Goal: Task Accomplishment & Management: Manage account settings

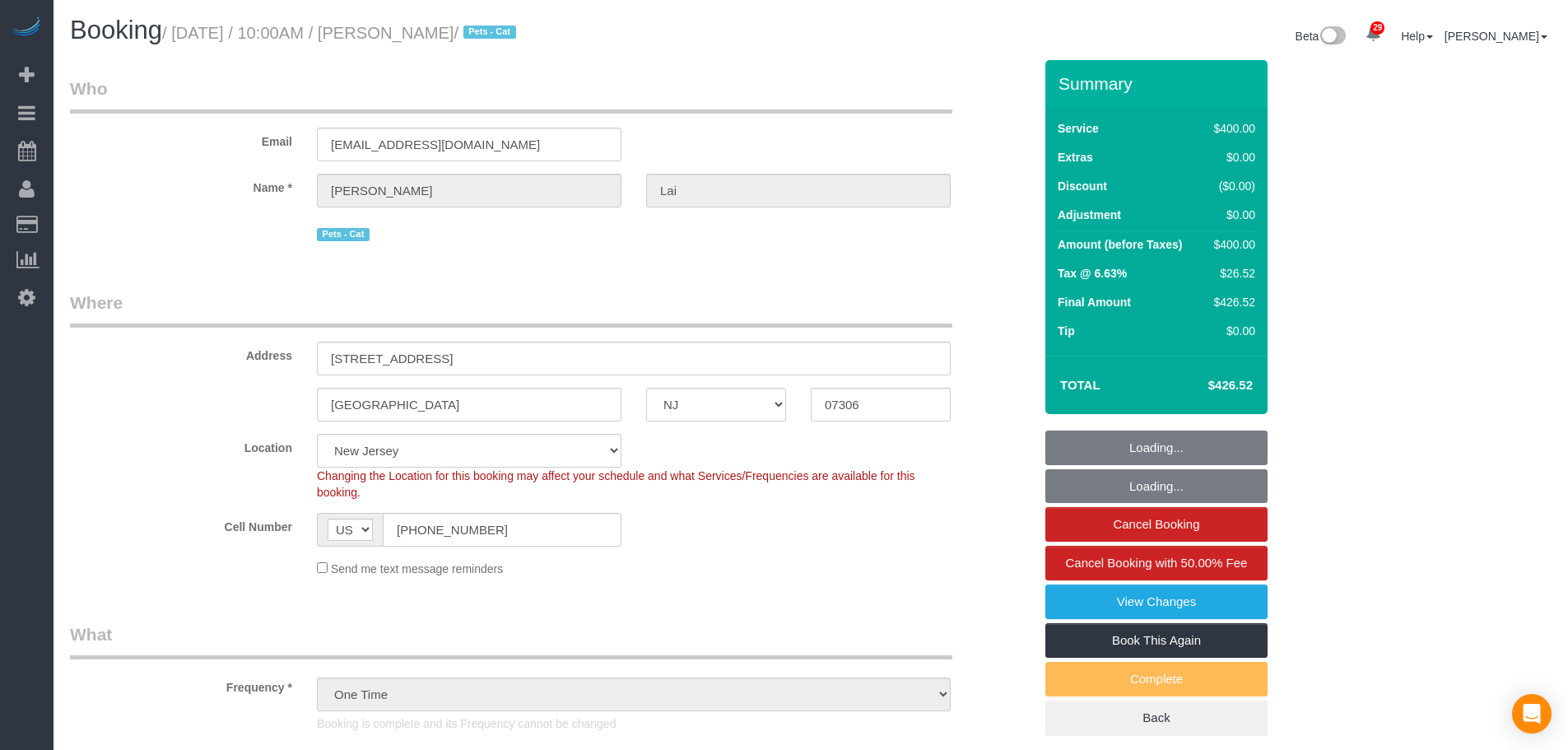
select select "NJ"
select select "2"
select select "150"
select select "spot1"
select select "number:89"
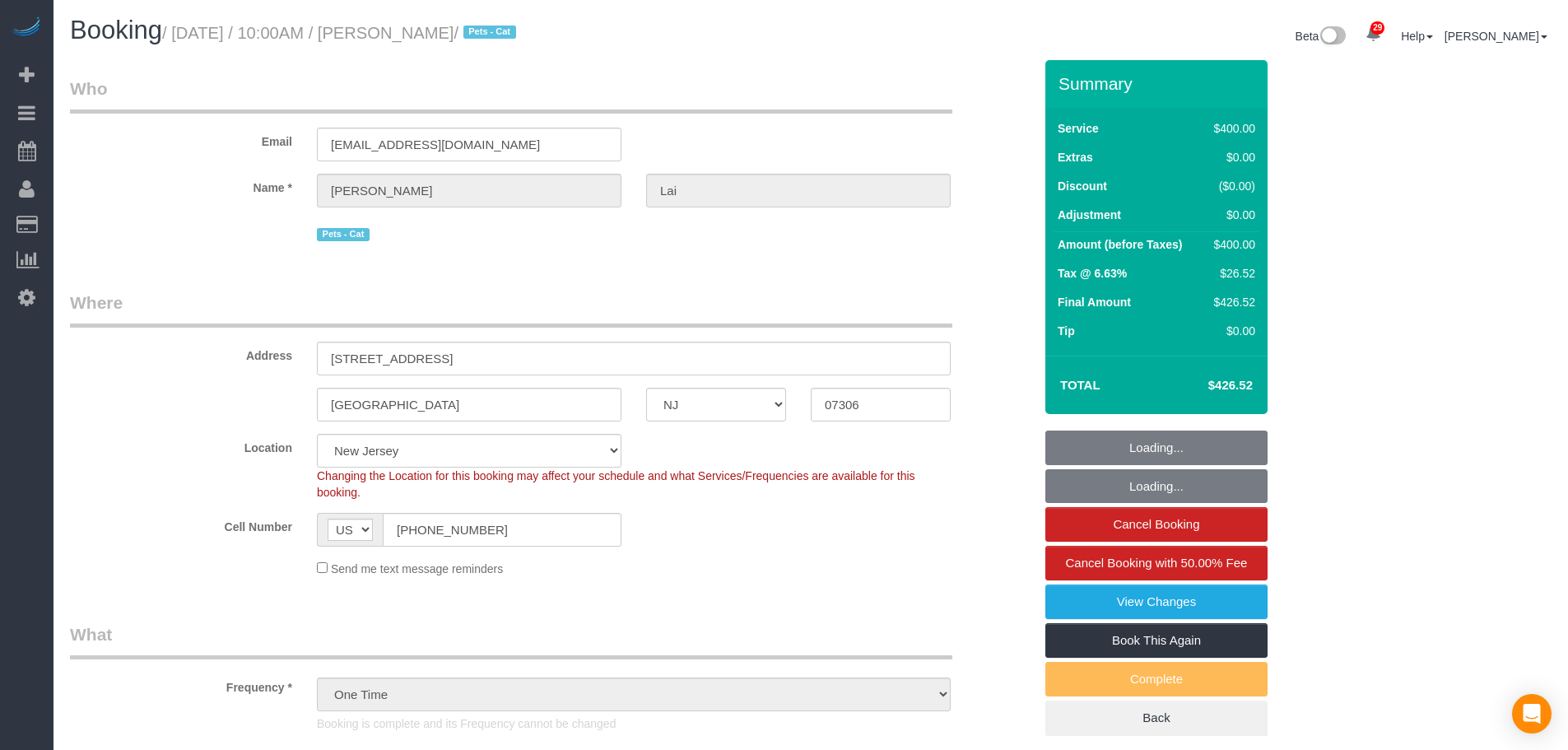
select select "number:90"
select select "number:14"
select select "number:5"
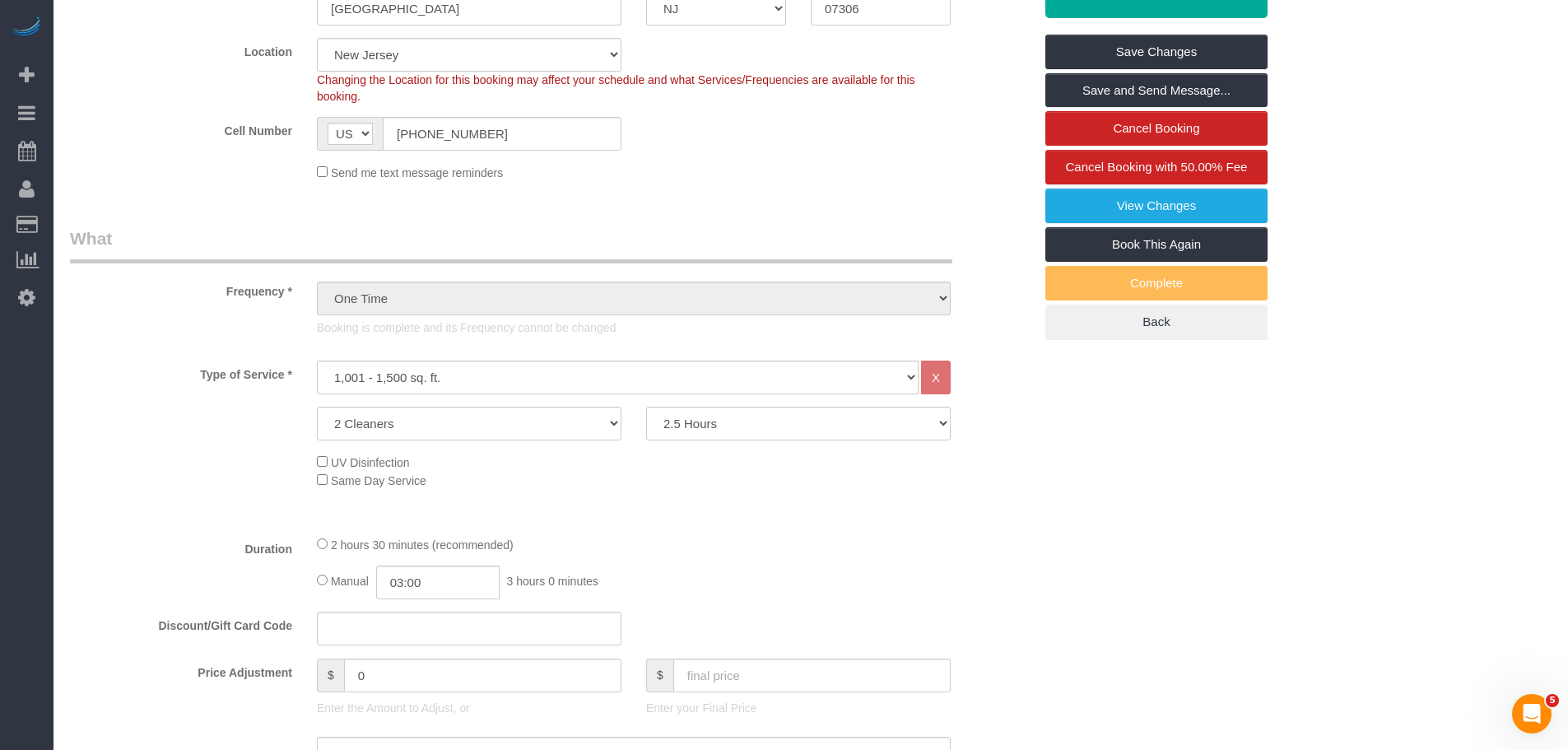
scroll to position [247, 0]
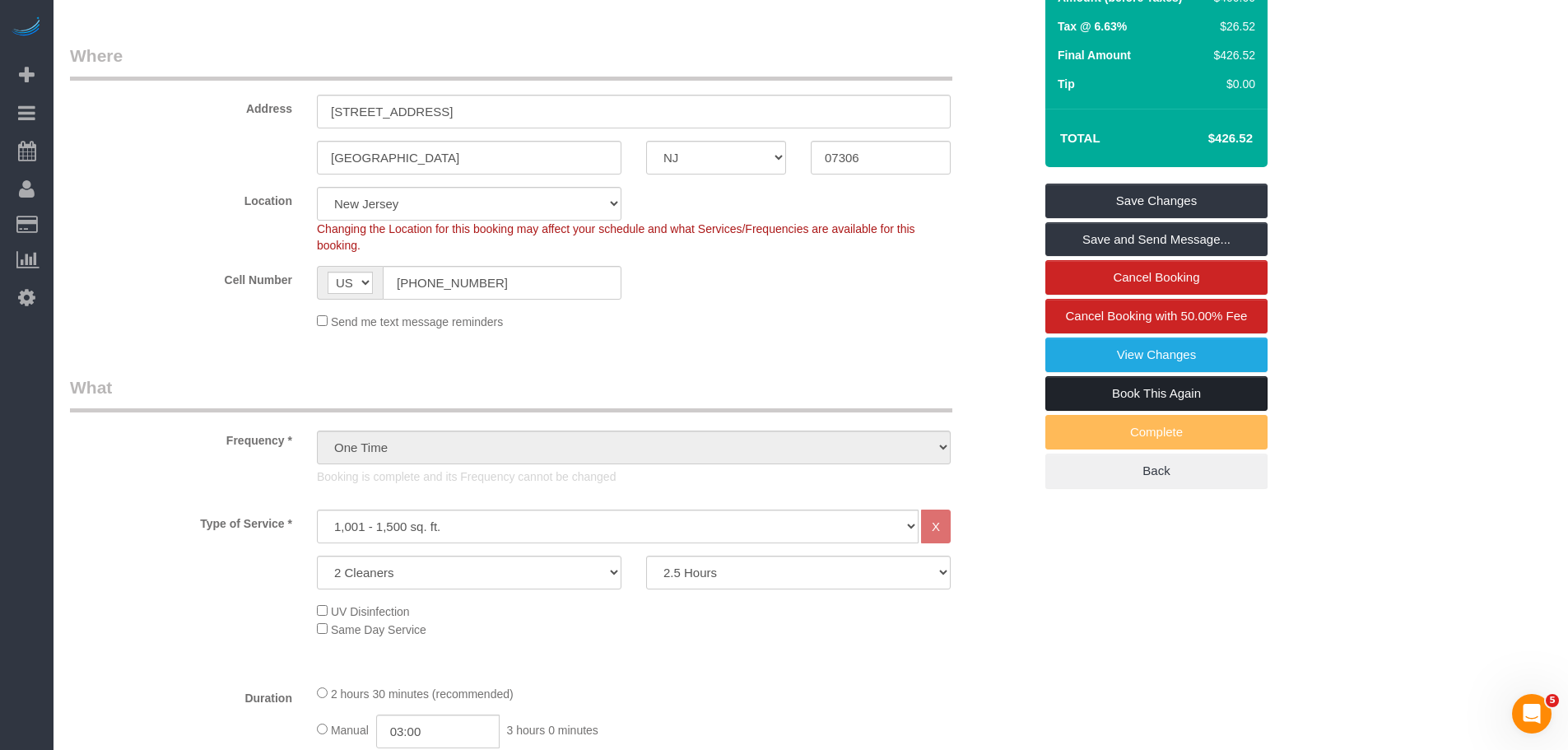
click at [1143, 400] on link "Book This Again" at bounding box center [1156, 393] width 222 height 34
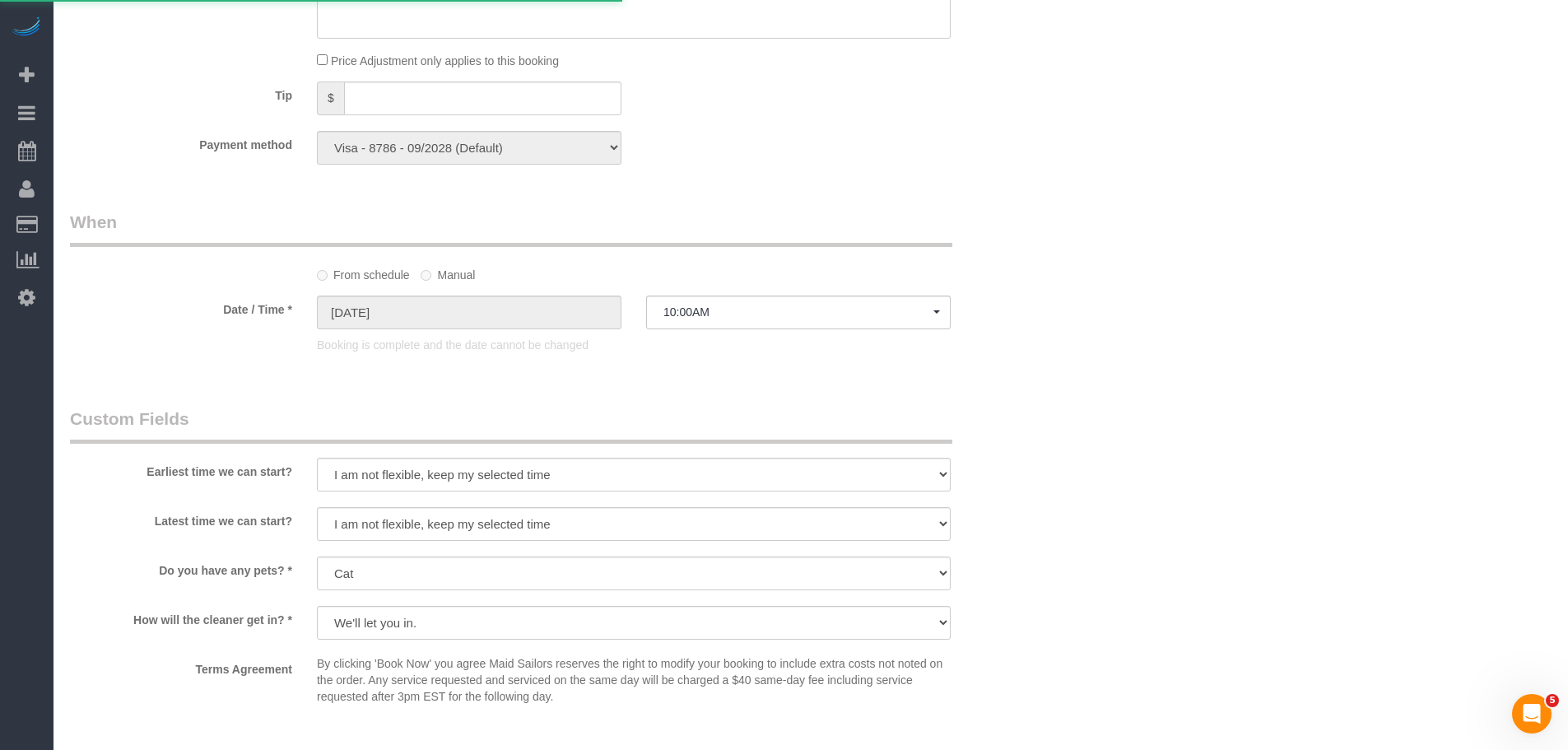
scroll to position [1317, 0]
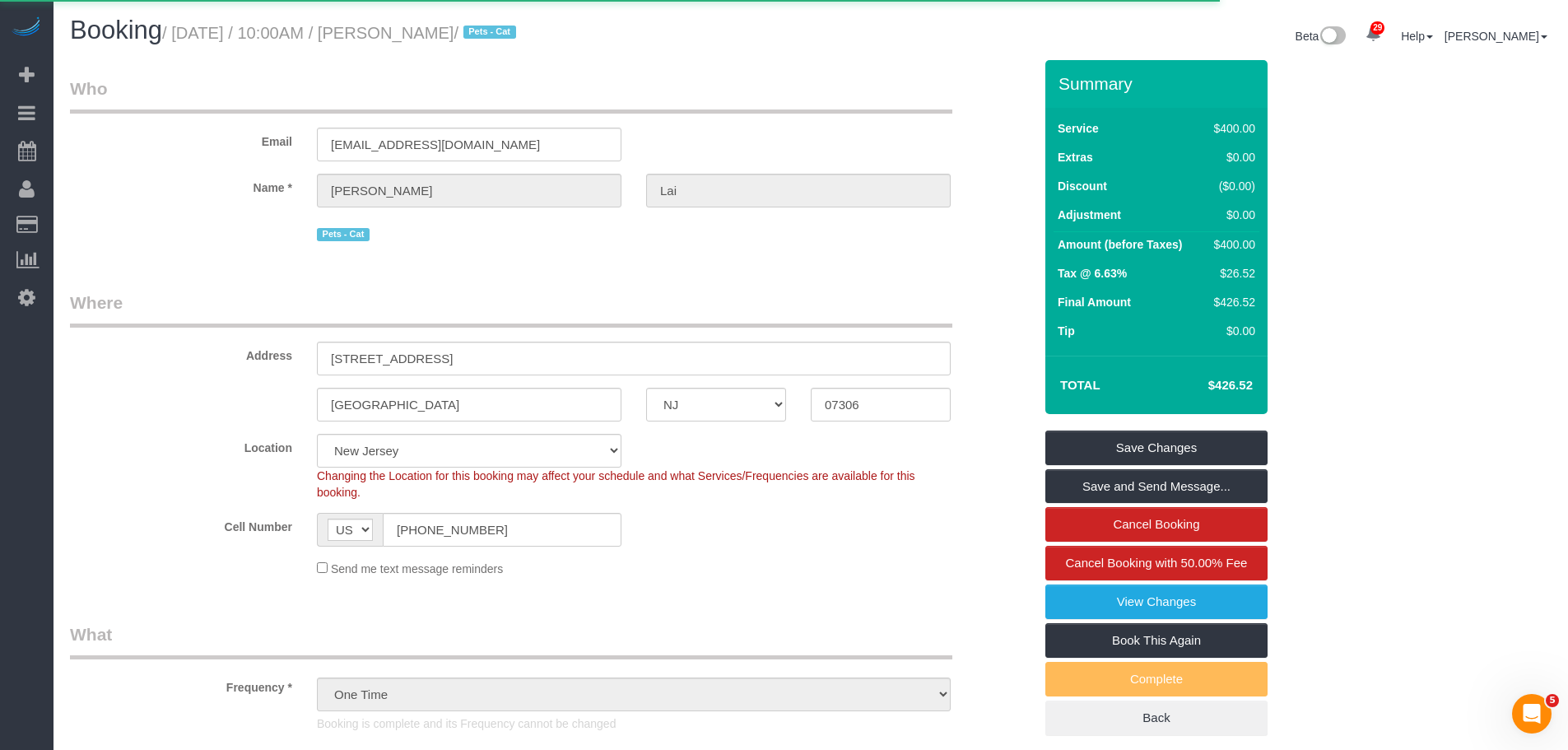
select select "NJ"
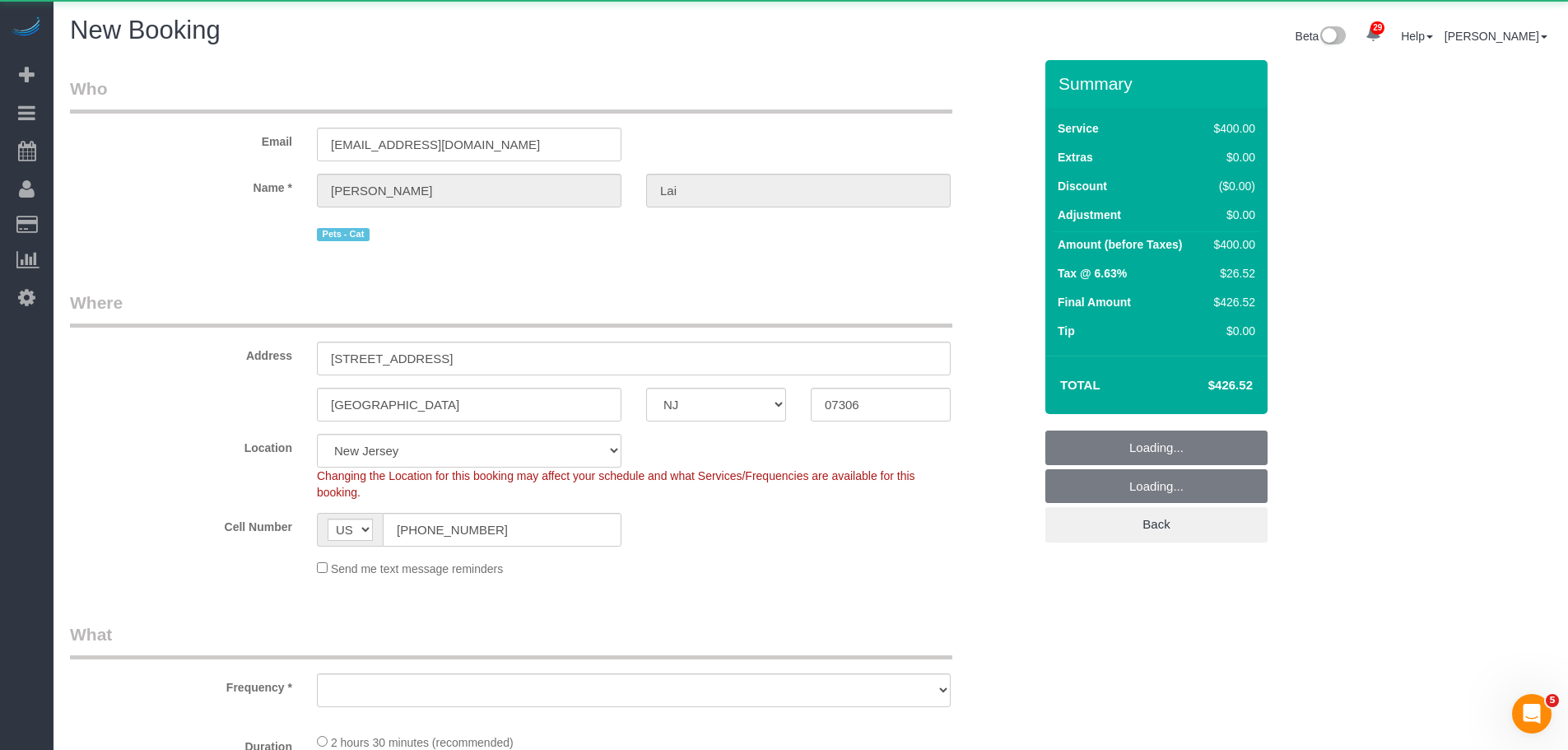
select select "string:stripe-pm_1S2vxZ4VGloSiKo72XQYZoO4"
select select "number:89"
select select "number:90"
select select "number:14"
select select "number:5"
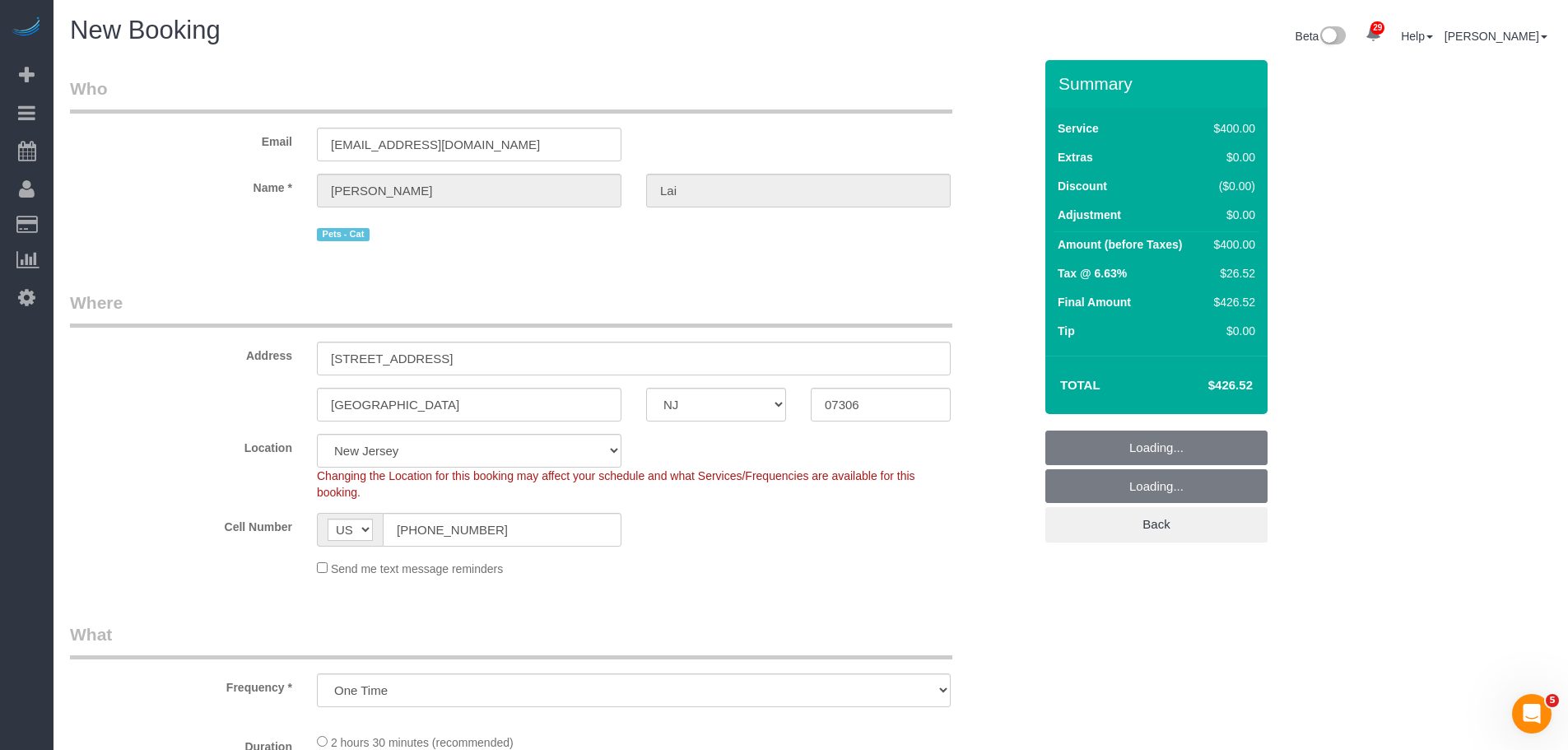
select select "object:1720"
select select "2"
select select "150"
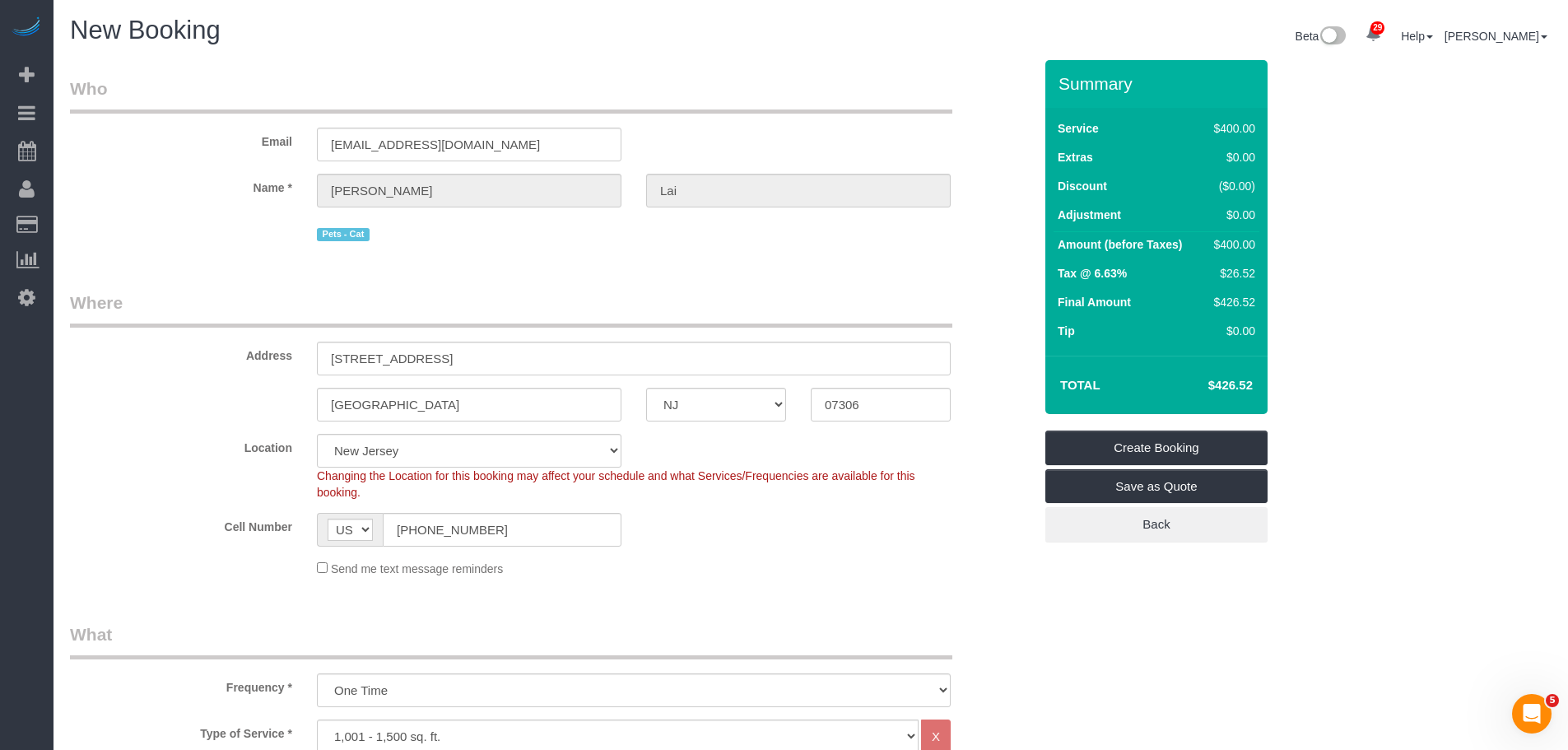
select select "object:1729"
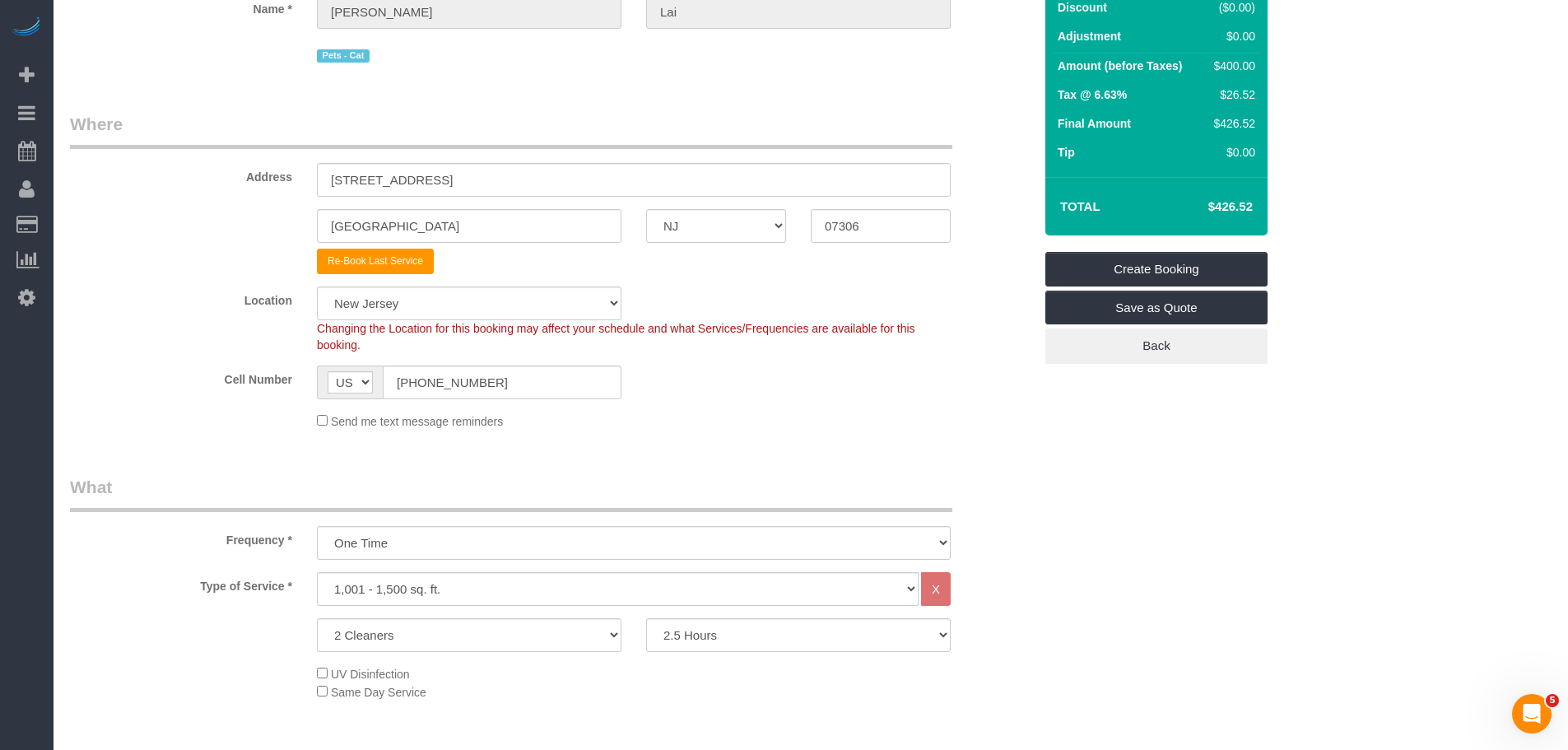
scroll to position [329, 0]
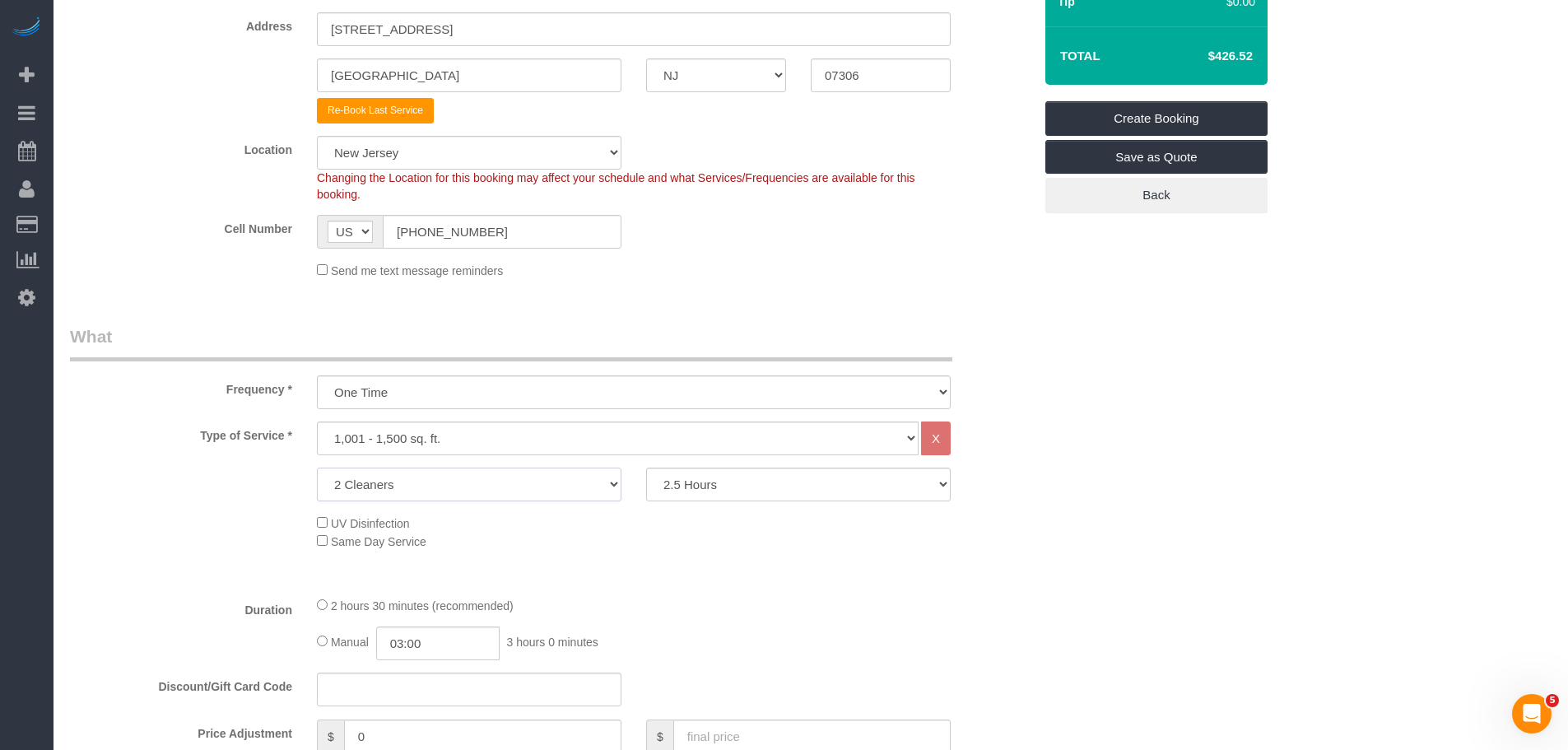
click at [498, 481] on select "1 Cleaner 2 Cleaners 3 Cleaners 4 Cleaners 5 Cleaners" at bounding box center [470, 485] width 305 height 34
select select "1"
click at [317, 468] on select "1 Cleaner 2 Cleaners 3 Cleaners 4 Cleaners 5 Cleaners" at bounding box center [470, 485] width 305 height 34
click at [739, 492] on select "2 Hours 2.5 Hours 3 Hours 3.5 Hours 4 Hours 4.5 Hours 5 Hours 5.5 Hours 6 Hours…" at bounding box center [798, 485] width 305 height 34
select select "120"
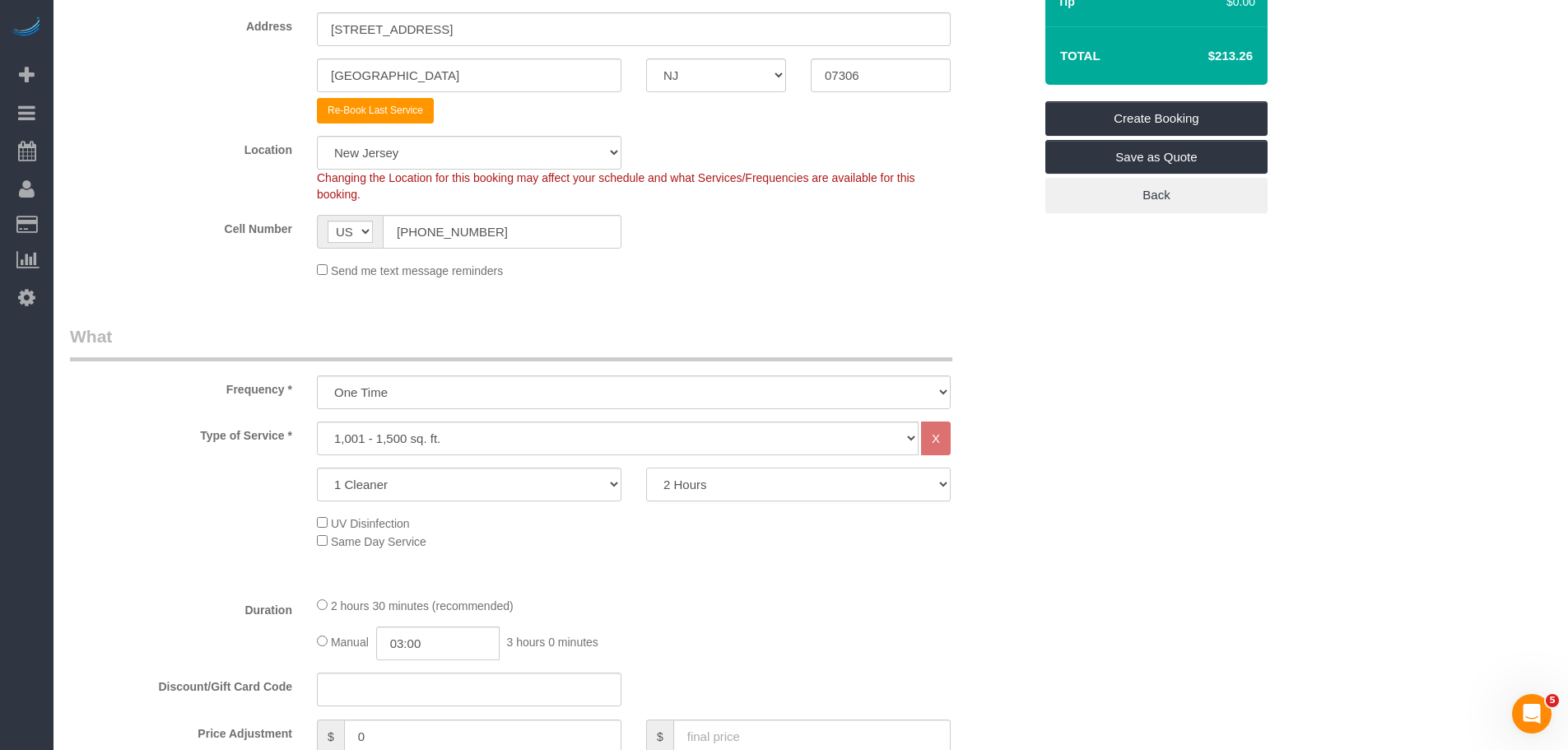
click at [646, 468] on select "2 Hours 2.5 Hours 3 Hours 3.5 Hours 4 Hours 4.5 Hours 5 Hours 5.5 Hours 6 Hours…" at bounding box center [798, 485] width 305 height 34
click at [771, 228] on div "Cell Number AF AL DZ AD AO AI AQ AG AR AM AW AU AT AZ BS BH BD BB BY BE BZ BJ B…" at bounding box center [551, 231] width 987 height 34
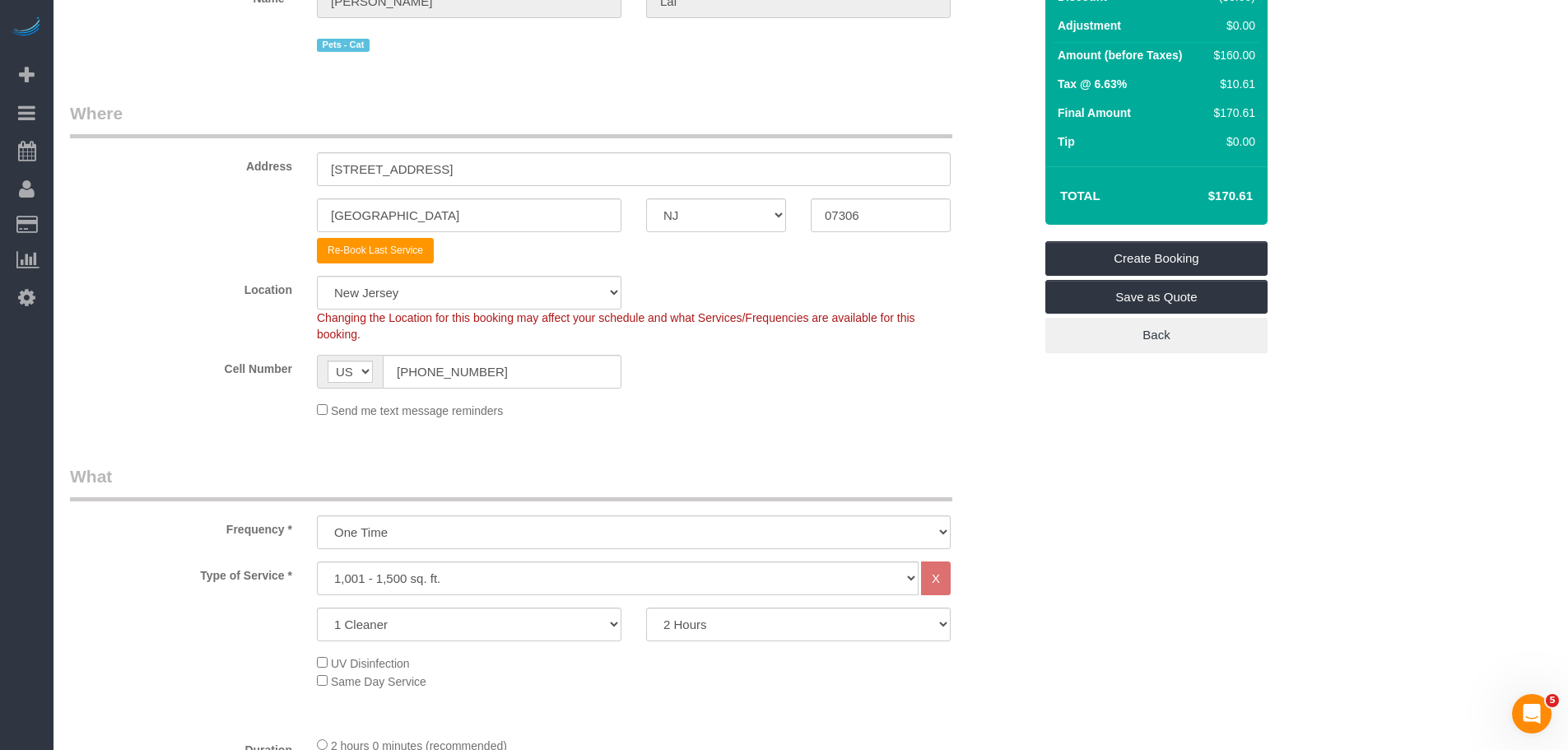
scroll to position [0, 0]
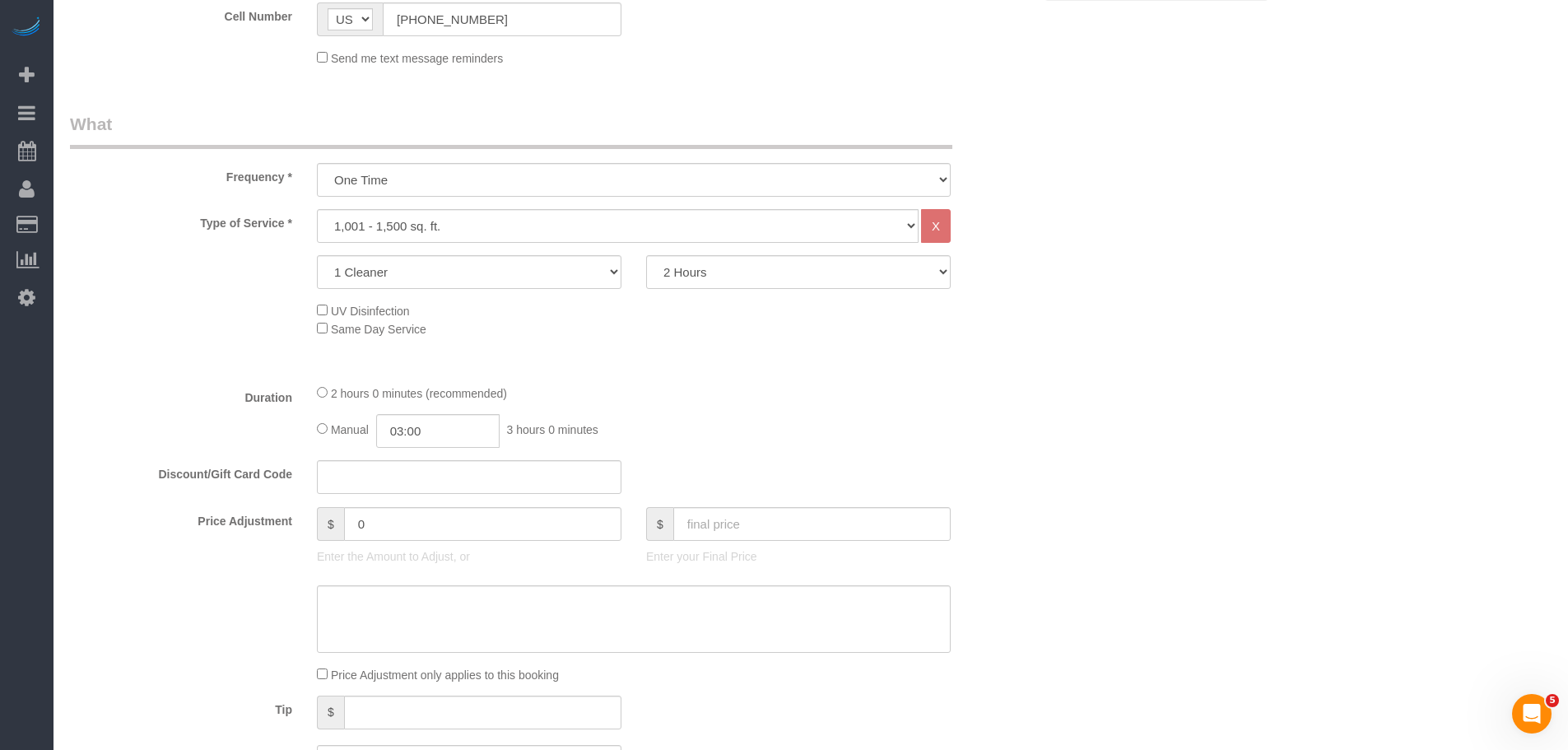
scroll to position [659, 0]
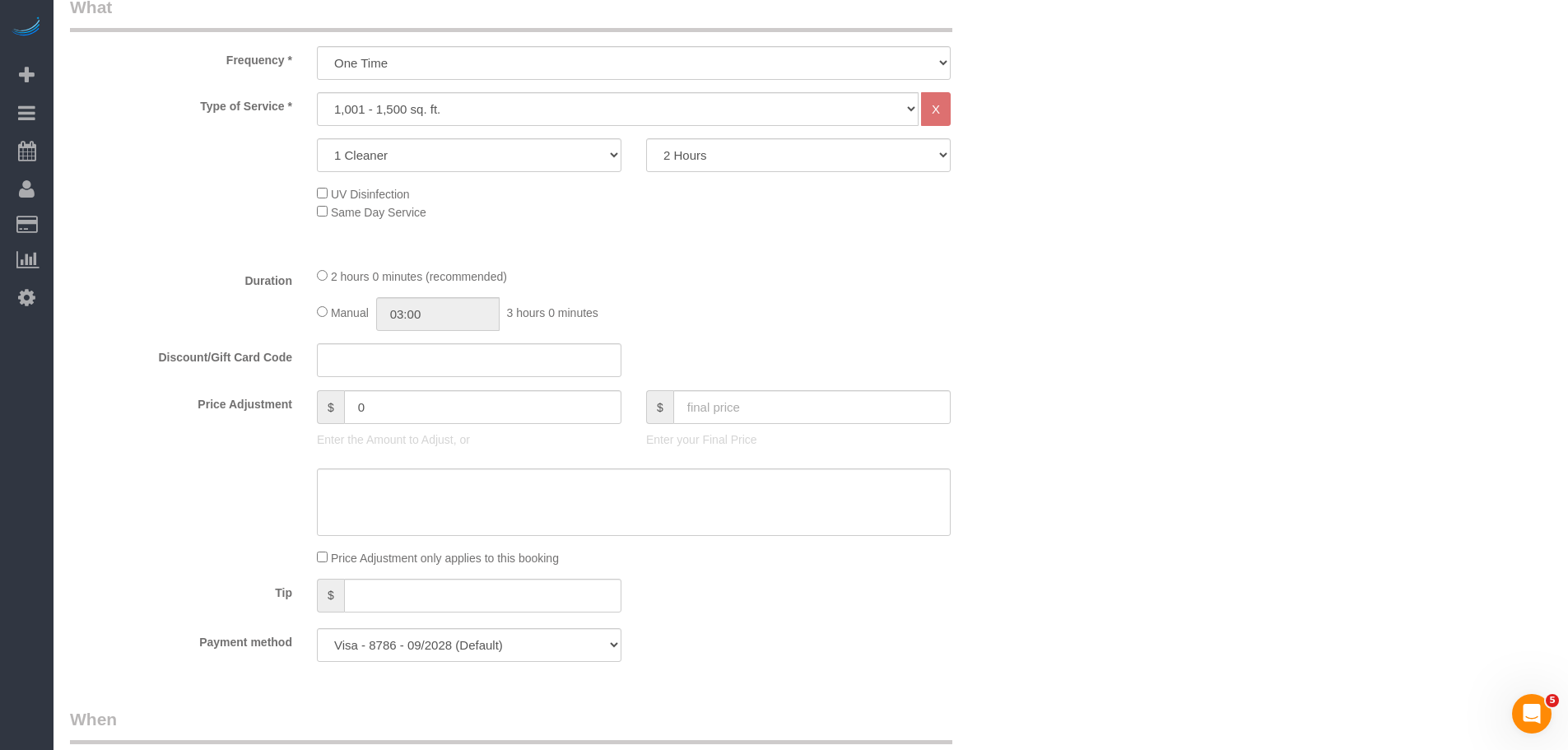
click at [647, 268] on div "2 hours 0 minutes (recommended)" at bounding box center [633, 275] width 633 height 18
click at [371, 363] on input "text" at bounding box center [470, 360] width 305 height 34
click at [284, 413] on div "Price Adjustment $ 0 Enter the Amount to Adjust, or $ Enter your Final Price" at bounding box center [551, 422] width 987 height 66
type input "-50"
drag, startPoint x: 927, startPoint y: 279, endPoint x: 945, endPoint y: 280, distance: 18.0
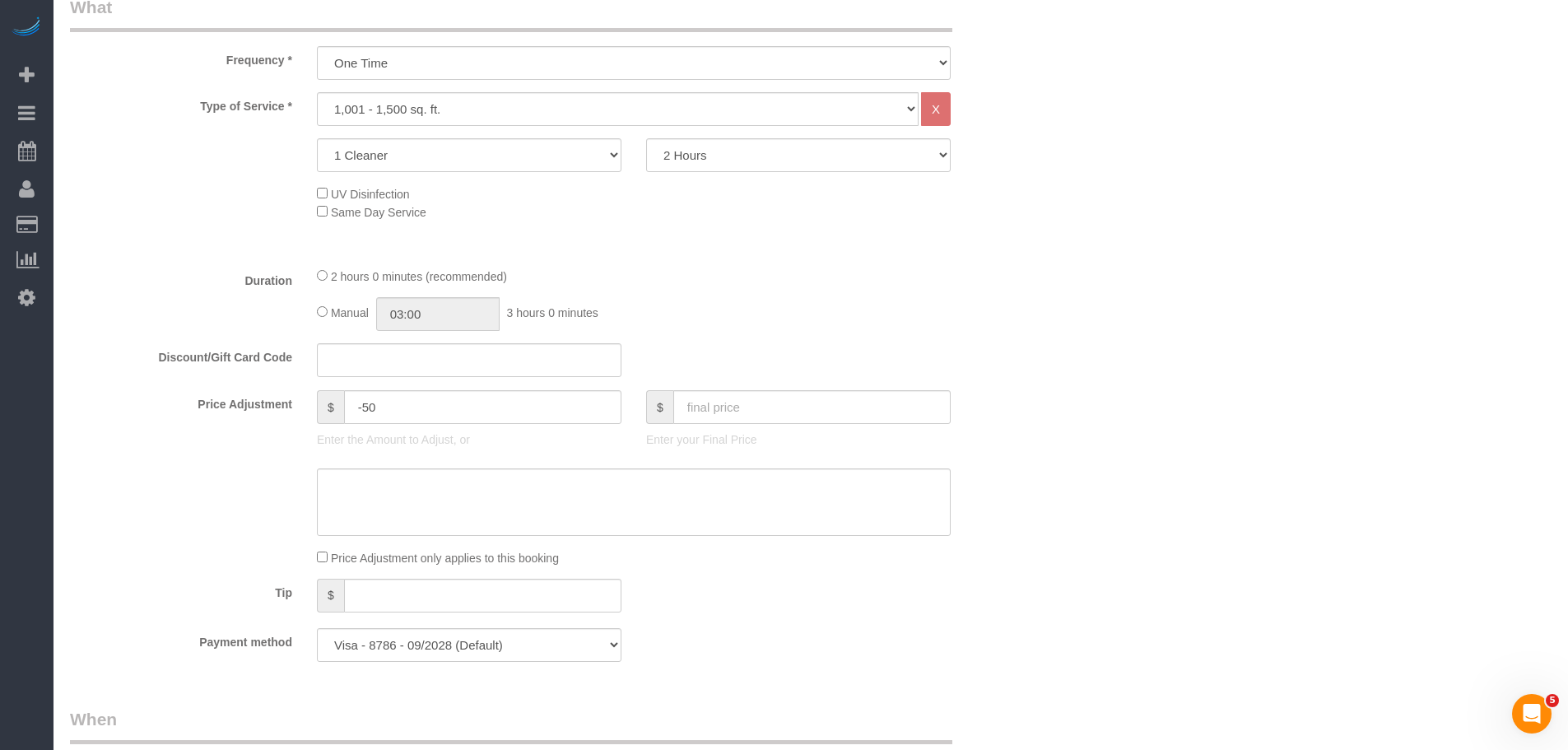
click at [928, 279] on div "2 hours 0 minutes (recommended)" at bounding box center [633, 275] width 633 height 18
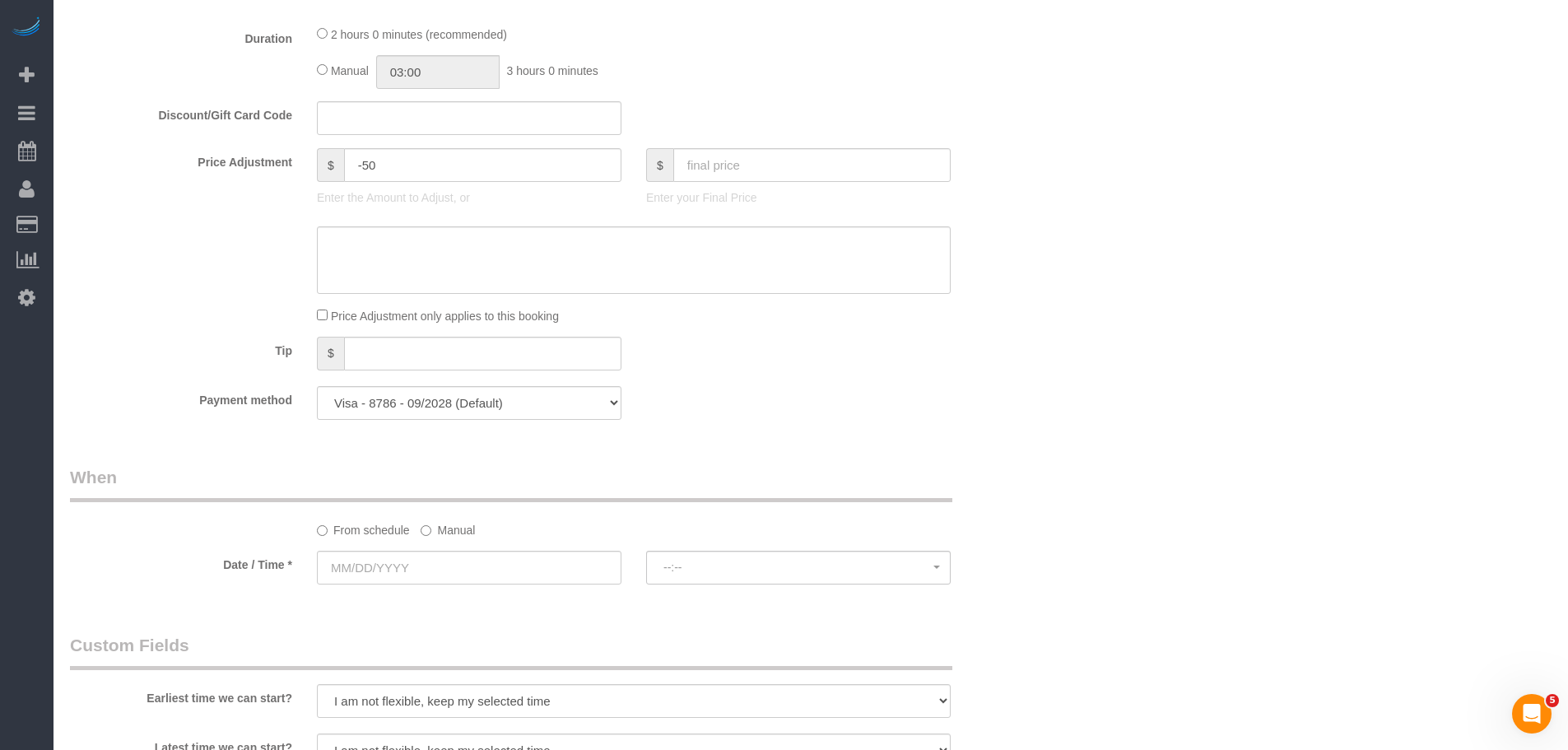
scroll to position [1070, 0]
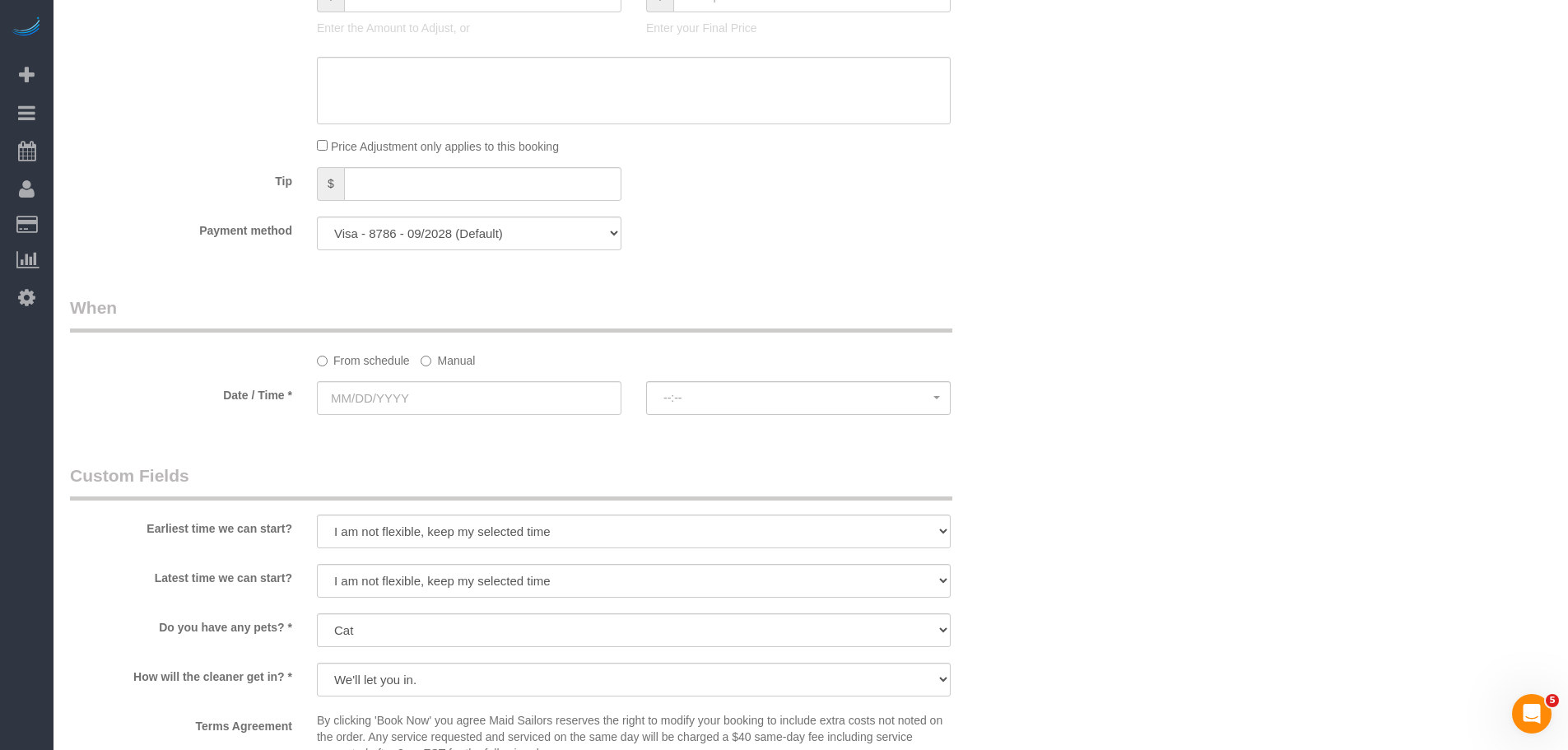
click at [450, 364] on label "Manual" at bounding box center [448, 357] width 54 height 22
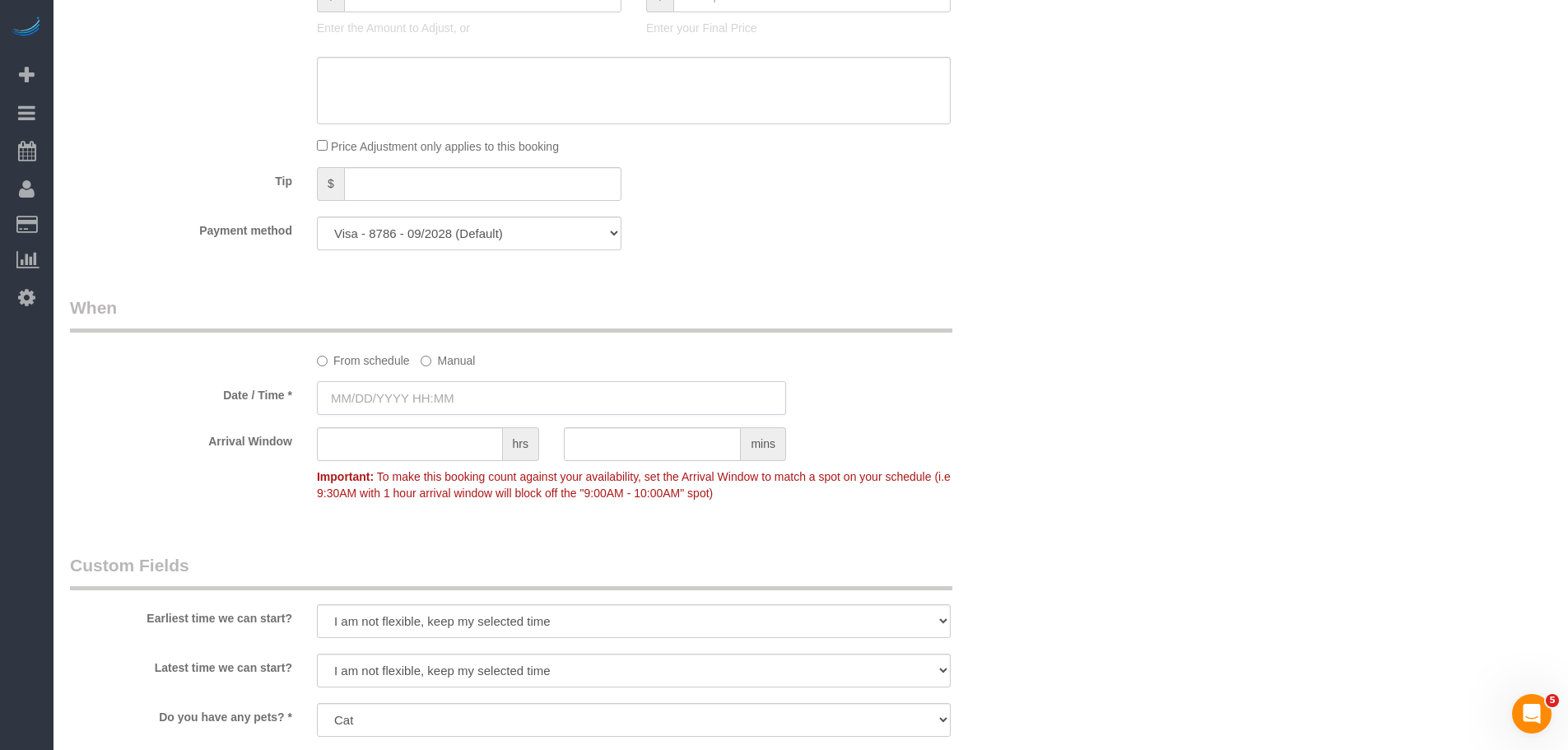
click at [444, 393] on input "text" at bounding box center [551, 398] width 469 height 34
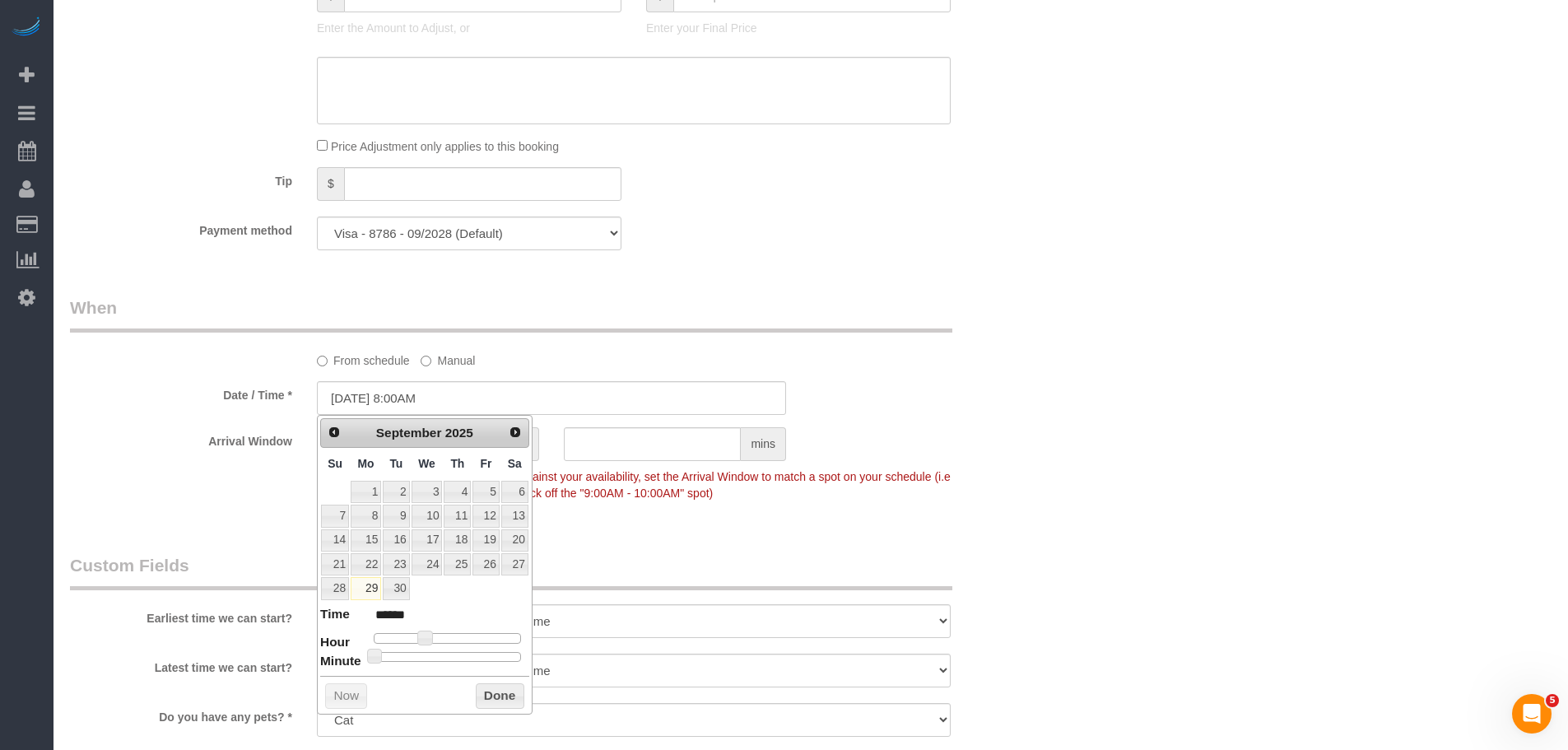
click at [1241, 296] on div "Who Email mercies_plumb0h@icloud.com Name * Stacey Lai Pets - Cat Where Address…" at bounding box center [810, 197] width 1481 height 2416
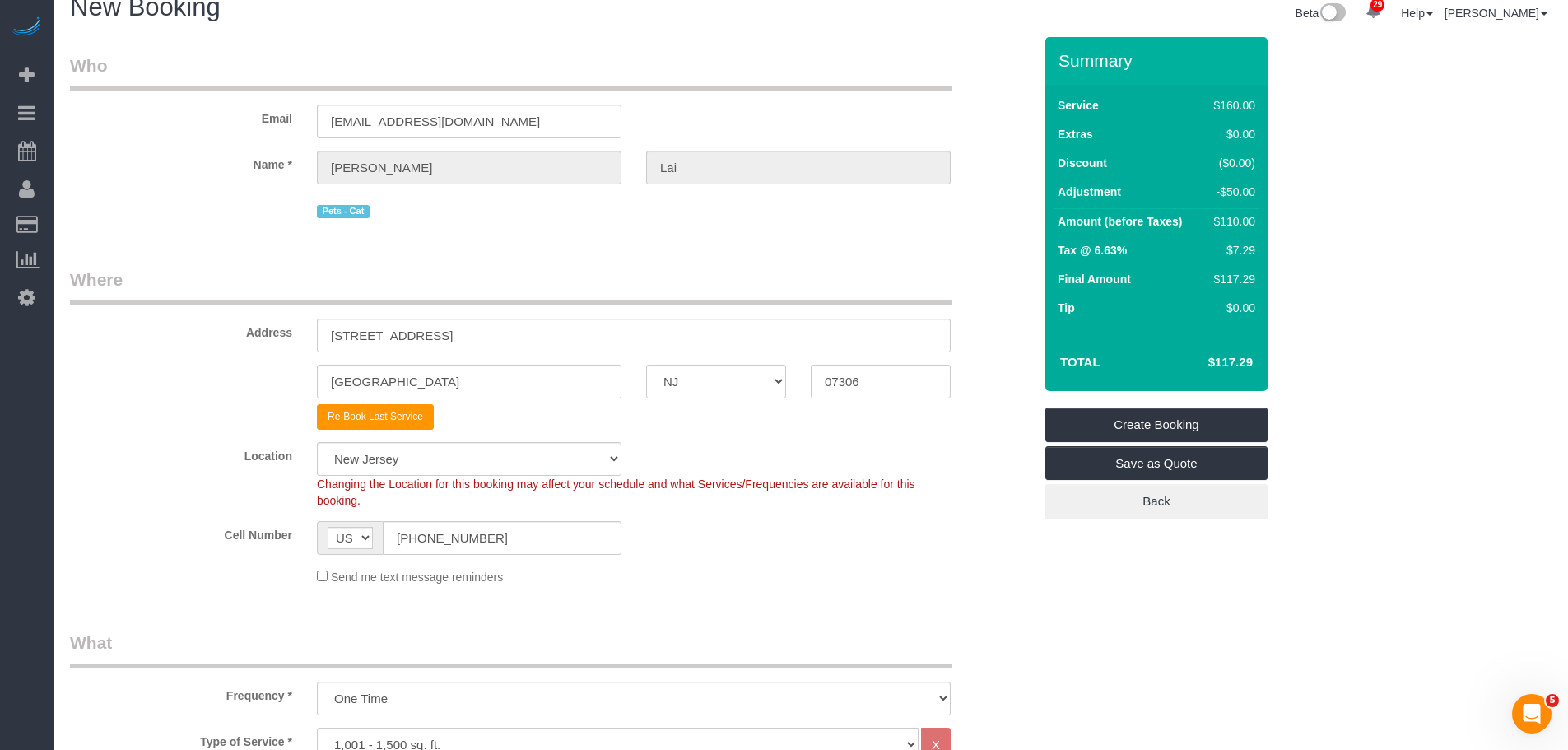
scroll to position [0, 0]
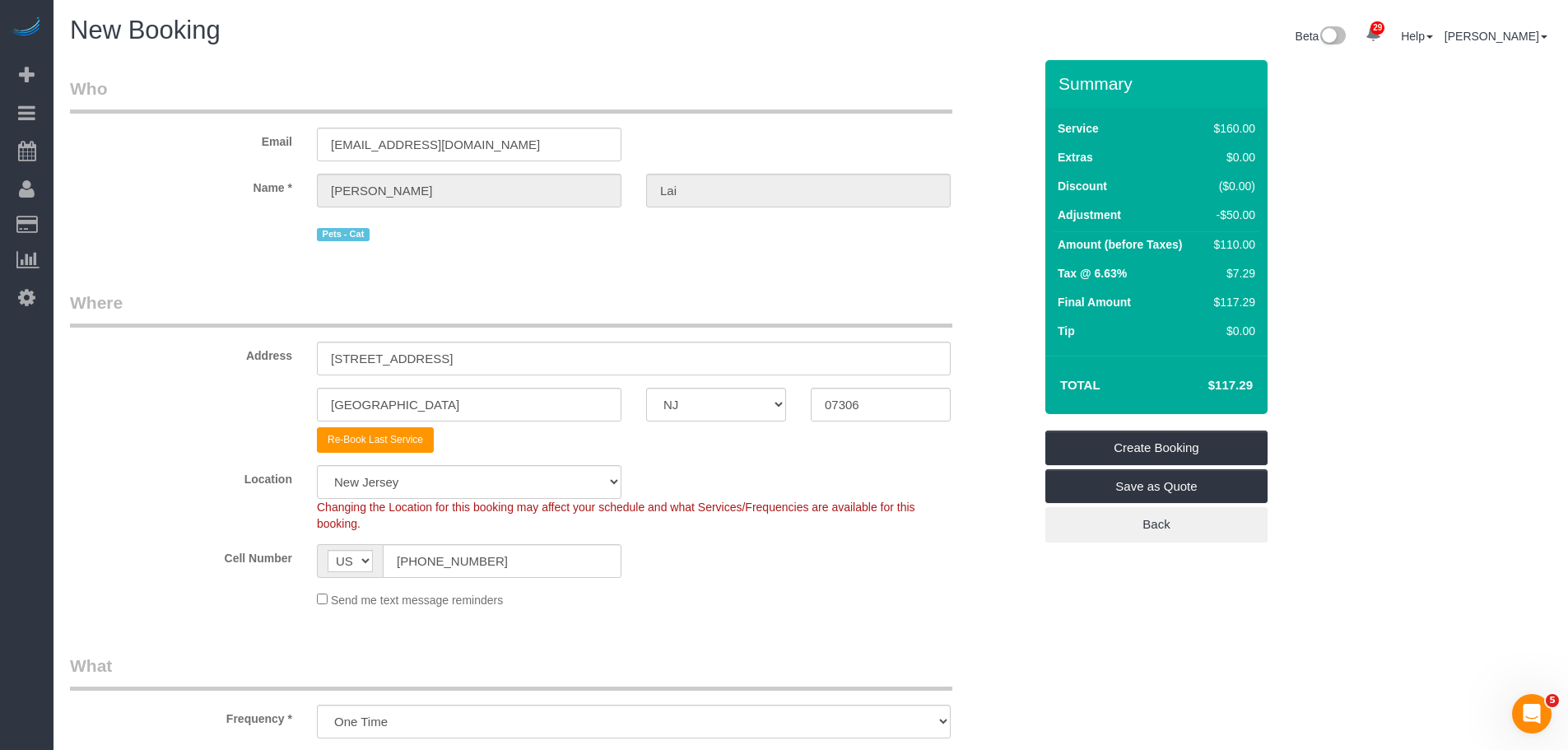
click at [956, 291] on div "Address 75 Liberty Avenue, Unit B12" at bounding box center [551, 333] width 987 height 85
drag, startPoint x: 1199, startPoint y: 385, endPoint x: 1269, endPoint y: 385, distance: 70.0
click at [1269, 385] on div "Summary Service $160.00 Extras $0.00 Discount ($0.00) Adjustment -$50.00 Amount…" at bounding box center [1218, 318] width 371 height 515
copy table "Total"
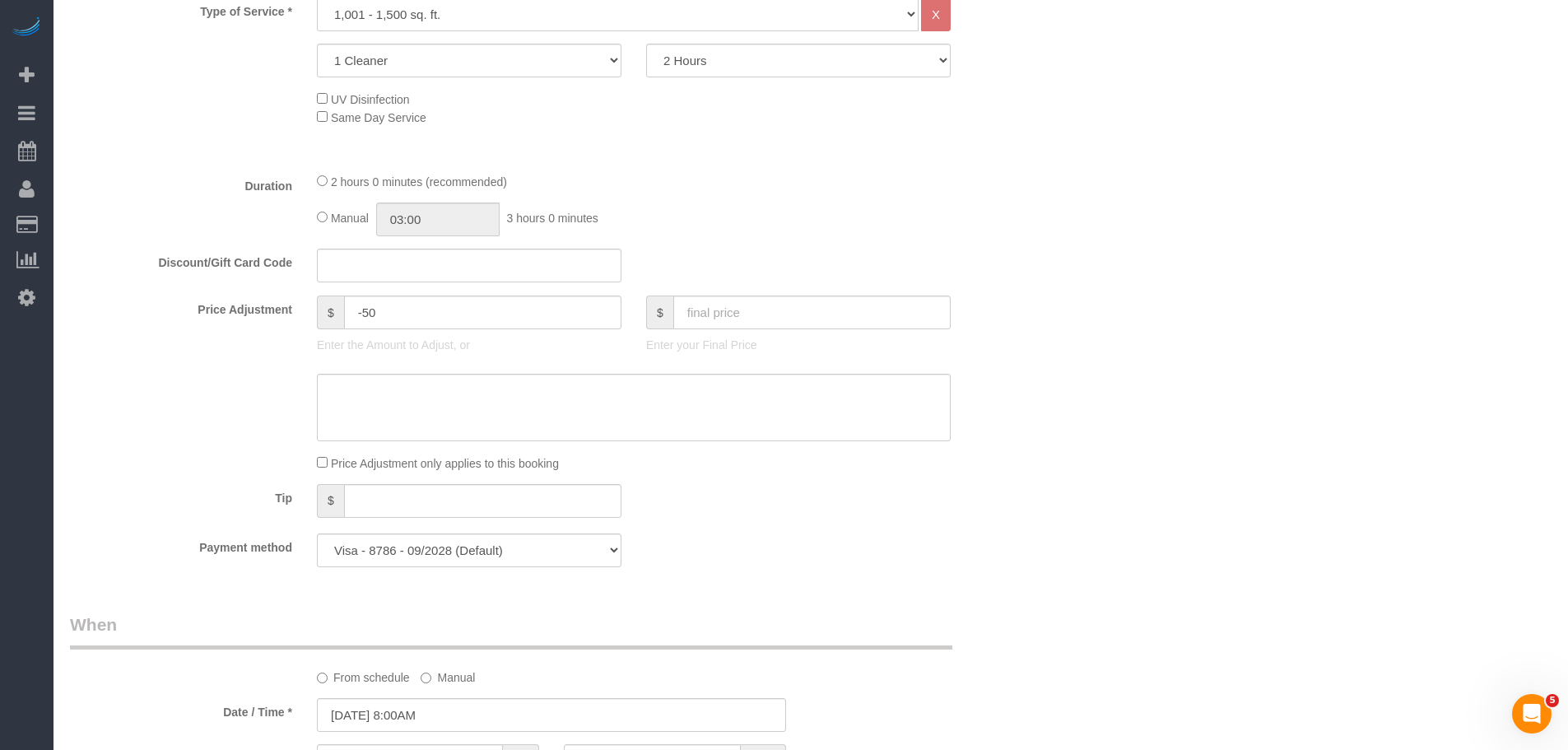
scroll to position [905, 0]
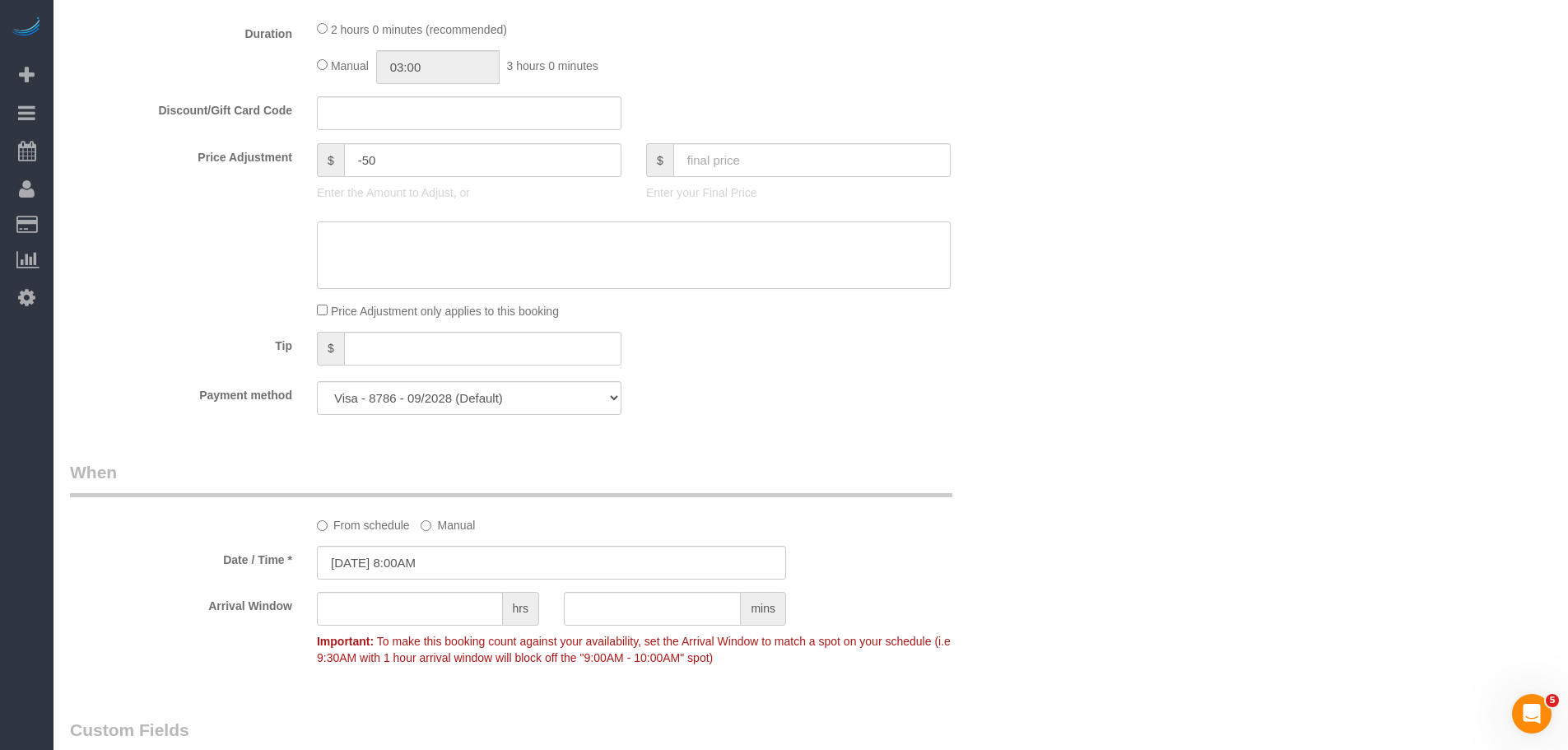
click at [418, 234] on textarea at bounding box center [633, 255] width 633 height 67
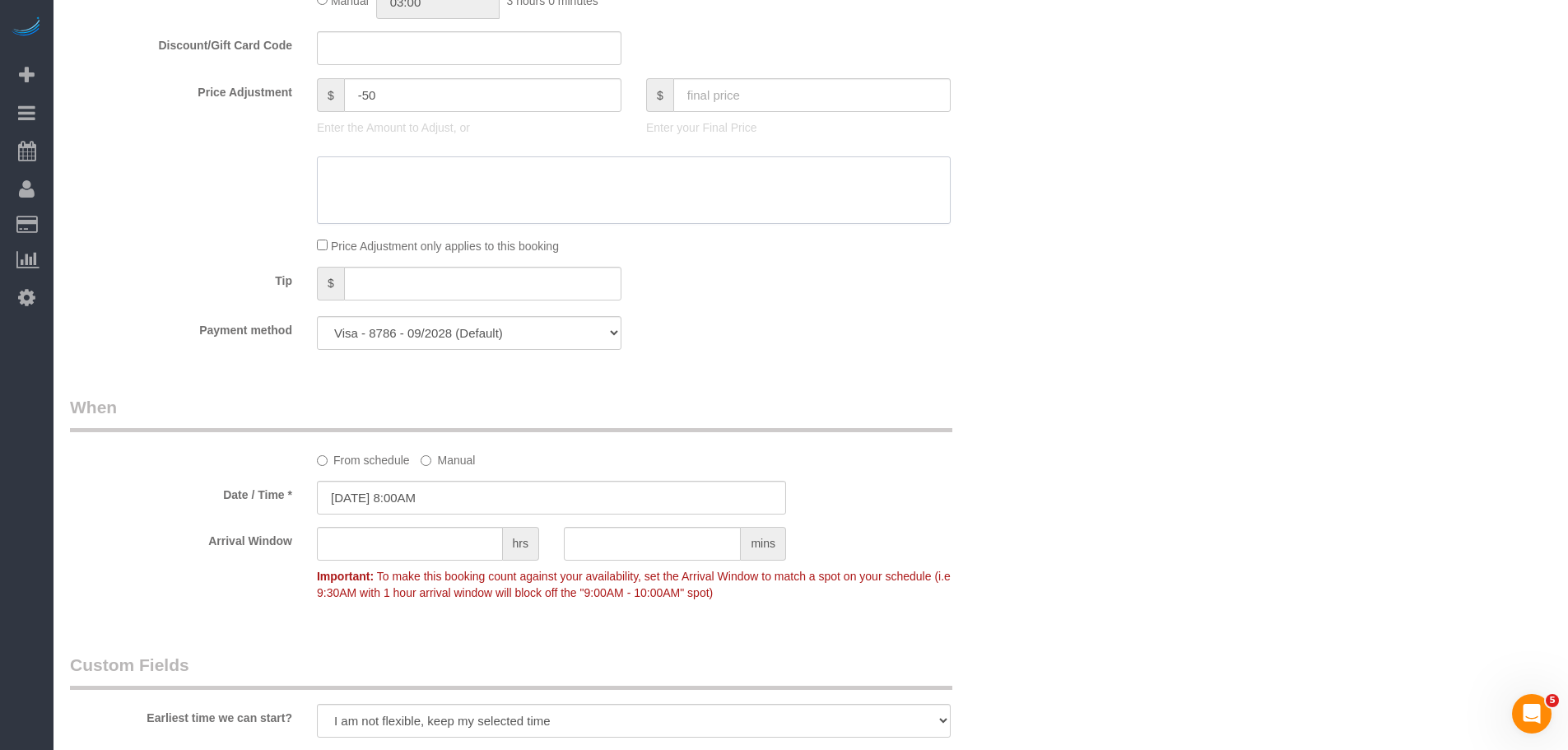
scroll to position [1152, 0]
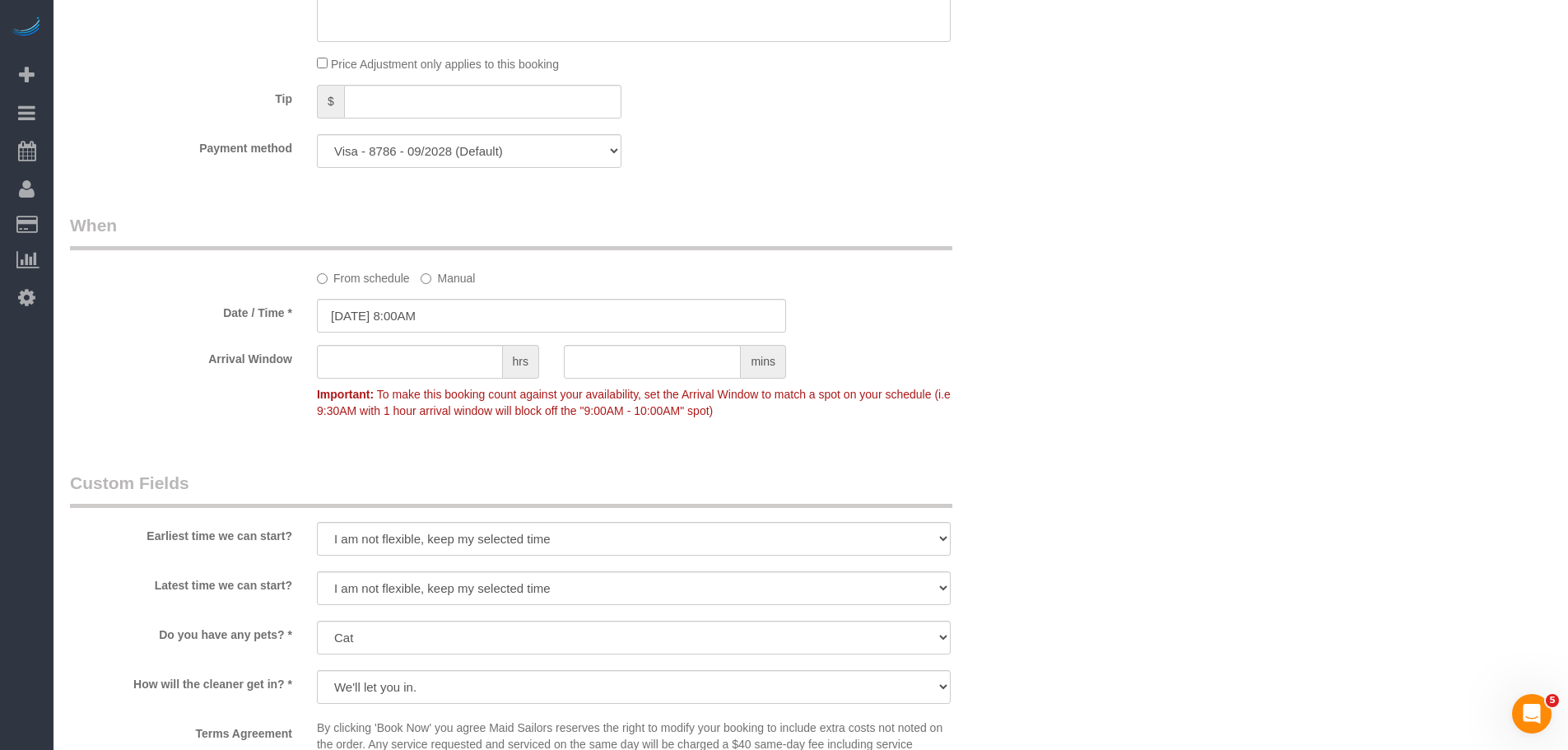
click at [958, 295] on sui-booking-spot "From schedule Manual Date / Time * 09/29/2025 8:00AM Arrival Window hrs mins Im…" at bounding box center [551, 319] width 963 height 213
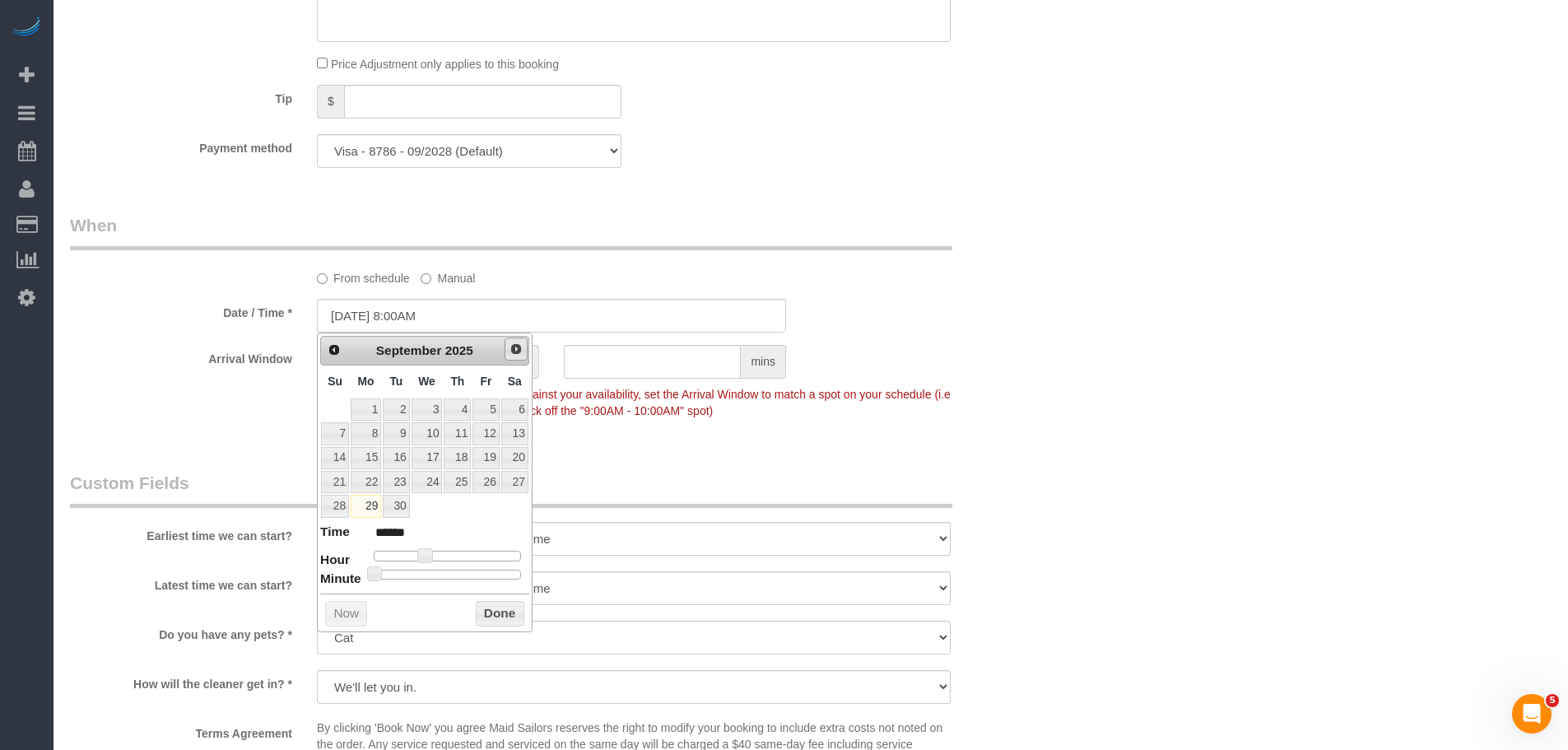
click at [512, 353] on span "Next" at bounding box center [516, 349] width 13 height 13
click at [370, 435] on link "6" at bounding box center [365, 433] width 31 height 22
click at [423, 554] on span at bounding box center [424, 555] width 15 height 15
type input "10/06/2025 9:00AM"
type input "******"
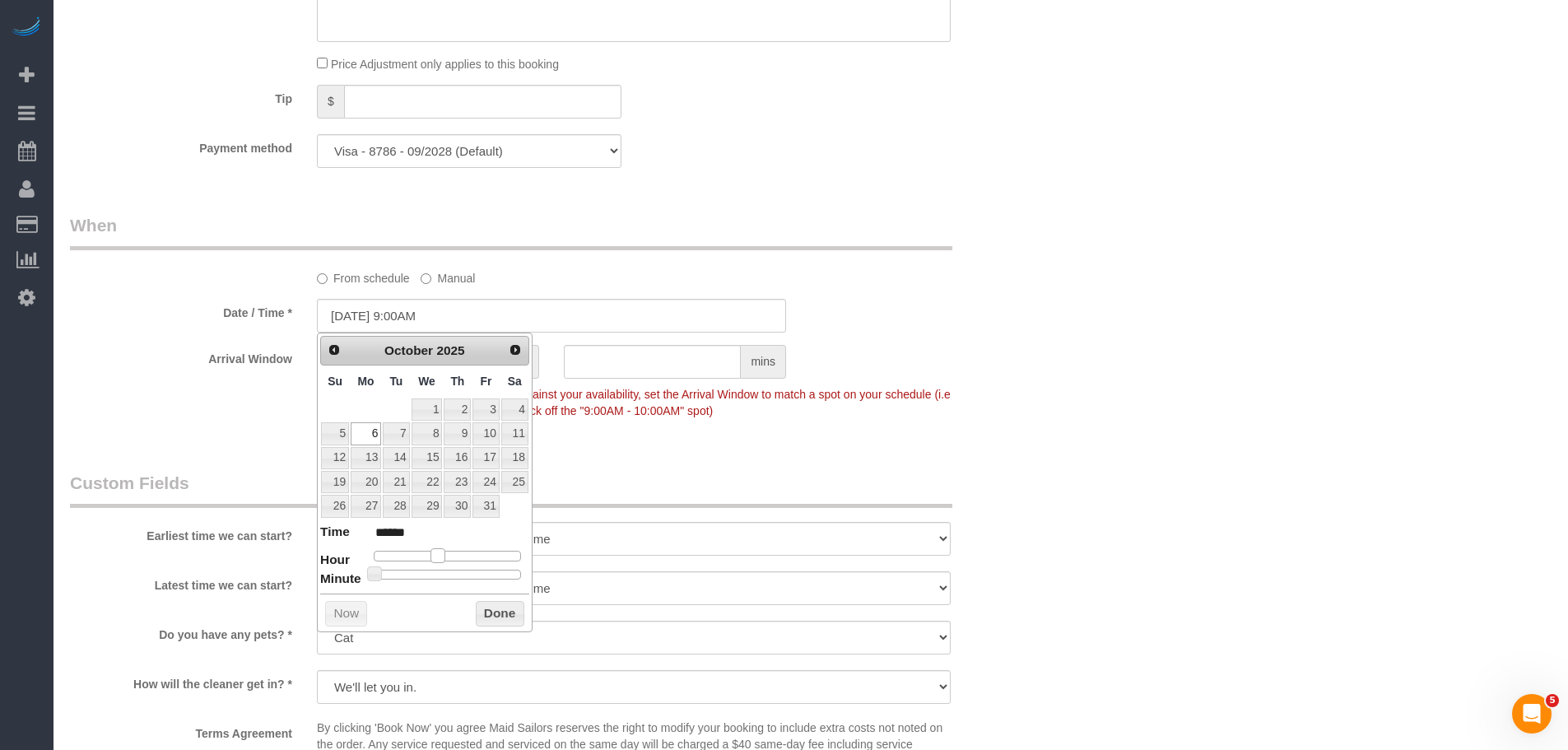
type input "10/06/2025 10:00AM"
type input "*******"
click at [487, 605] on button "Done" at bounding box center [499, 614] width 48 height 26
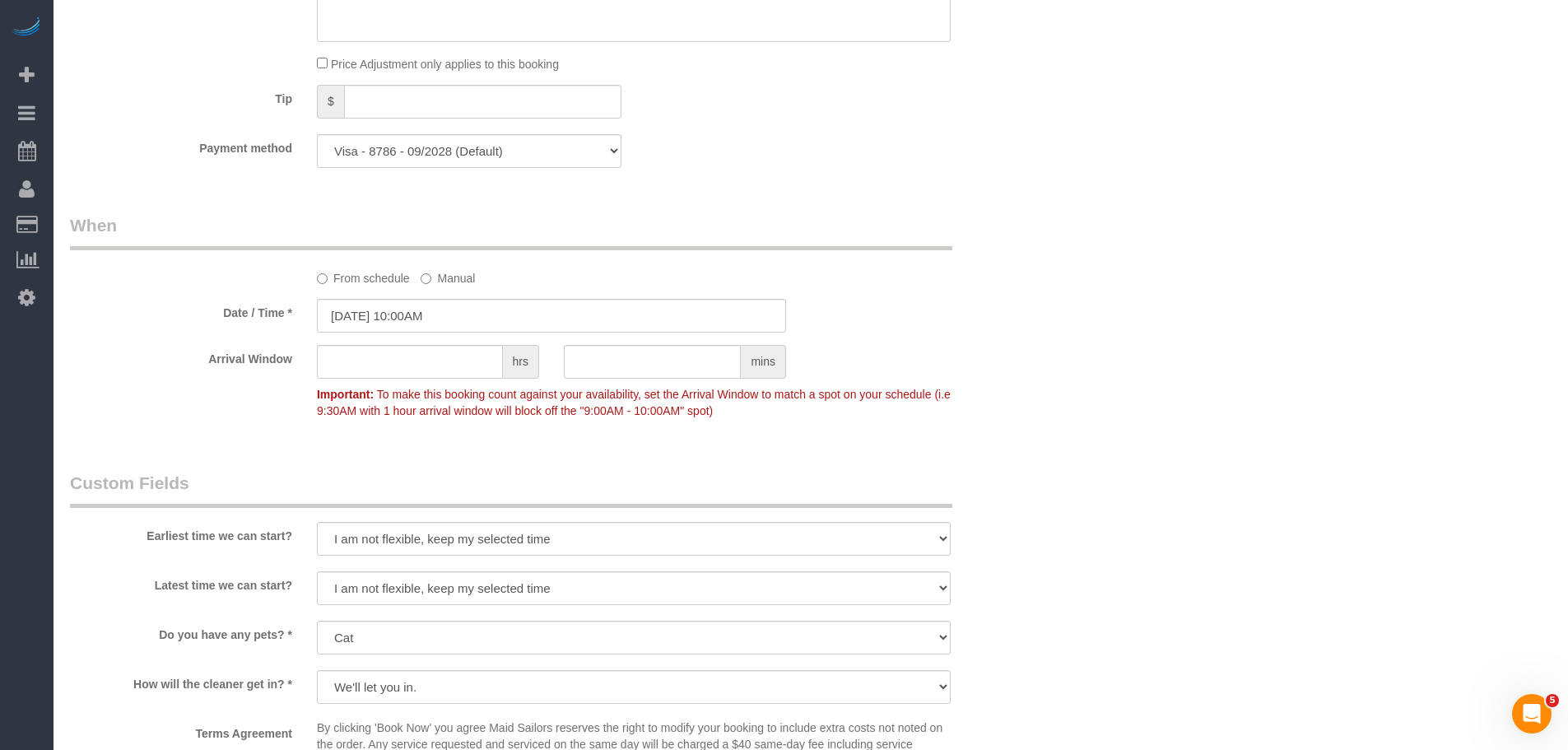
click at [998, 211] on div "Who Email mercies_plumb0h@icloud.com Name * Stacey Lai Pets - Cat Where Address…" at bounding box center [551, 115] width 987 height 2416
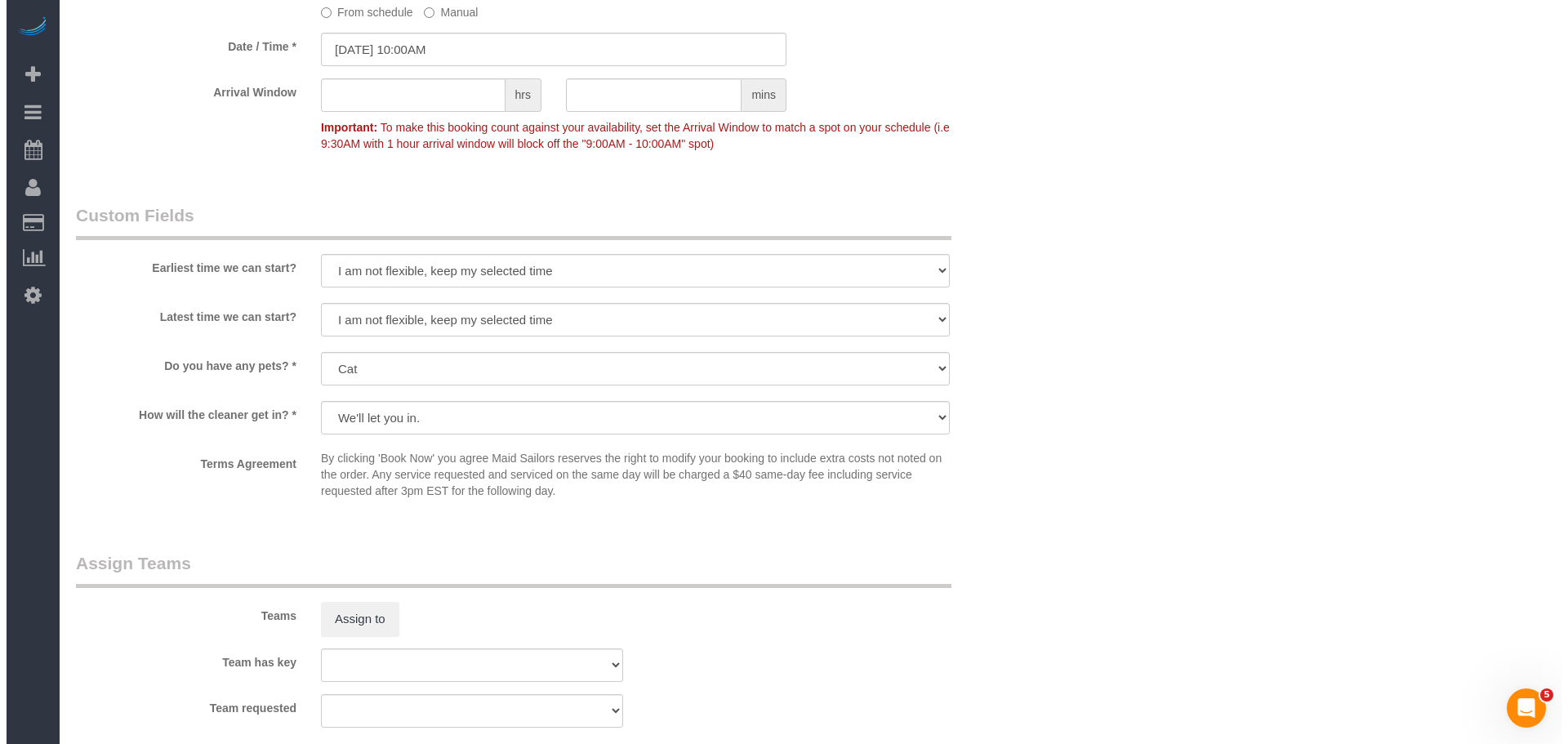
scroll to position [1551, 0]
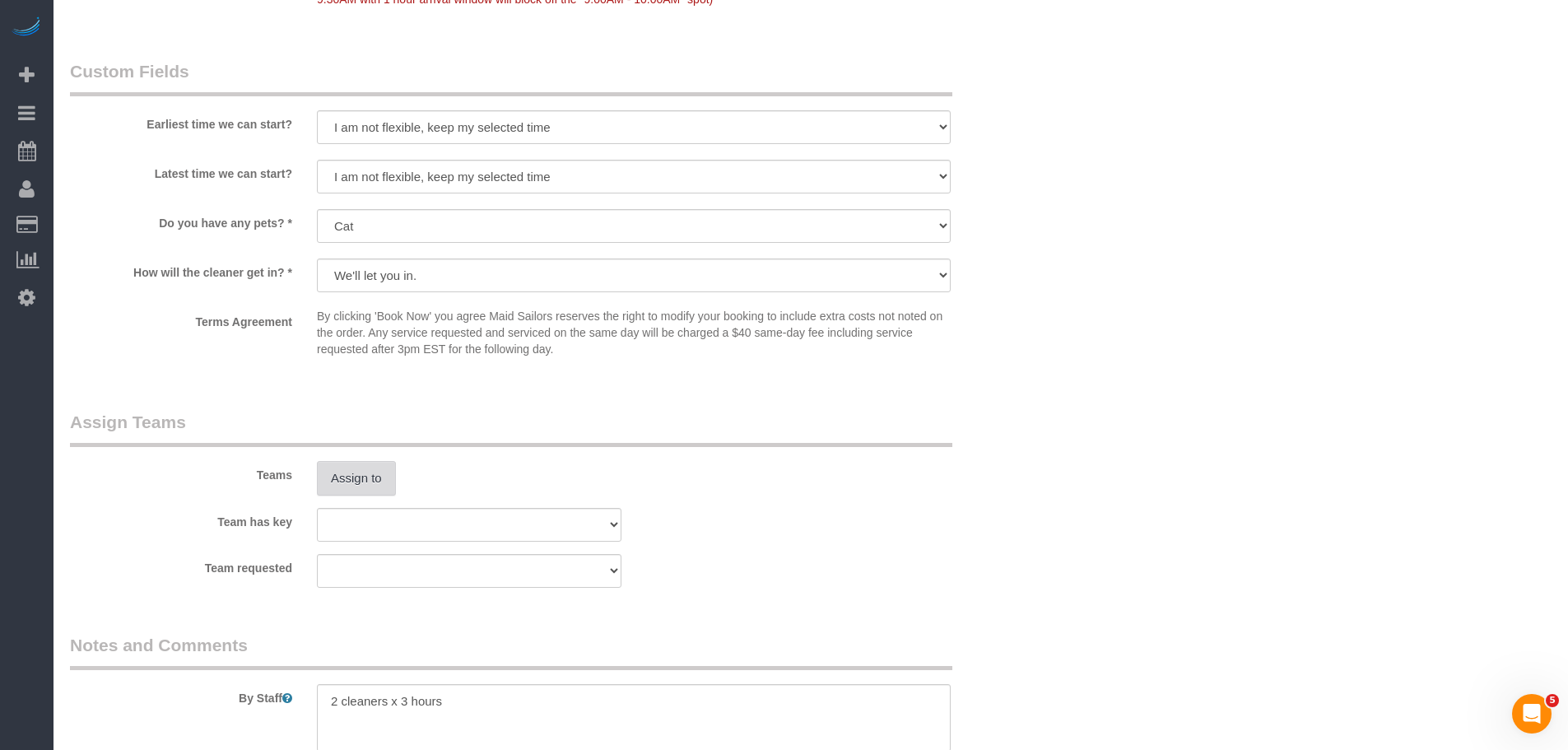
click at [331, 477] on button "Assign to" at bounding box center [357, 478] width 79 height 34
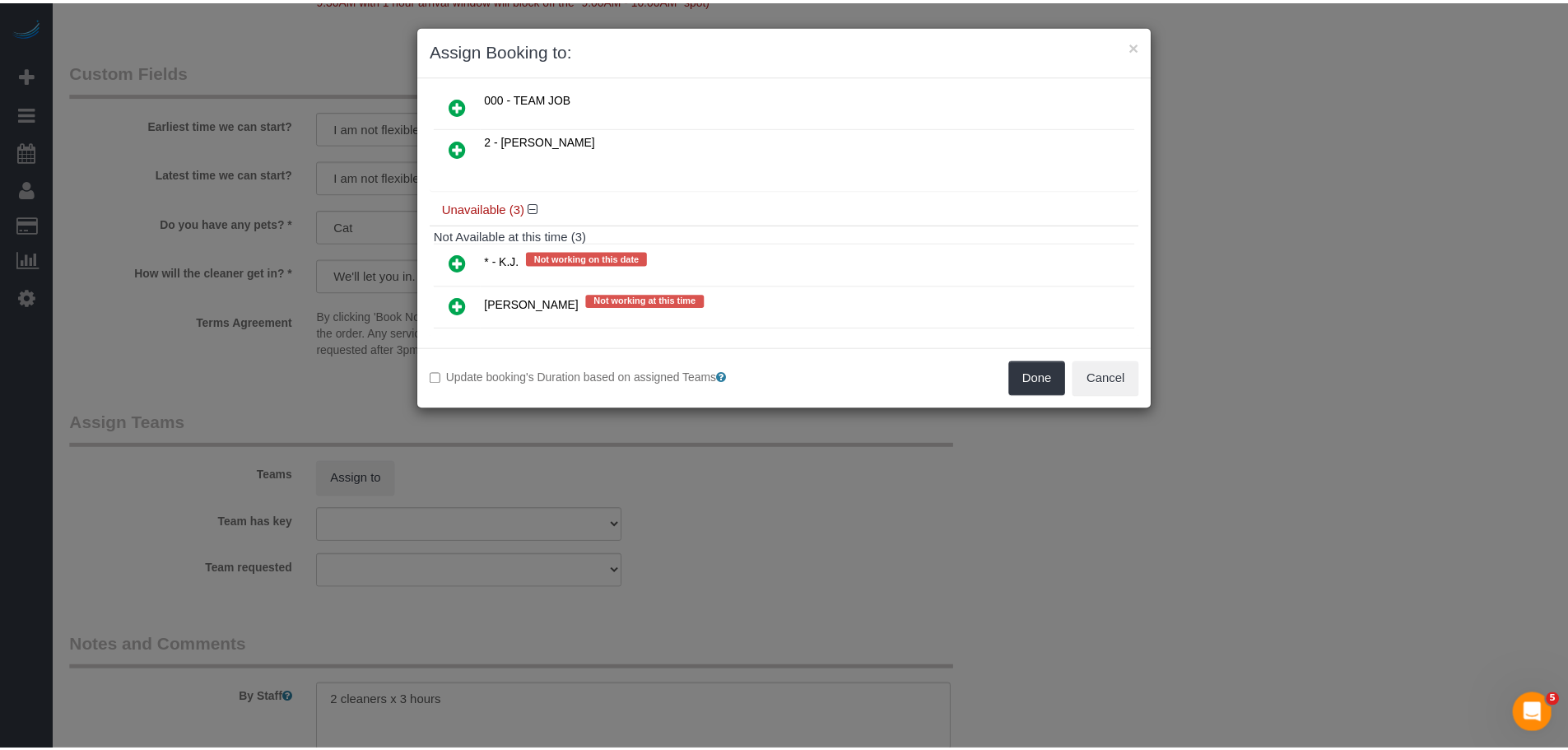
scroll to position [165, 0]
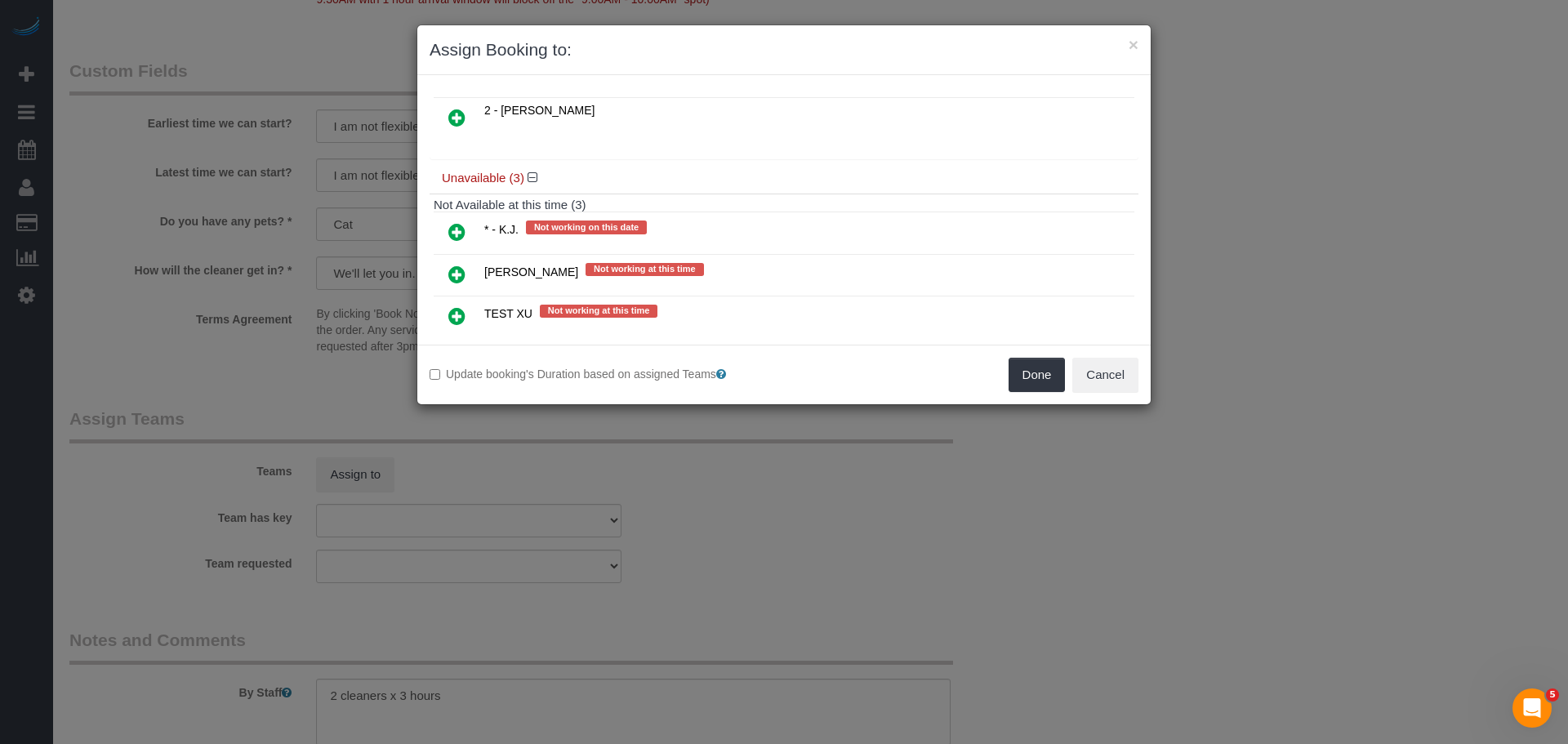
click at [923, 152] on div "000 - Partnerships 000 - TEAM JOB 2 - Eveling Mercado" at bounding box center [783, 83] width 708 height 150
click at [1118, 368] on button "Cancel" at bounding box center [1106, 374] width 66 height 34
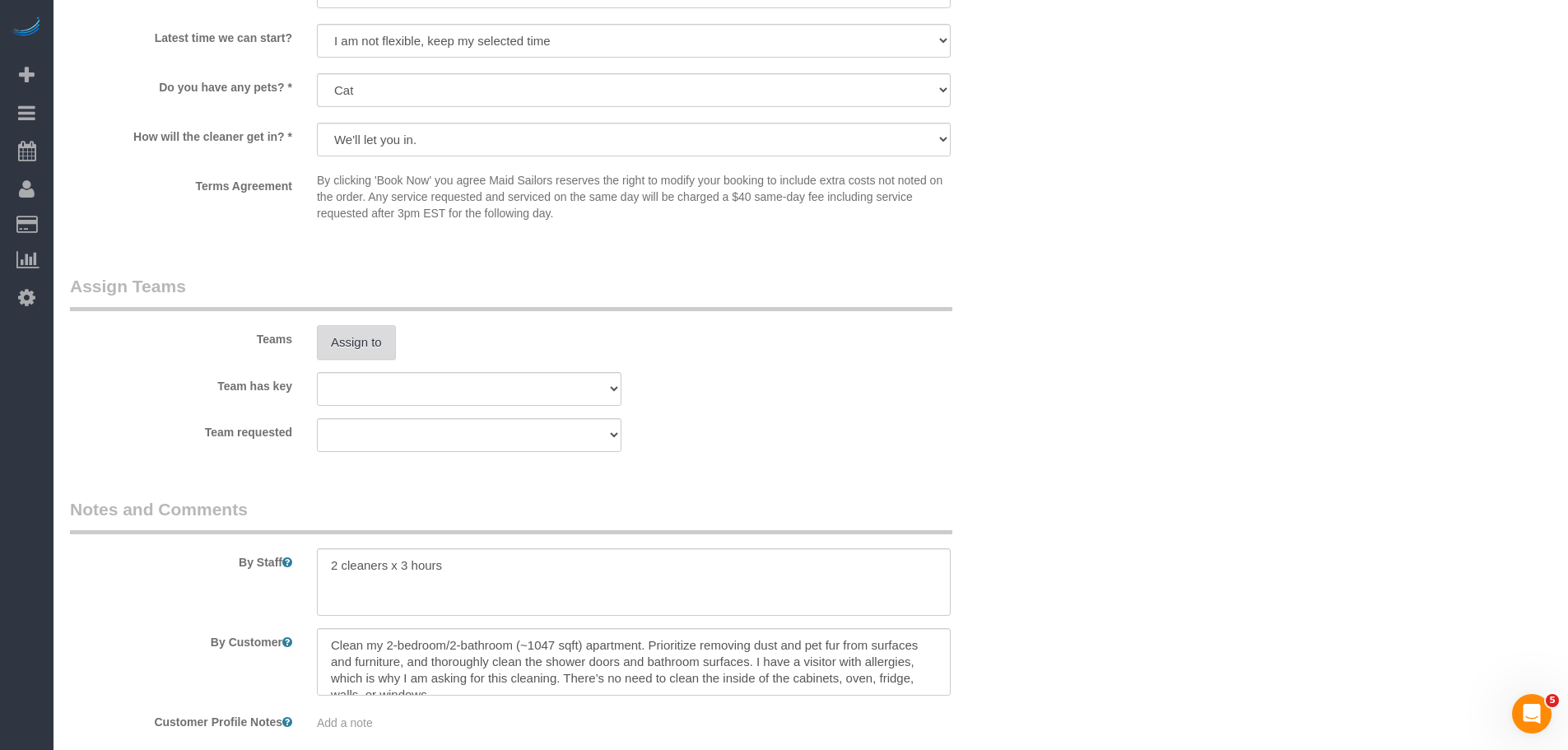
scroll to position [1784, 0]
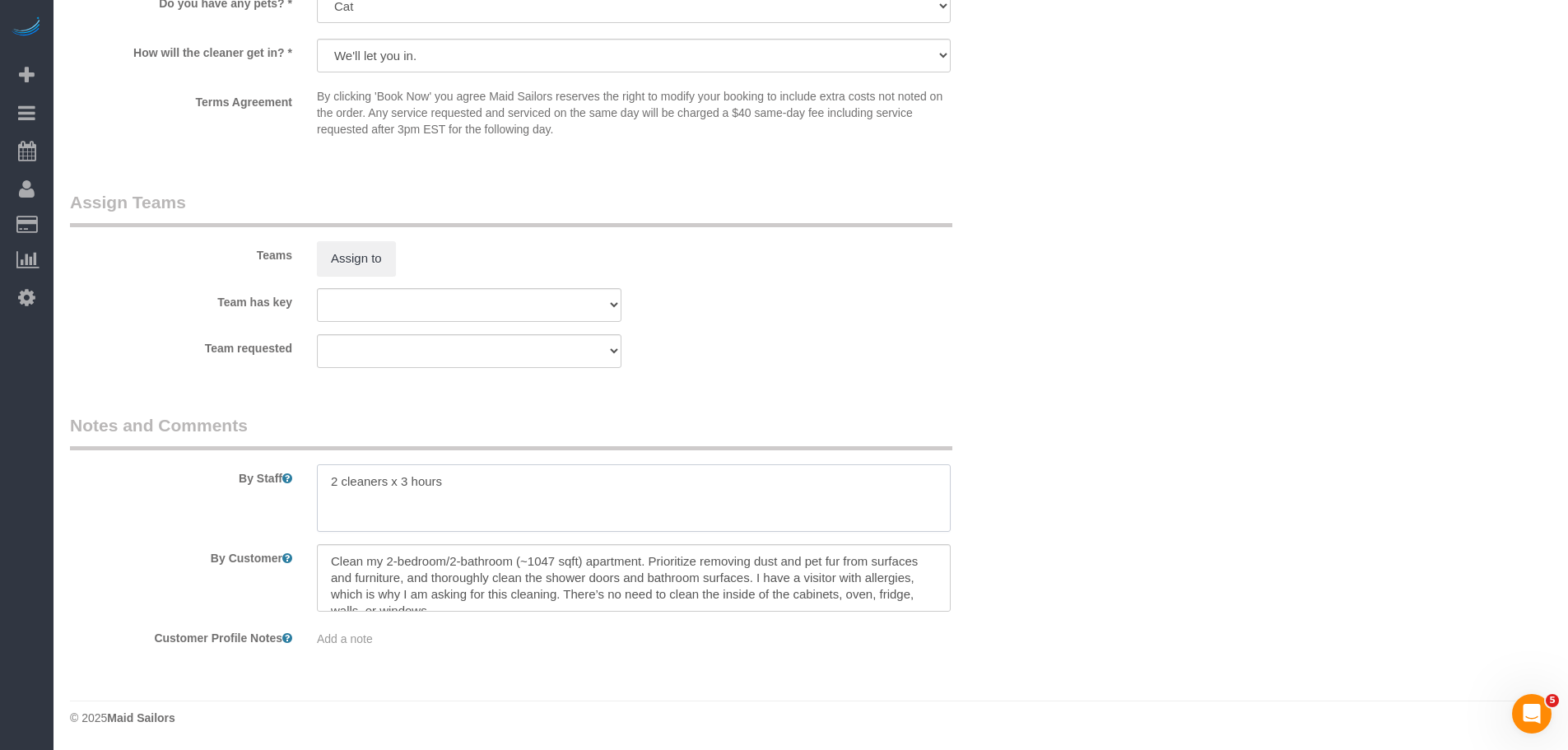
click at [109, 481] on div "By Staff" at bounding box center [551, 472] width 987 height 118
click at [606, 578] on textarea at bounding box center [633, 577] width 633 height 67
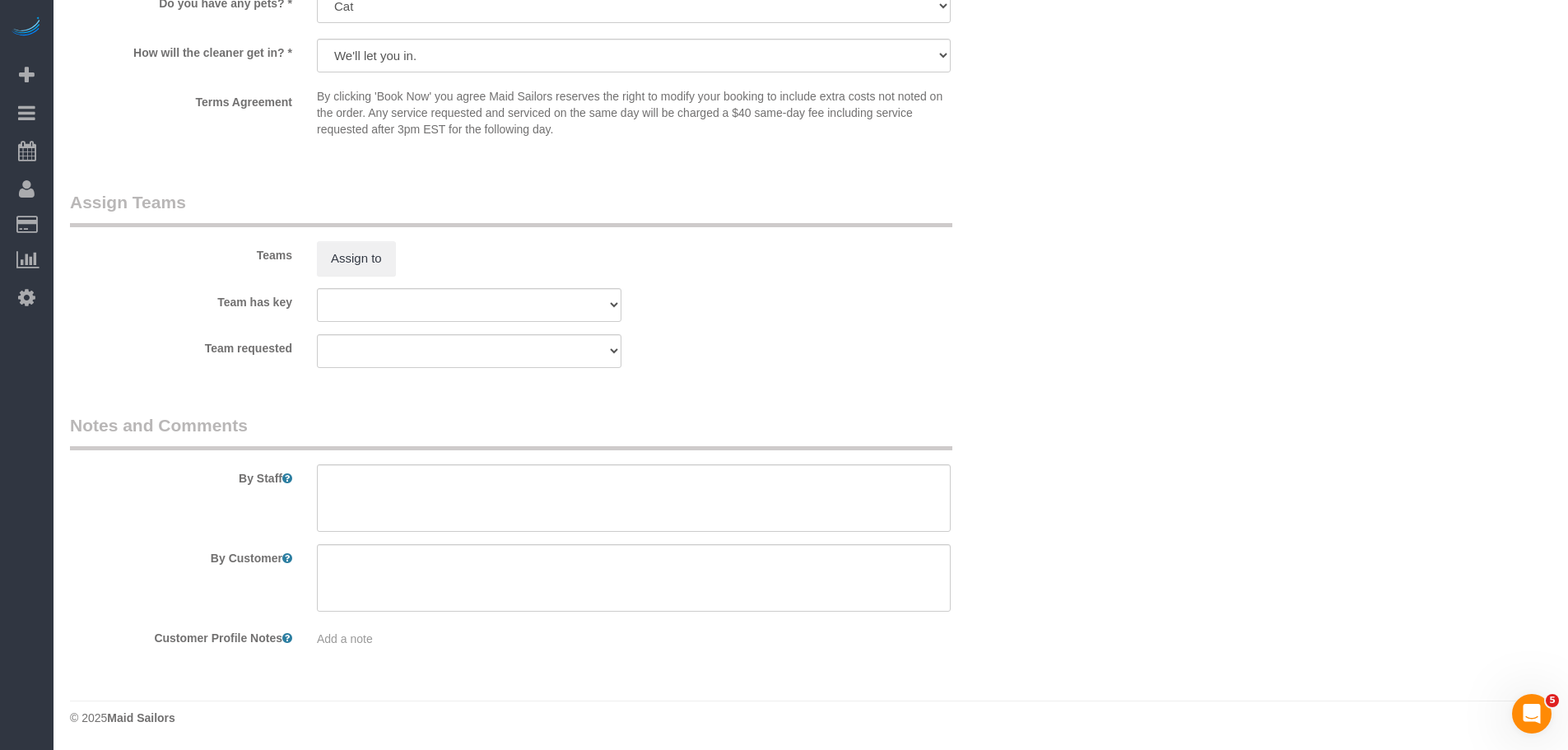
click at [812, 344] on div "Team requested 000 - Partnerships 000 - TEAM JOB 2 - Eveling Mercado * - K.J. P…" at bounding box center [551, 350] width 987 height 34
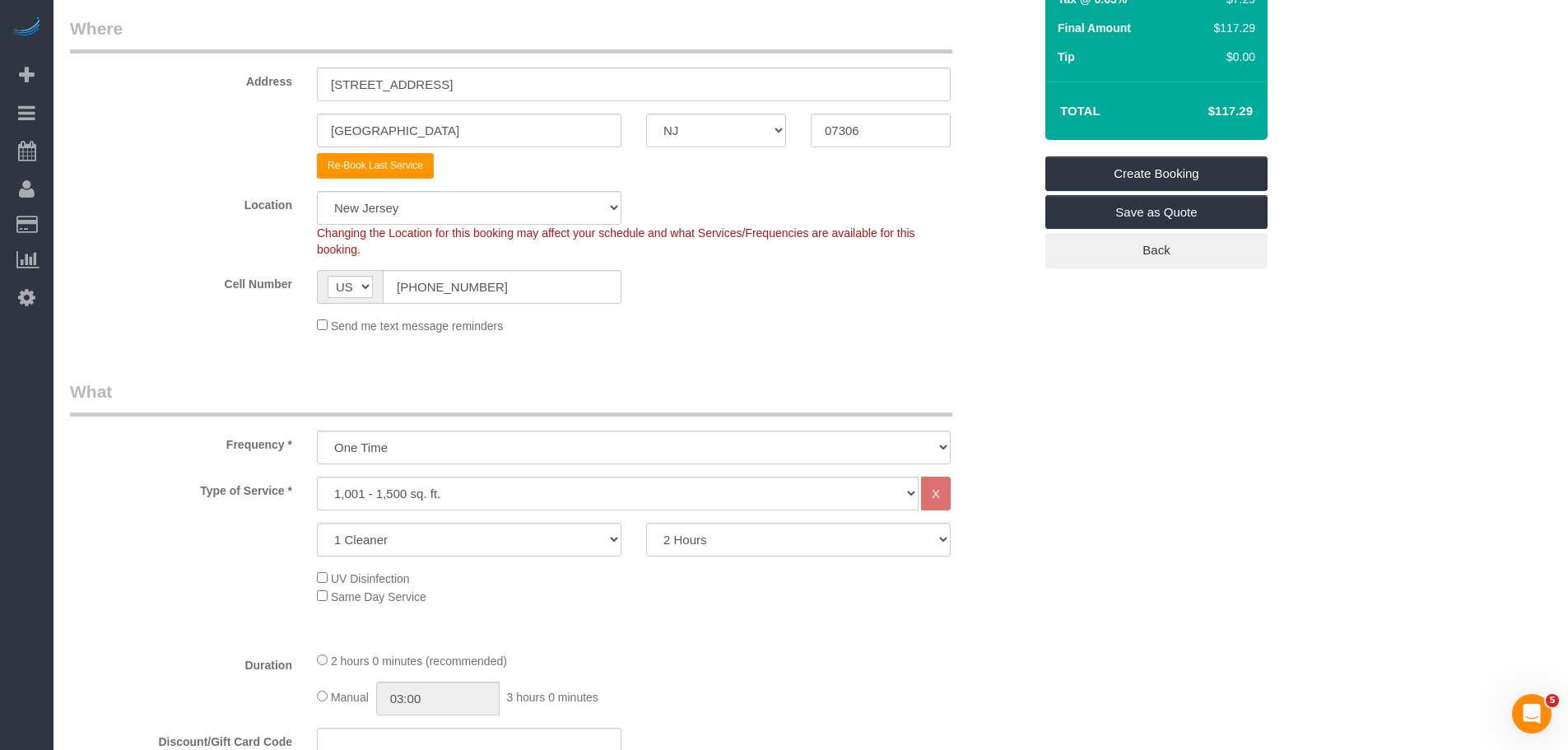
scroll to position [55, 0]
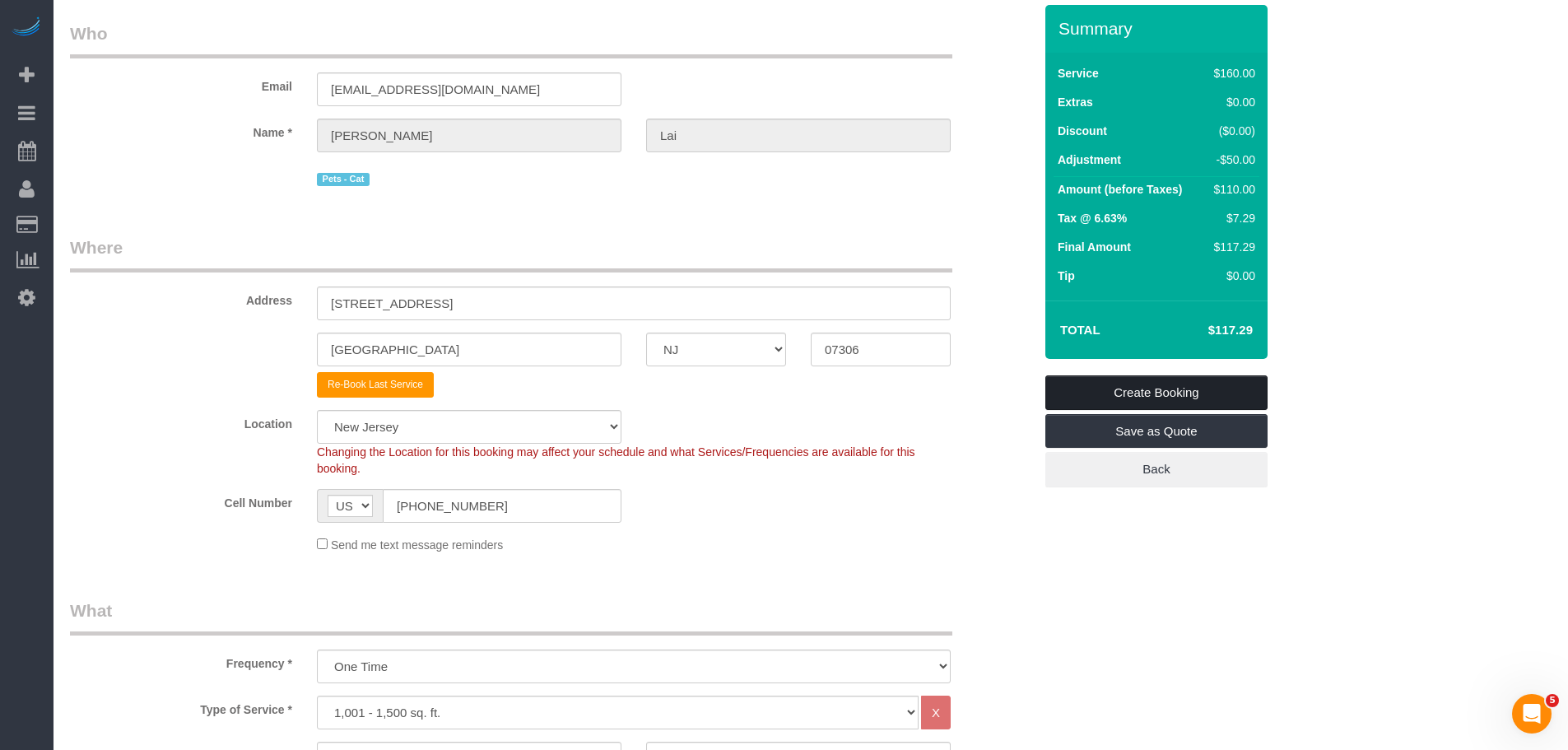
click at [1162, 383] on link "Create Booking" at bounding box center [1156, 392] width 222 height 34
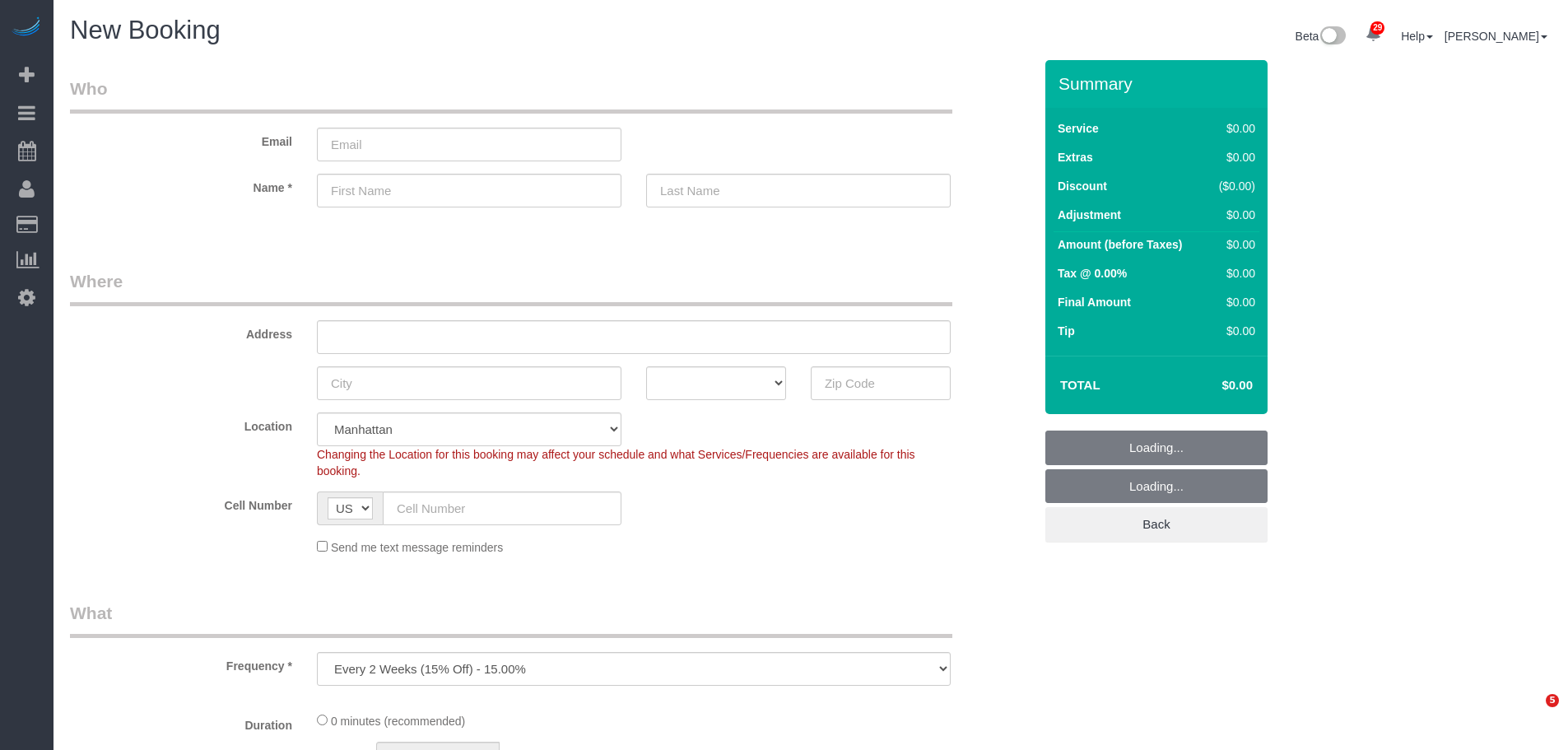
select select "number:89"
select select "number:90"
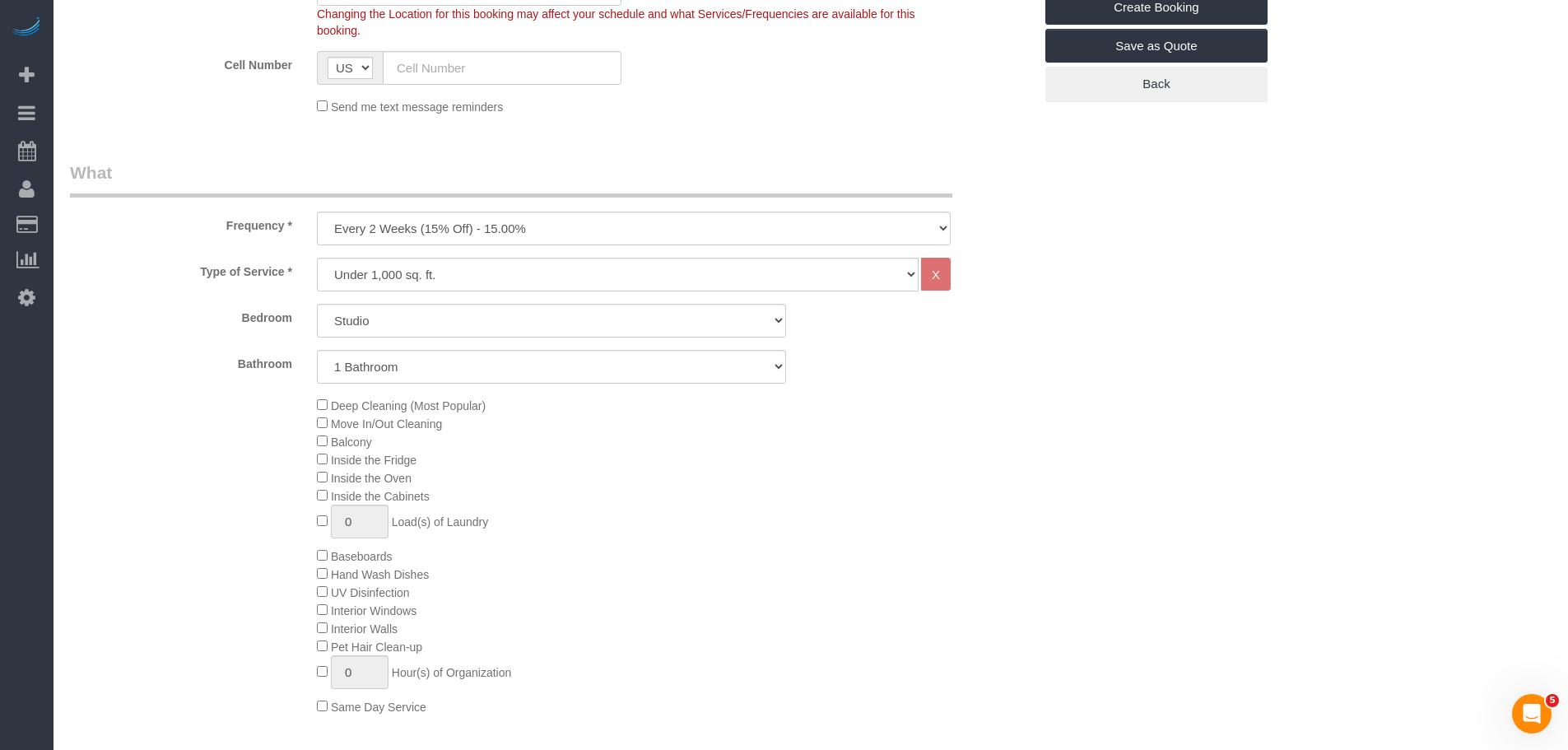
scroll to position [412, 0]
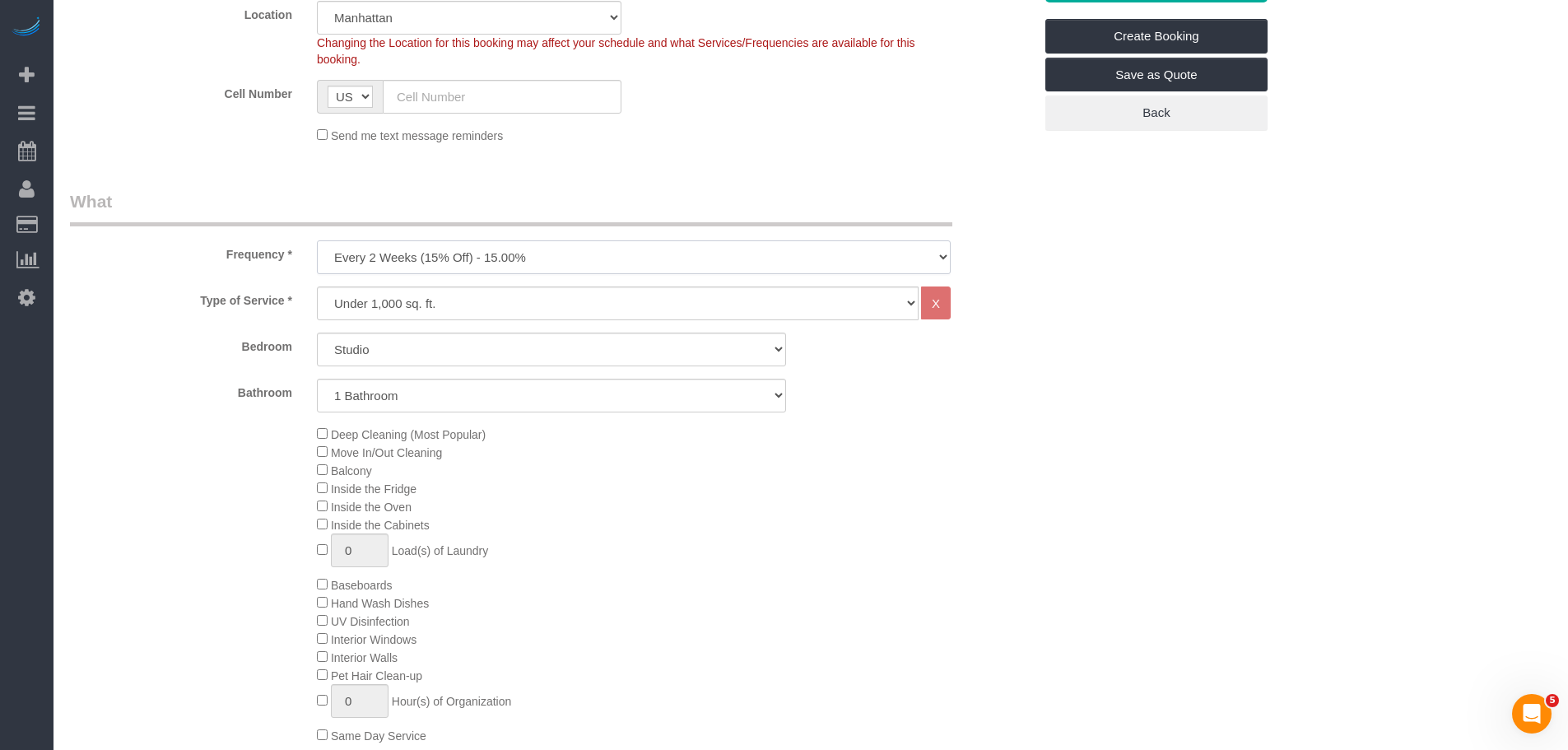
click at [600, 250] on select "One Time Weekly (20% Off) - 20.00% Every 2 Weeks (15% Off) - 15.00% Every 4 Wee…" at bounding box center [633, 257] width 633 height 34
select select "object:1625"
click at [317, 240] on select "One Time Weekly (20% Off) - 20.00% Every 2 Weeks (15% Off) - 15.00% Every 4 Wee…" at bounding box center [633, 257] width 633 height 34
drag, startPoint x: 570, startPoint y: 344, endPoint x: 569, endPoint y: 363, distance: 19.0
click at [573, 345] on select "Studio 1 Bedroom 2 Bedrooms 3 Bedrooms" at bounding box center [551, 350] width 469 height 34
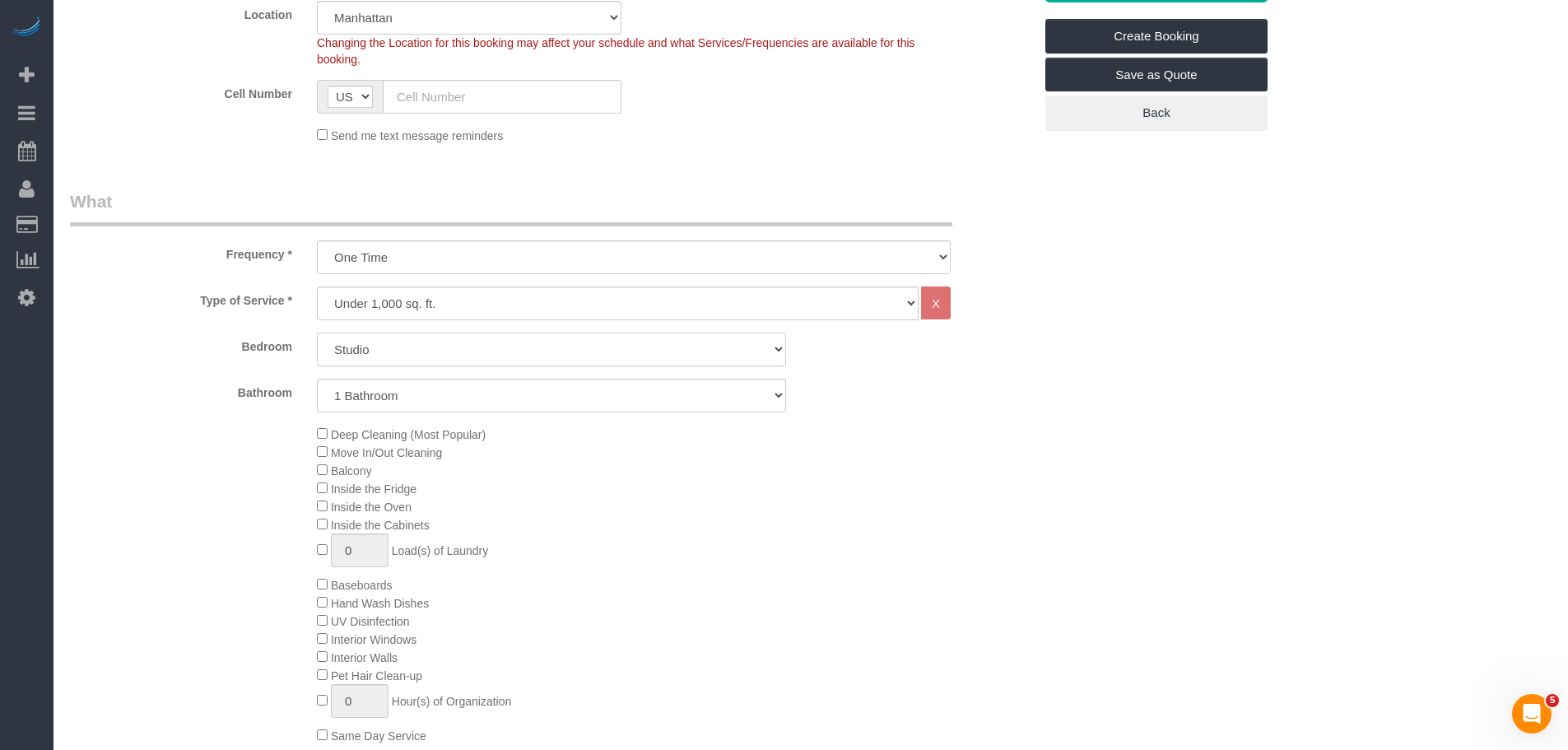
select select "1"
click at [317, 333] on select "Studio 1 Bedroom 2 Bedrooms 3 Bedrooms" at bounding box center [551, 350] width 469 height 34
click at [321, 459] on div "Deep Cleaning (Most Popular) Move In/Out Cleaning Balcony Inside the Fridge Ins…" at bounding box center [675, 584] width 741 height 320
click at [901, 458] on div "Deep Cleaning (Most Popular) Move In/Out Cleaning Balcony Inside the Fridge Ins…" at bounding box center [675, 584] width 741 height 320
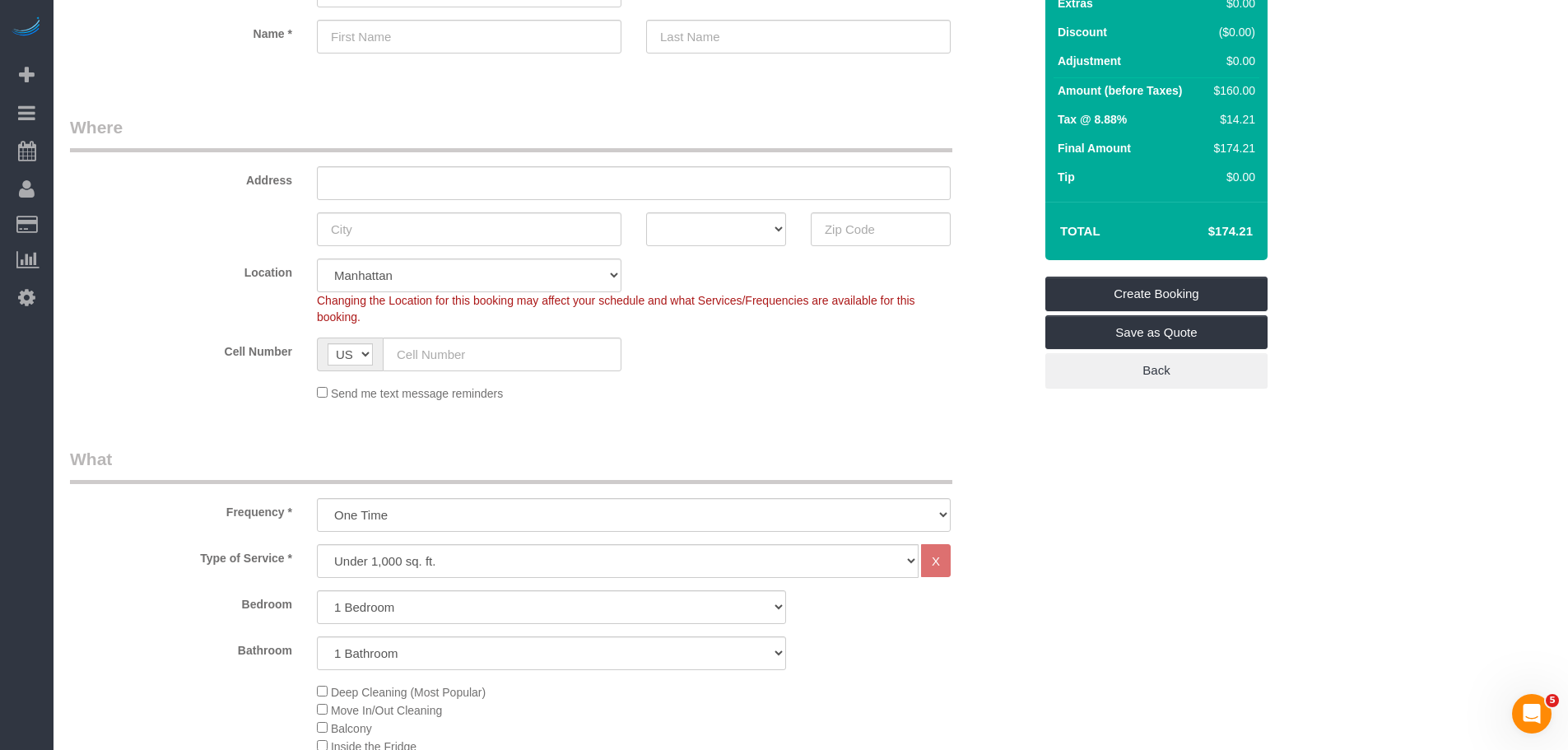
scroll to position [0, 0]
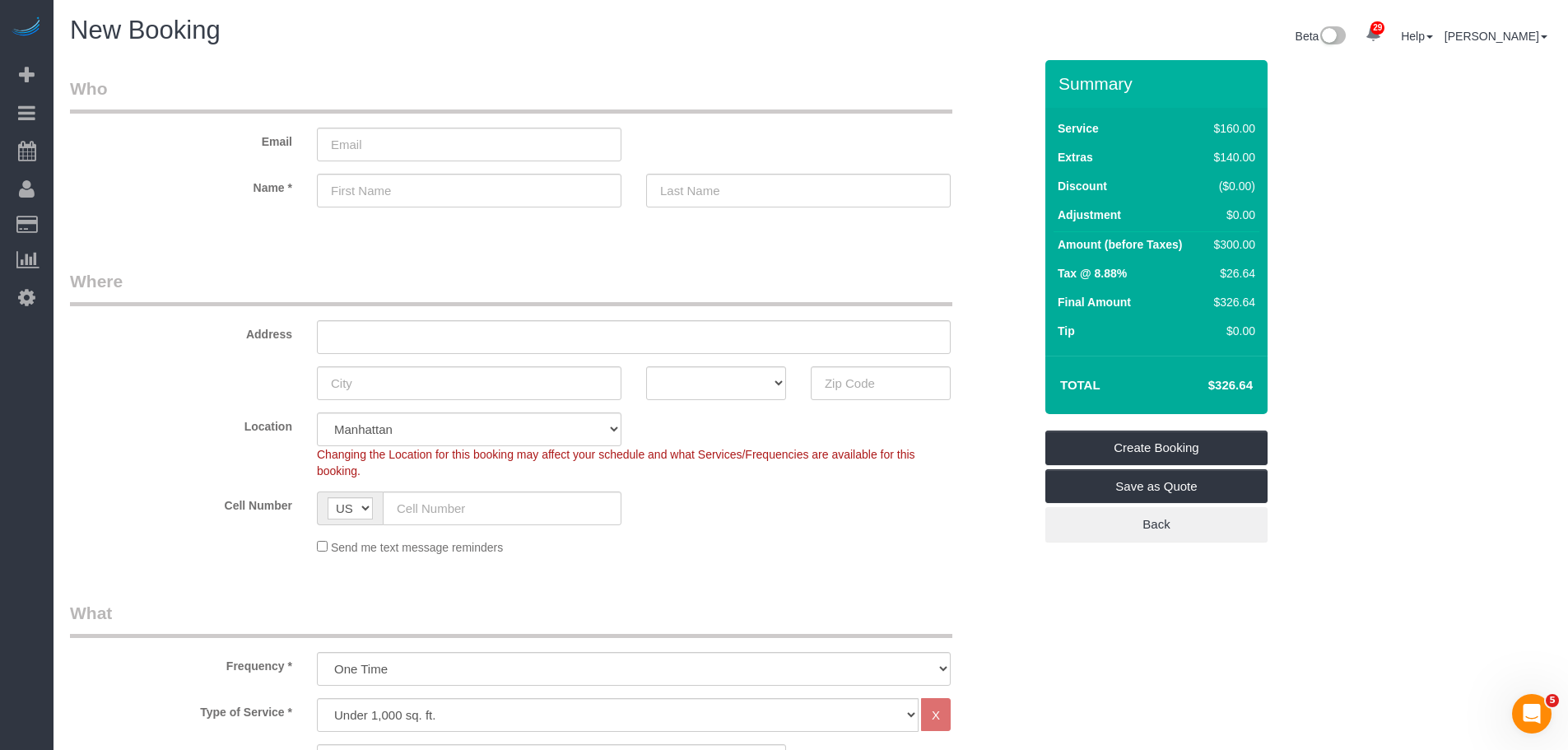
drag, startPoint x: 1202, startPoint y: 386, endPoint x: 1261, endPoint y: 390, distance: 59.1
click at [1261, 390] on div "Total $326.64" at bounding box center [1156, 385] width 222 height 59
copy table "Total"
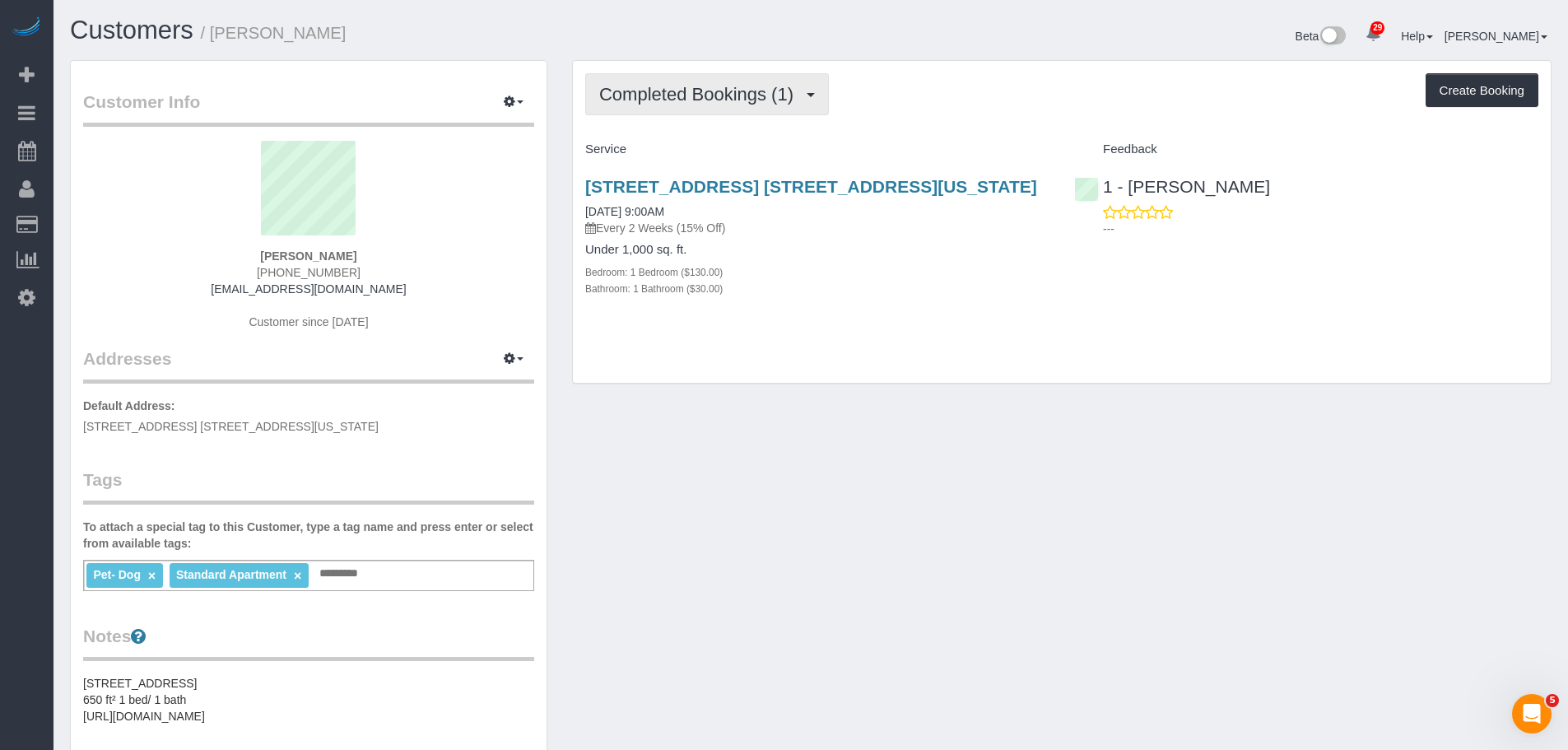
click at [703, 102] on span "Completed Bookings (1)" at bounding box center [700, 94] width 202 height 20
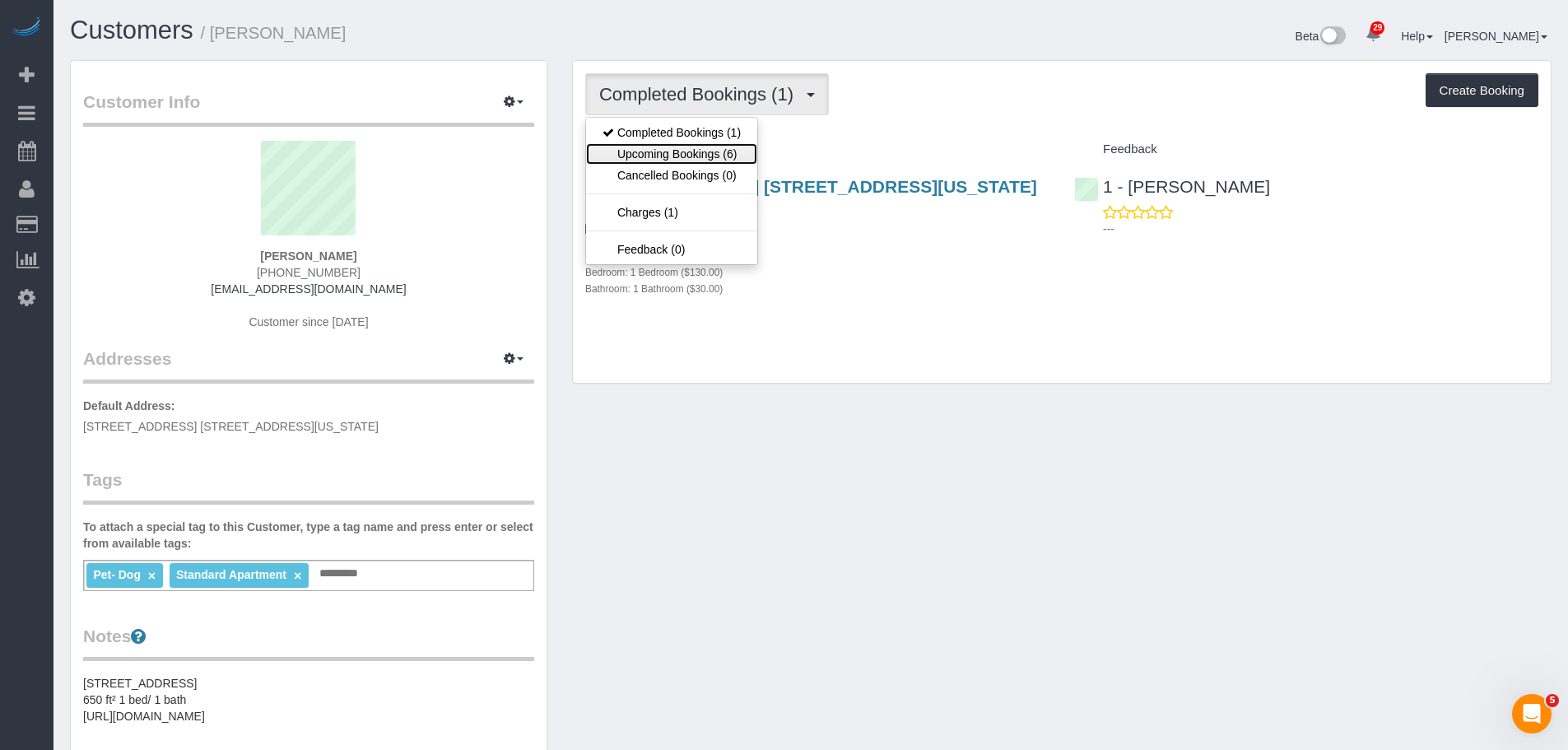
click at [716, 154] on link "Upcoming Bookings (6)" at bounding box center [671, 153] width 171 height 21
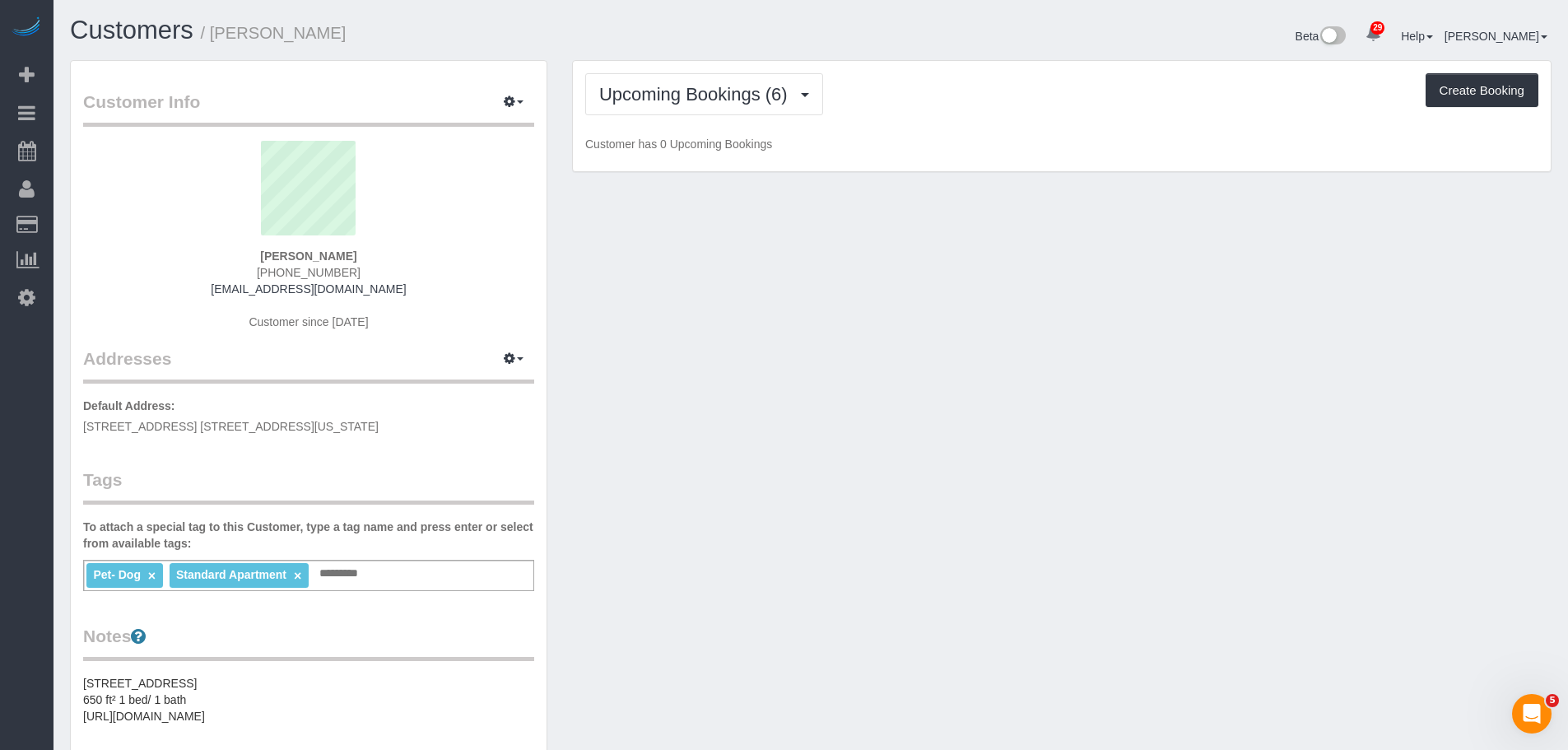
click at [994, 126] on div "Upcoming Bookings (6) Completed Bookings (1) Upcoming Bookings (6) Cancelled Bo…" at bounding box center [1062, 117] width 978 height 111
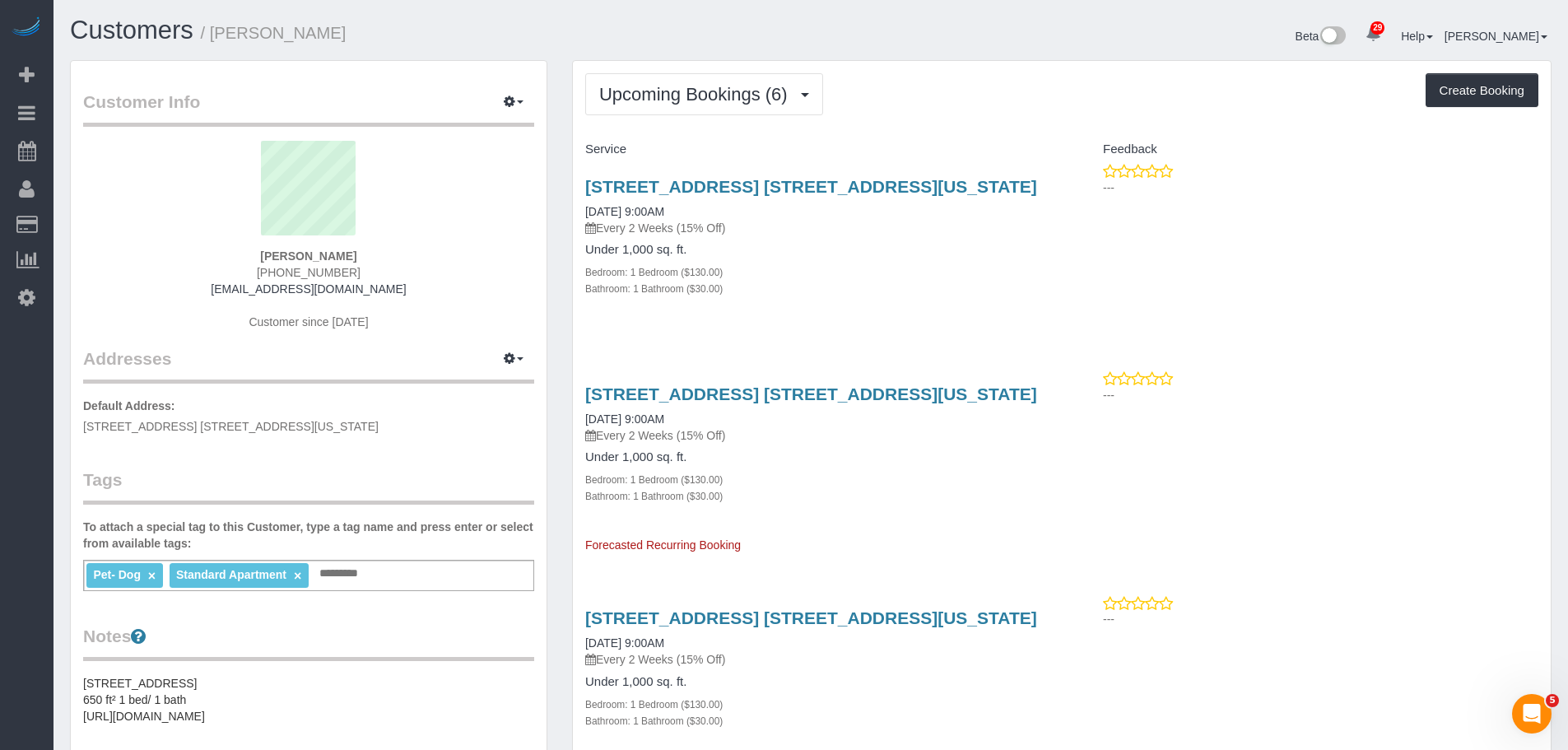
click at [400, 264] on div "Bianca Rathwick (915) 276-3793 biancarathwick19@gmail.com Customer since 2025" at bounding box center [308, 244] width 451 height 206
copy strong "Bianca Rathwick"
click at [700, 78] on button "Upcoming Bookings (6)" at bounding box center [704, 95] width 238 height 42
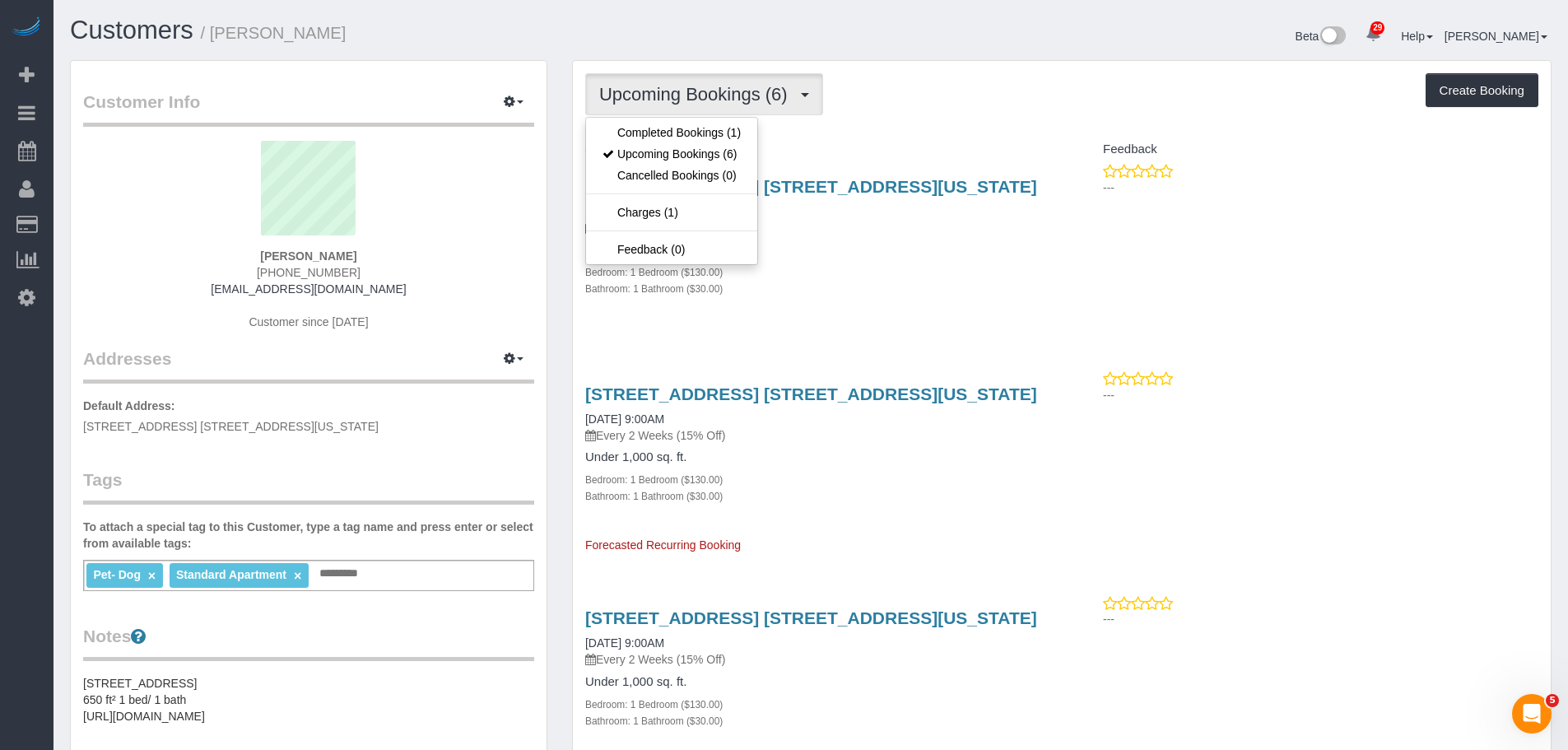
drag, startPoint x: 1003, startPoint y: 118, endPoint x: 944, endPoint y: 169, distance: 78.0
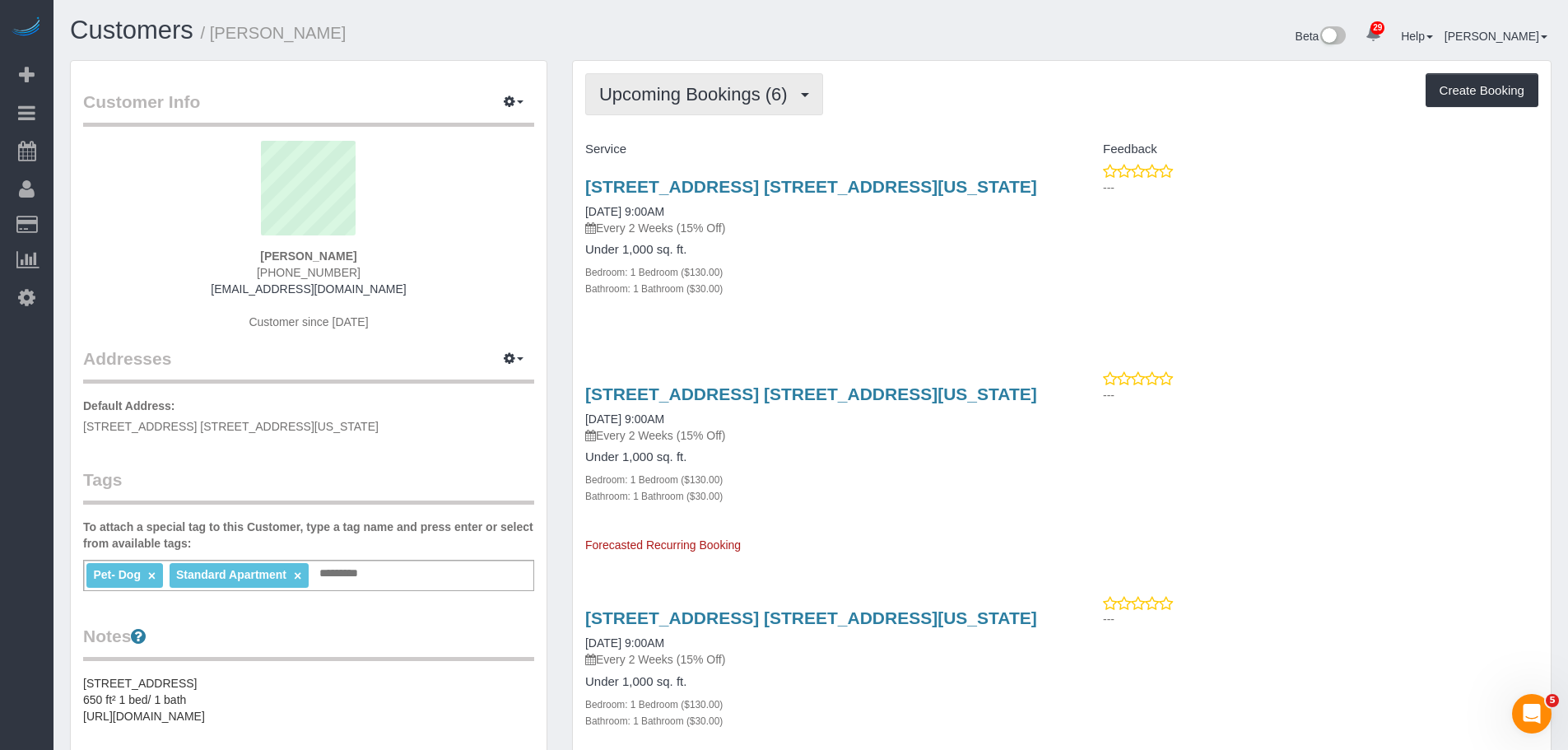
click at [708, 94] on span "Upcoming Bookings (6)" at bounding box center [697, 94] width 197 height 20
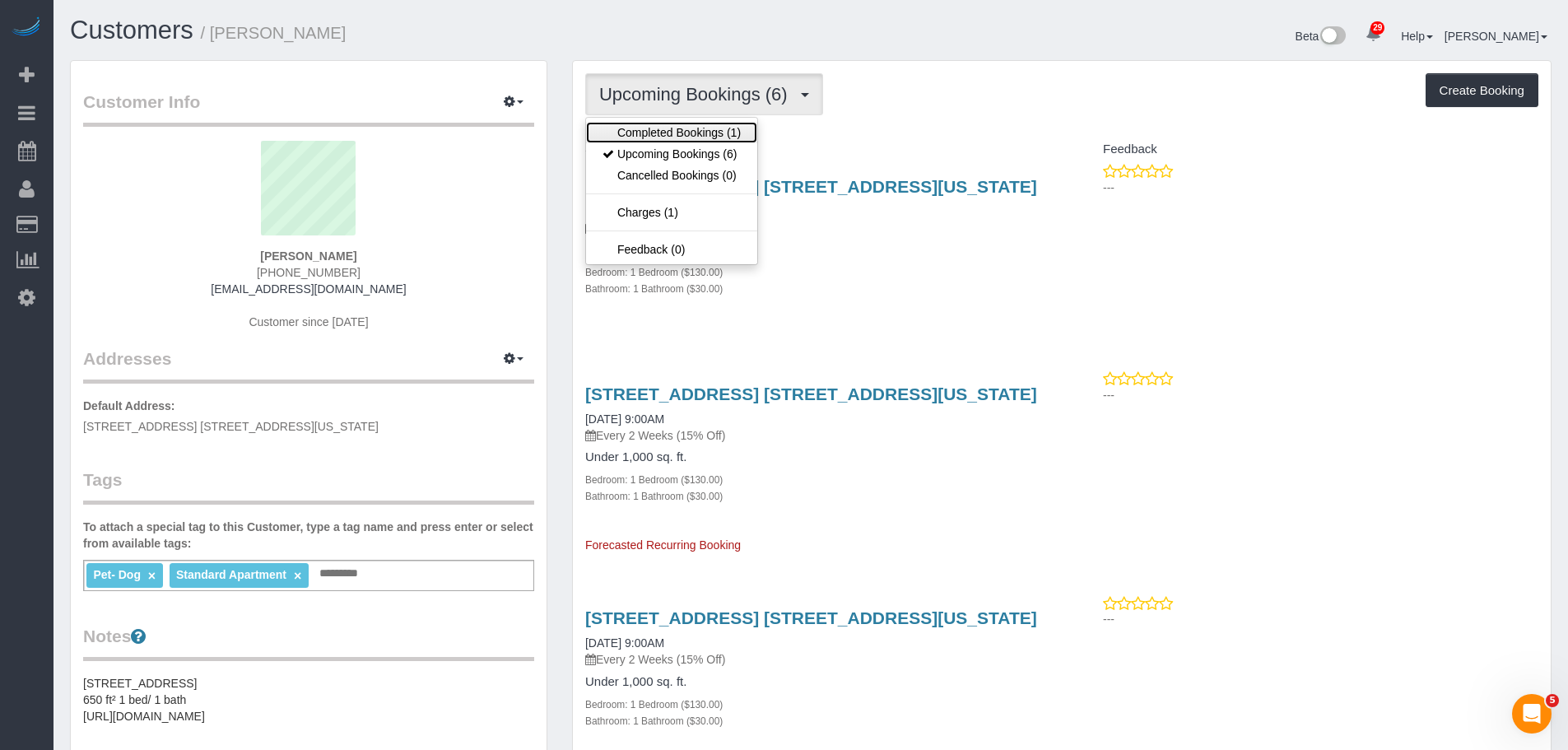
drag, startPoint x: 716, startPoint y: 132, endPoint x: 773, endPoint y: 125, distance: 57.4
click at [716, 132] on link "Completed Bookings (1)" at bounding box center [671, 132] width 171 height 21
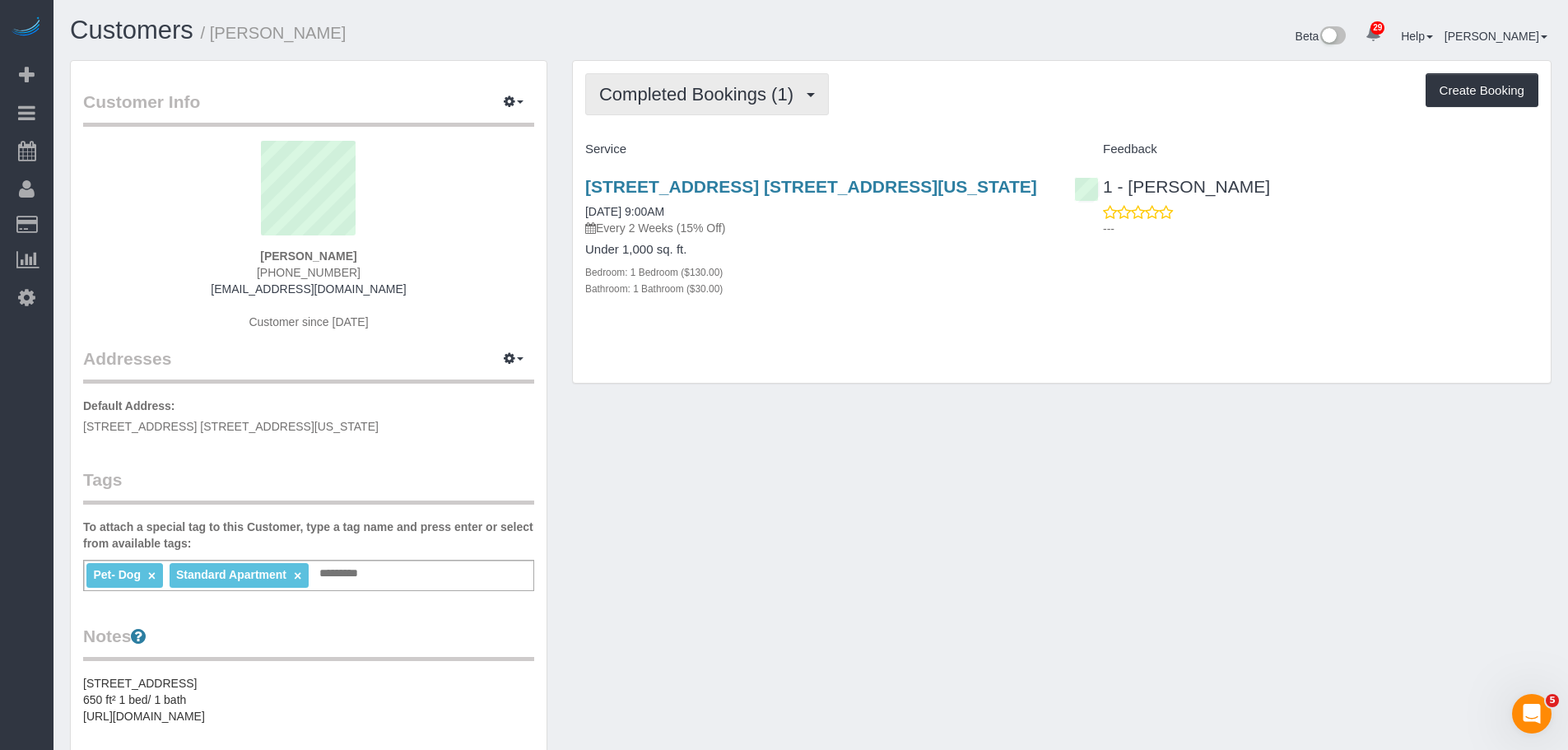
click at [728, 98] on span "Completed Bookings (1)" at bounding box center [700, 94] width 202 height 20
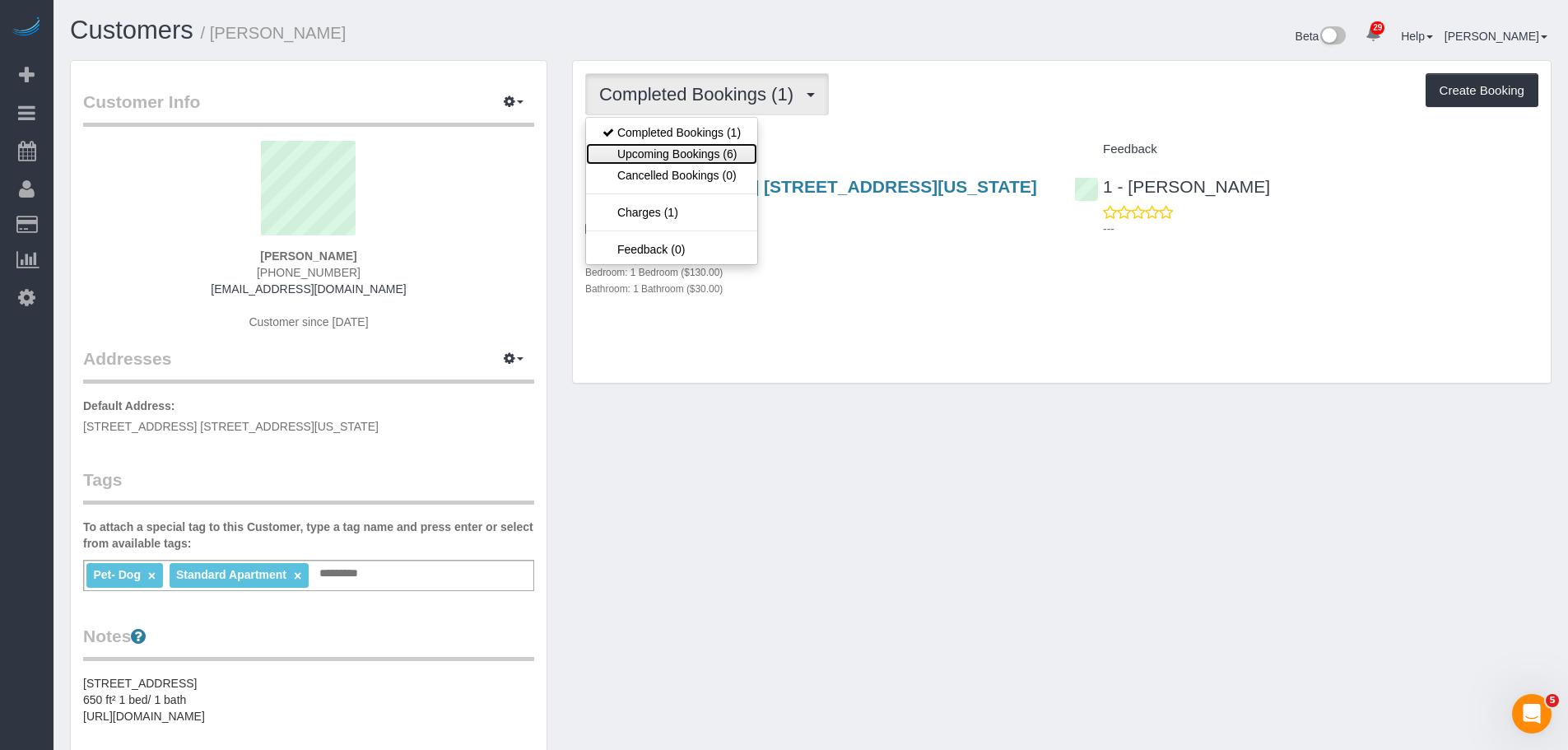
click at [725, 150] on link "Upcoming Bookings (6)" at bounding box center [671, 153] width 171 height 21
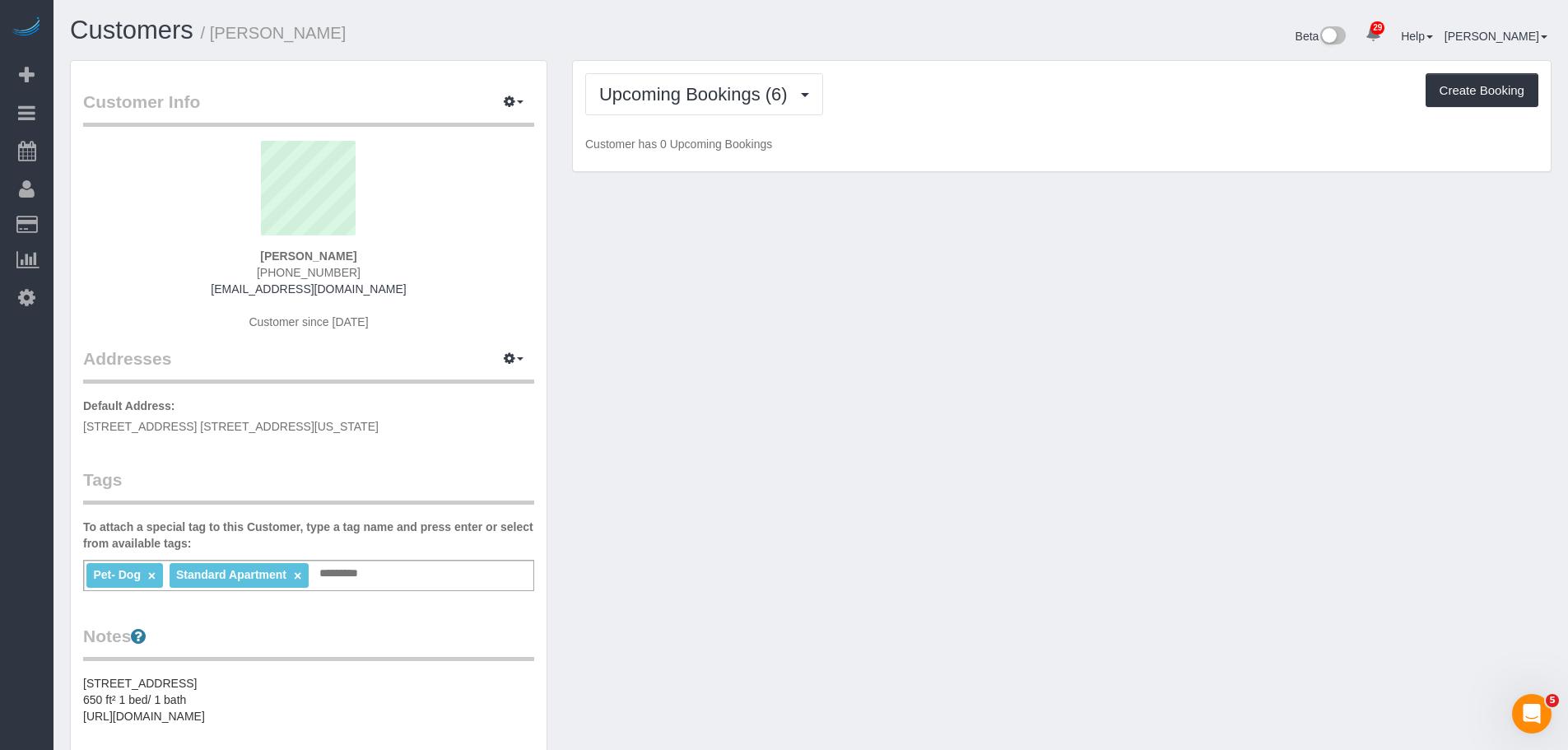
click at [912, 115] on div "Upcoming Bookings (6) Completed Bookings (1) Upcoming Bookings (6) Cancelled Bo…" at bounding box center [1062, 95] width 953 height 42
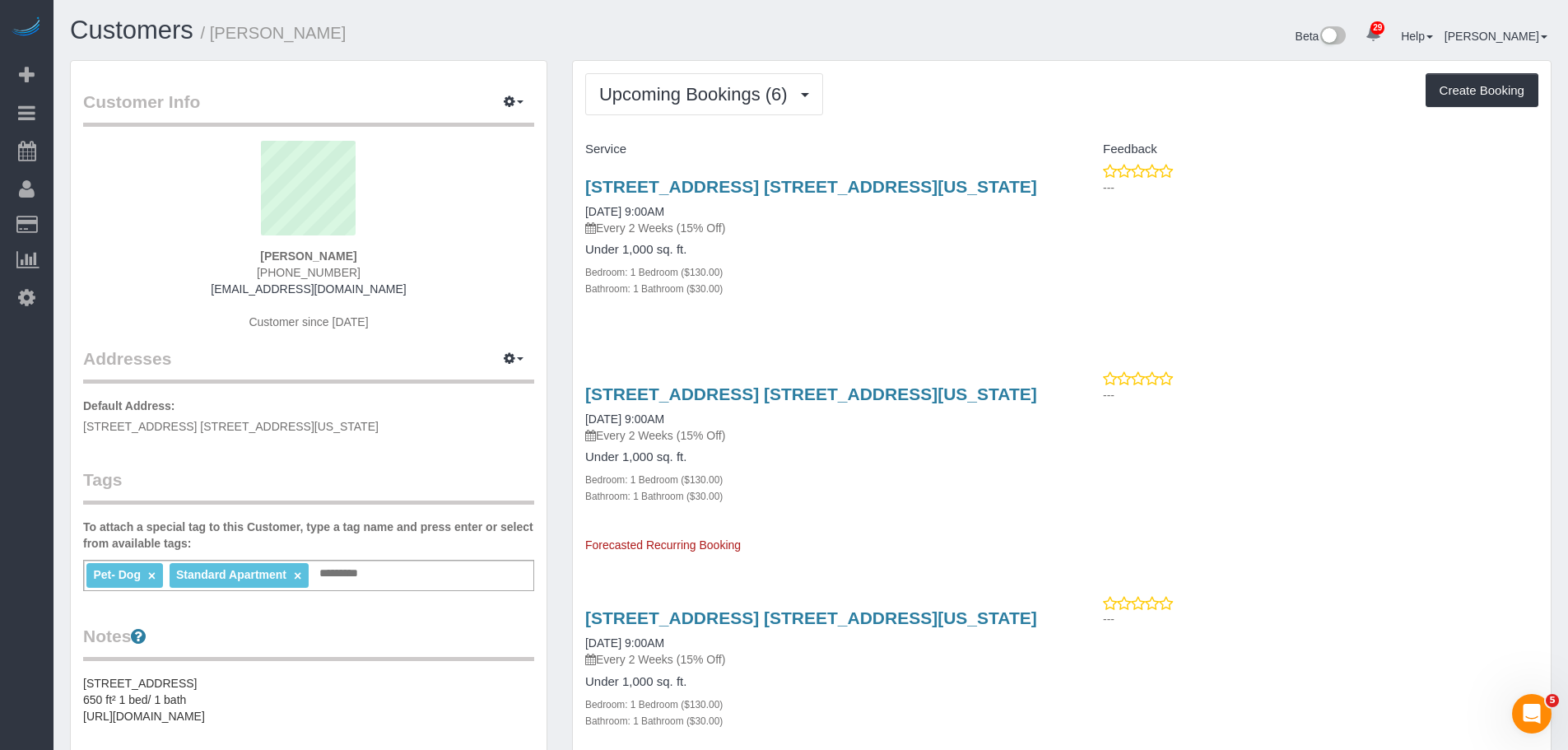
drag, startPoint x: 235, startPoint y: 258, endPoint x: 395, endPoint y: 263, distance: 160.1
click at [395, 263] on div "Bianca Rathwick (915) 276-3793 biancarathwick19@gmail.com Customer since 2025" at bounding box center [308, 244] width 451 height 206
copy strong "Bianca Rathwick"
click at [671, 101] on span "Upcoming Bookings (6)" at bounding box center [697, 94] width 197 height 20
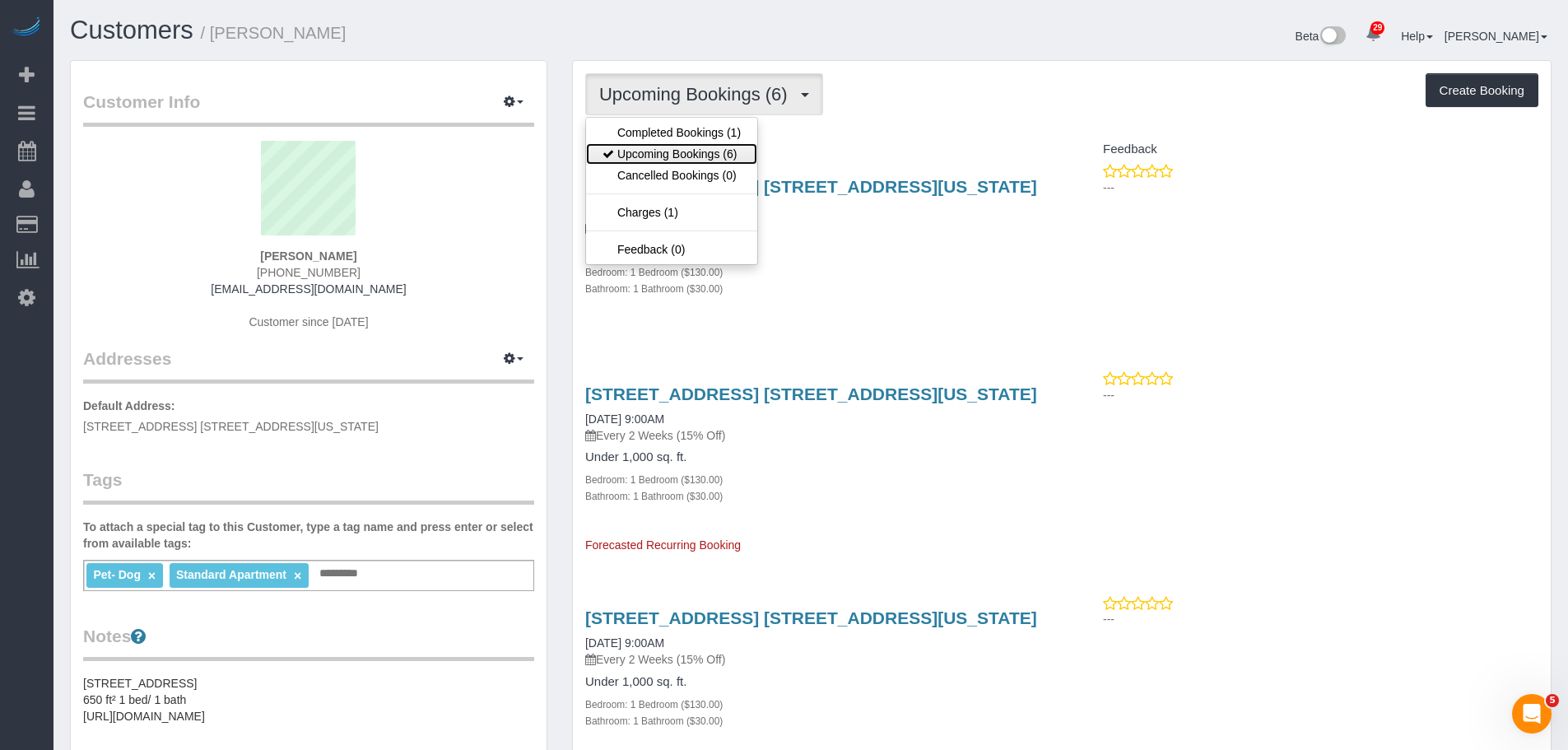
click at [675, 143] on link "Upcoming Bookings (6)" at bounding box center [671, 153] width 171 height 21
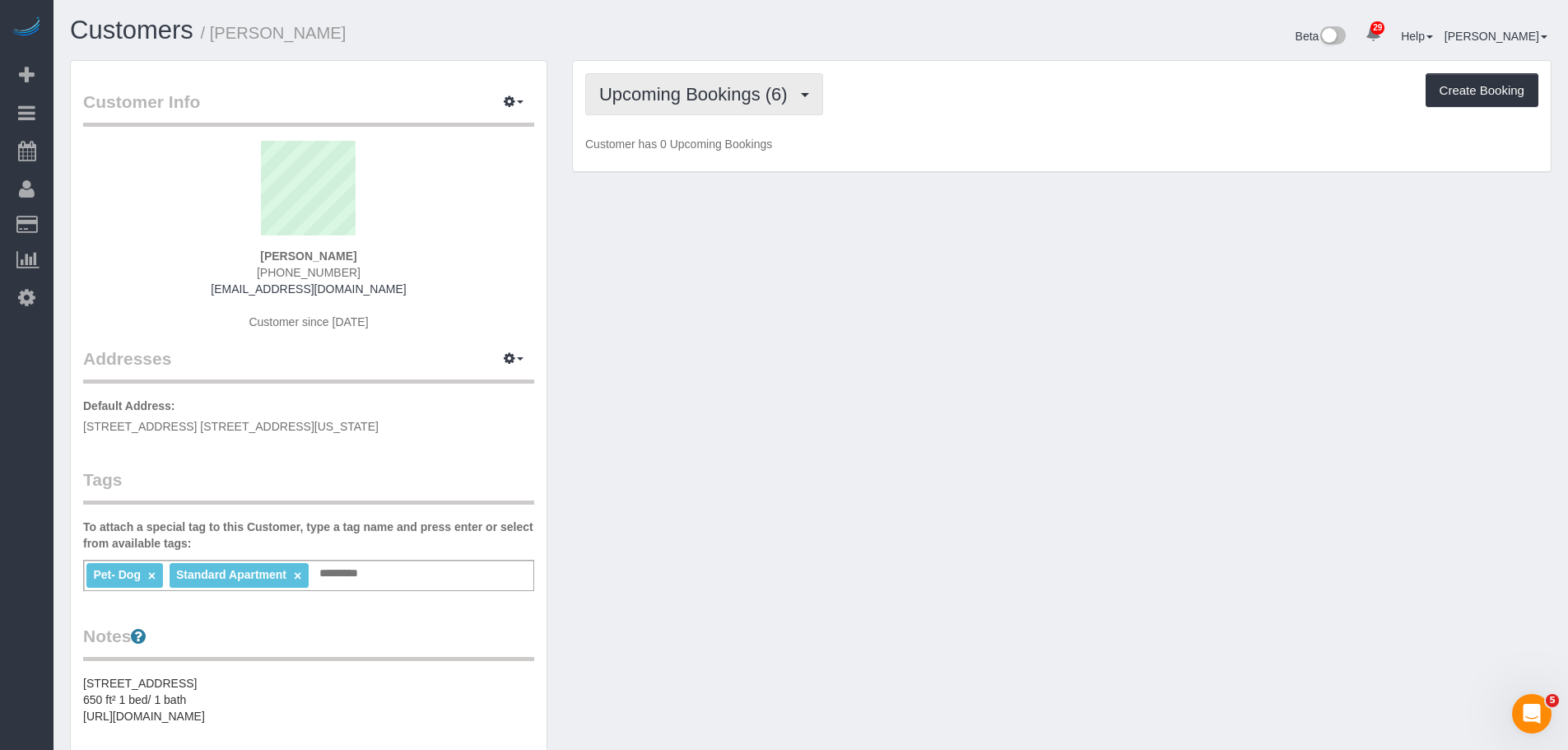
click at [701, 98] on span "Upcoming Bookings (6)" at bounding box center [697, 94] width 197 height 20
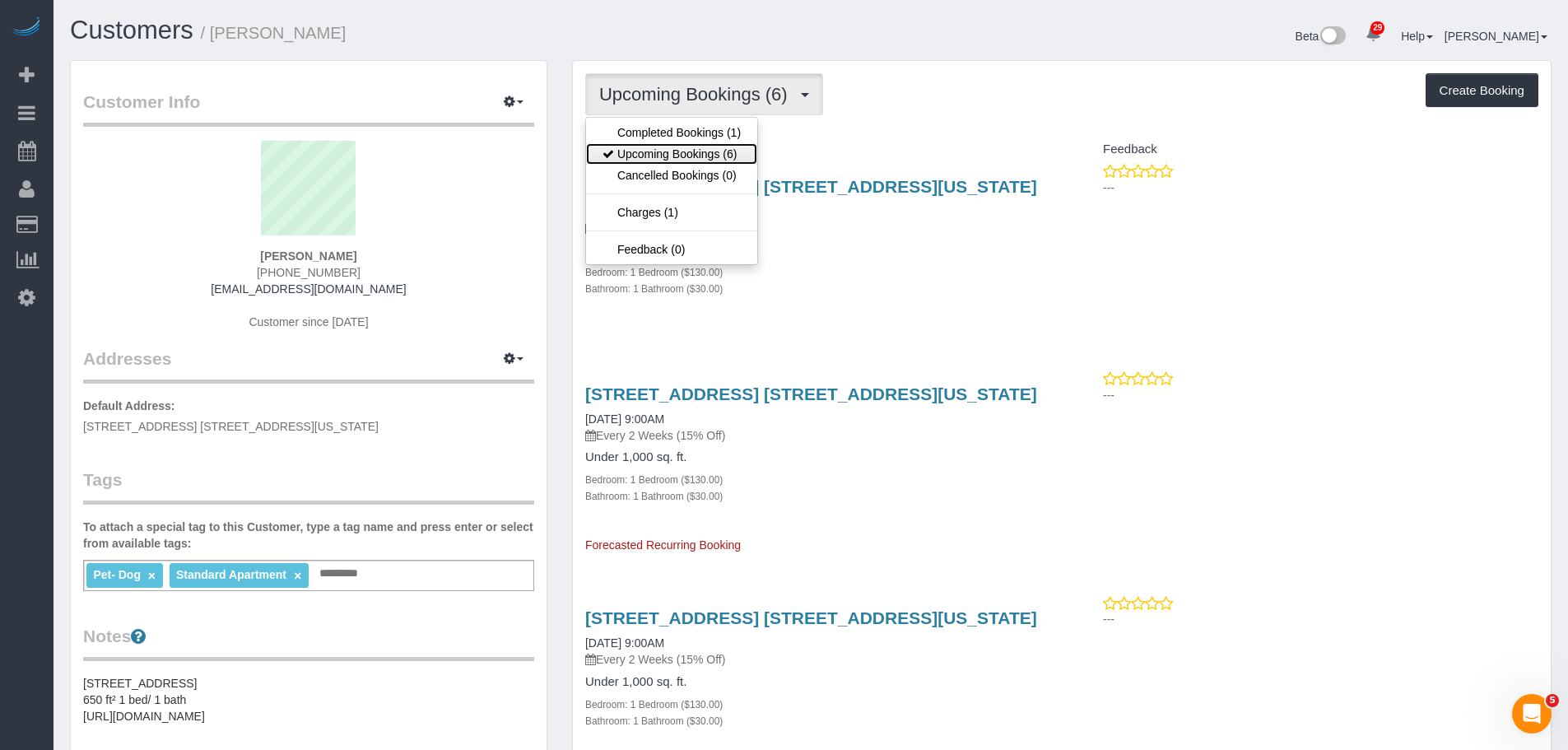
click at [690, 142] on ul "Completed Bookings (1) Upcoming Bookings (6) Cancelled Bookings (0) Charges (1)…" at bounding box center [671, 190] width 173 height 148
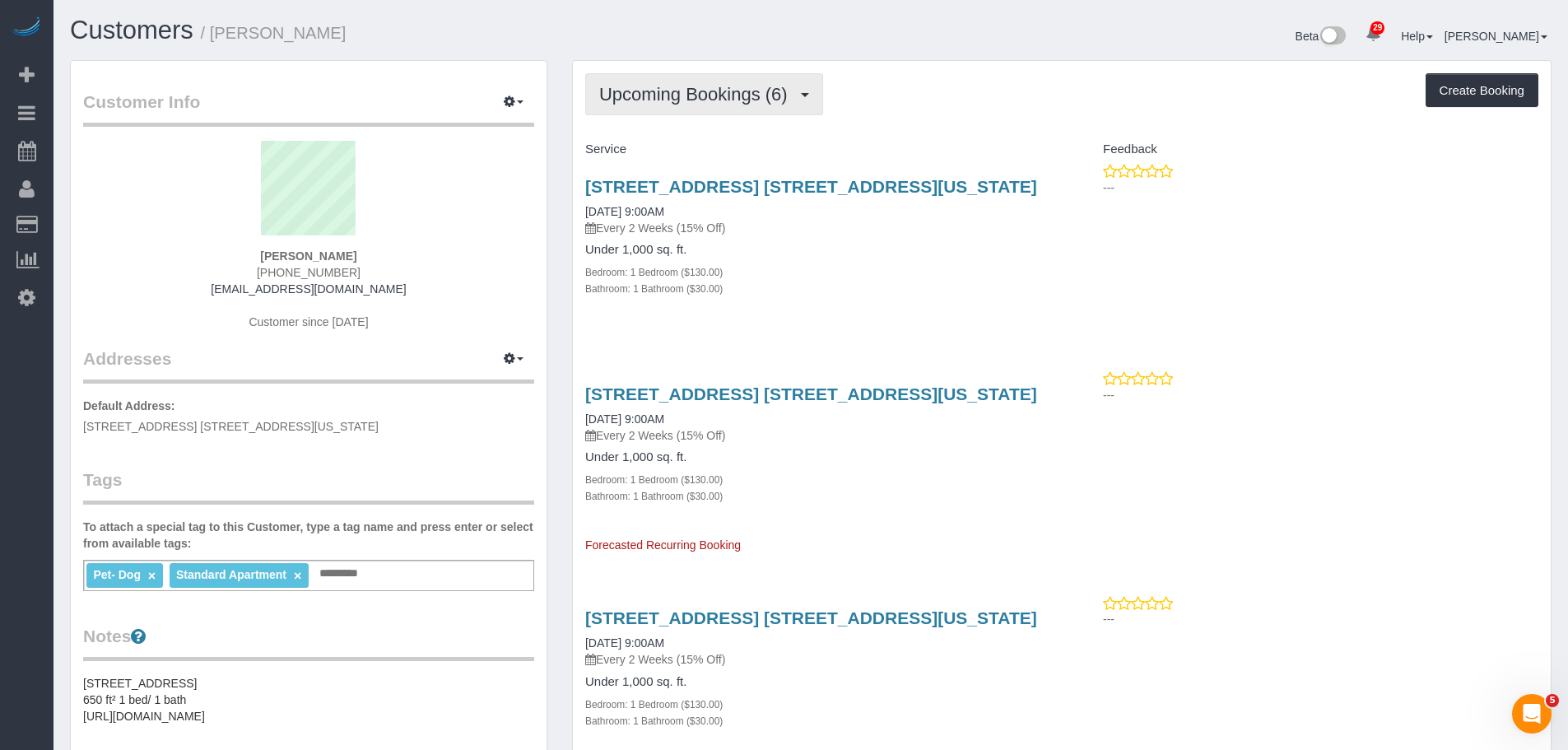
drag, startPoint x: 724, startPoint y: 100, endPoint x: 719, endPoint y: 131, distance: 31.4
click at [724, 102] on span "Upcoming Bookings (6)" at bounding box center [697, 94] width 197 height 20
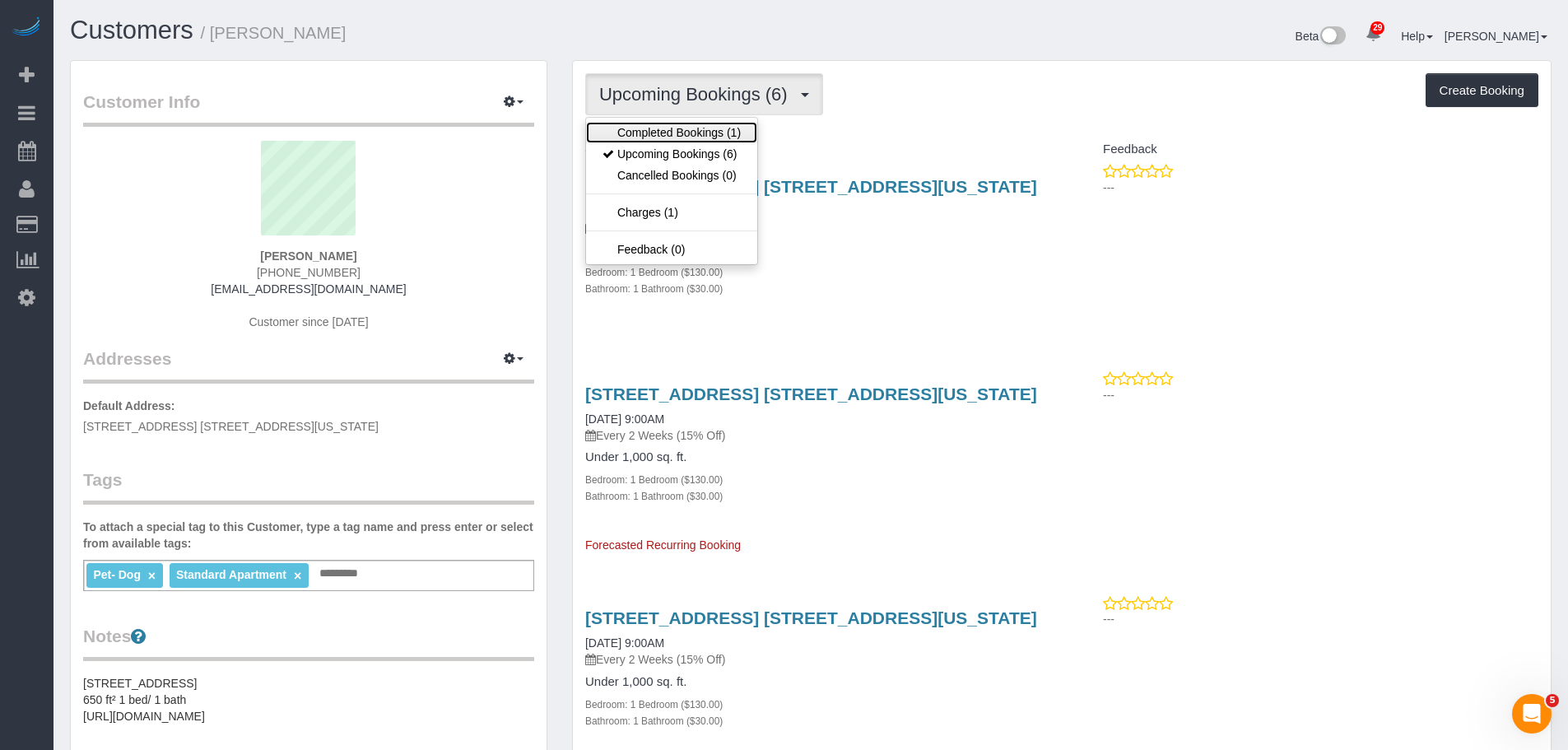
click at [719, 134] on link "Completed Bookings (1)" at bounding box center [671, 132] width 171 height 21
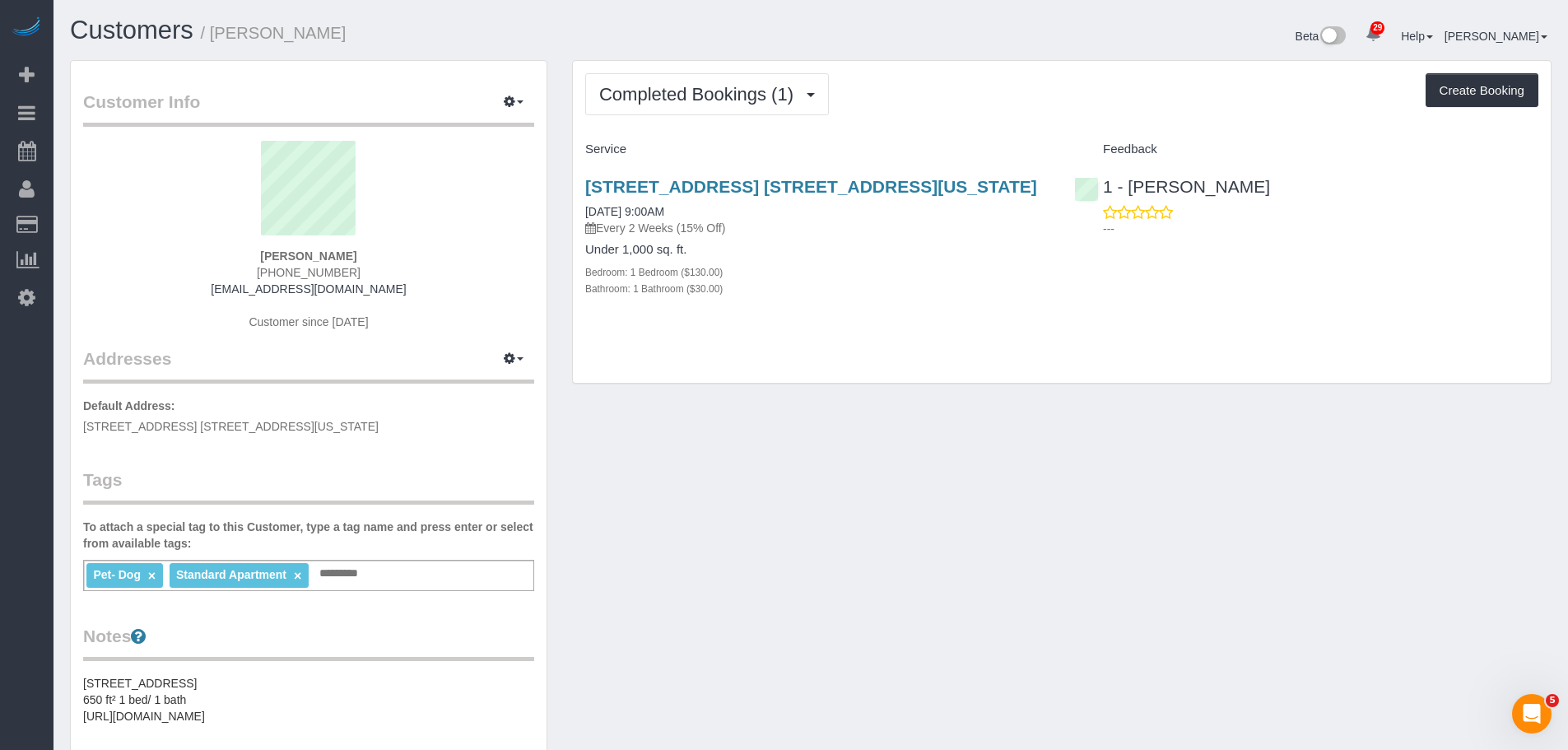
click at [966, 127] on div "Completed Bookings (1) Completed Bookings (1) Upcoming Bookings (6) Cancelled B…" at bounding box center [1062, 223] width 978 height 322
click at [1081, 60] on div "Completed Bookings (1) Completed Bookings (1) Upcoming Bookings (6) Cancelled B…" at bounding box center [1062, 223] width 979 height 324
click at [925, 93] on div "Completed Bookings (1) Completed Bookings (1) Upcoming Bookings (6) Cancelled B…" at bounding box center [1062, 95] width 953 height 42
click at [722, 88] on span "Completed Bookings (1)" at bounding box center [700, 94] width 202 height 20
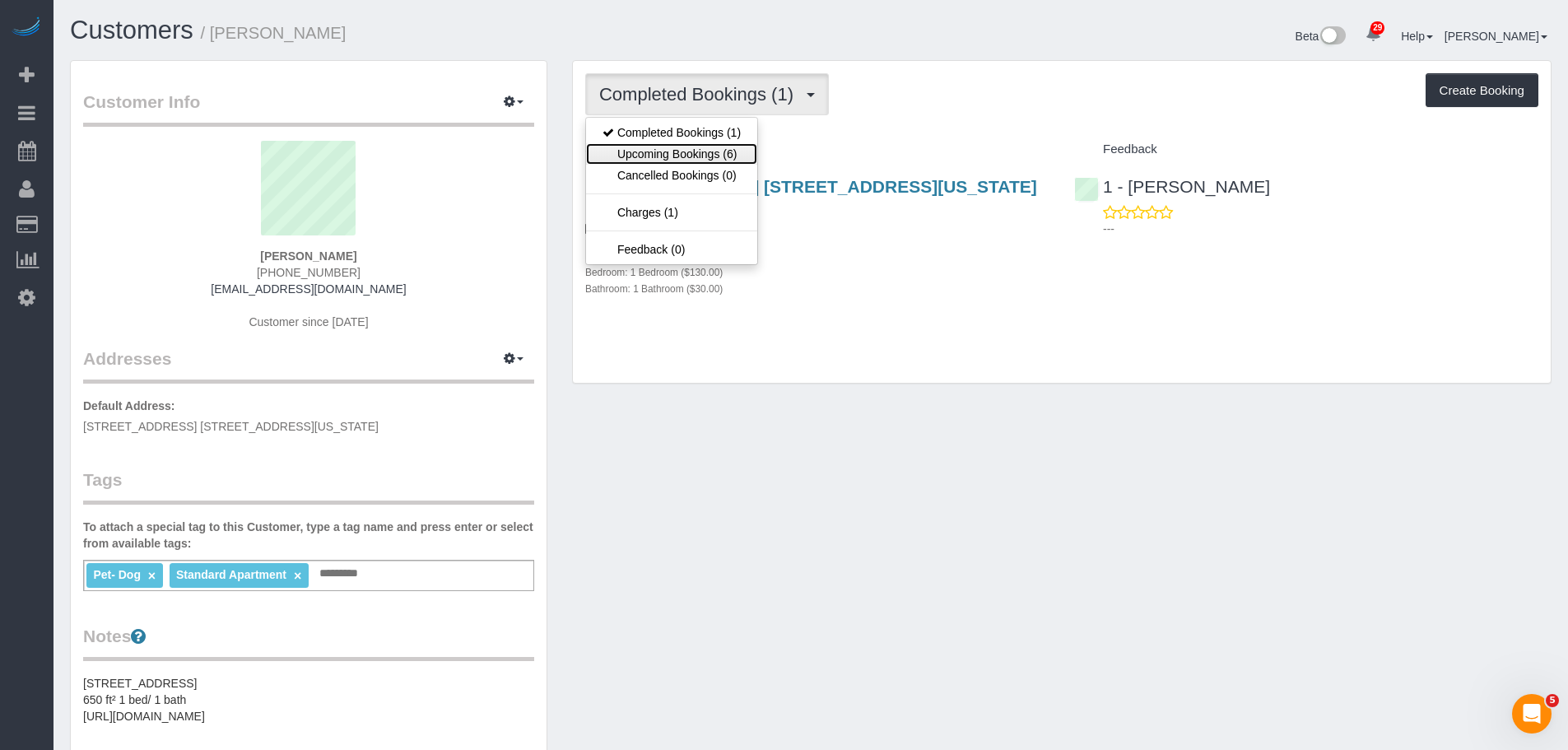
drag, startPoint x: 707, startPoint y: 150, endPoint x: 844, endPoint y: 130, distance: 138.5
click at [707, 150] on link "Upcoming Bookings (6)" at bounding box center [671, 153] width 171 height 21
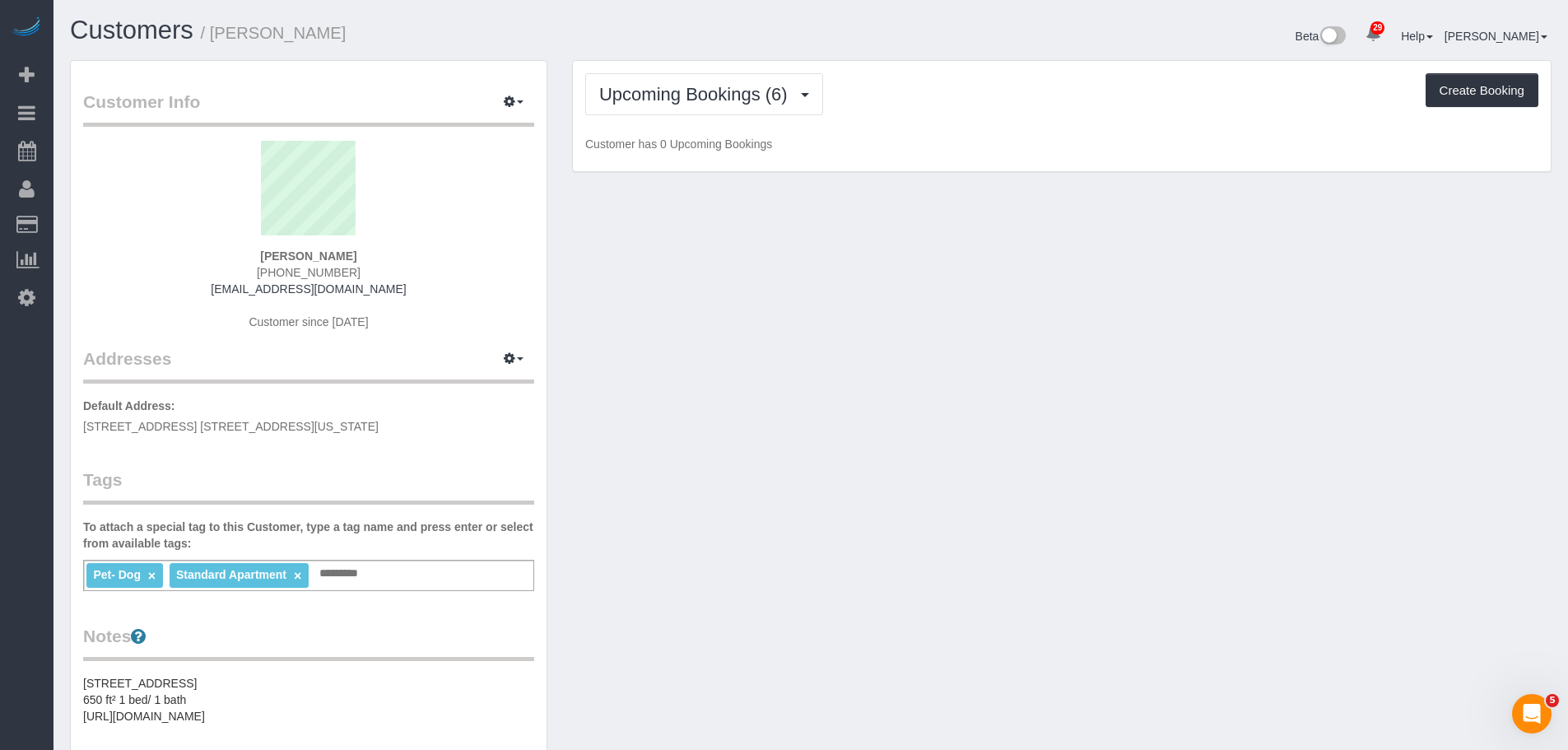
click at [979, 116] on div "Upcoming Bookings (6) Completed Bookings (1) Upcoming Bookings (6) Cancelled Bo…" at bounding box center [1062, 117] width 978 height 111
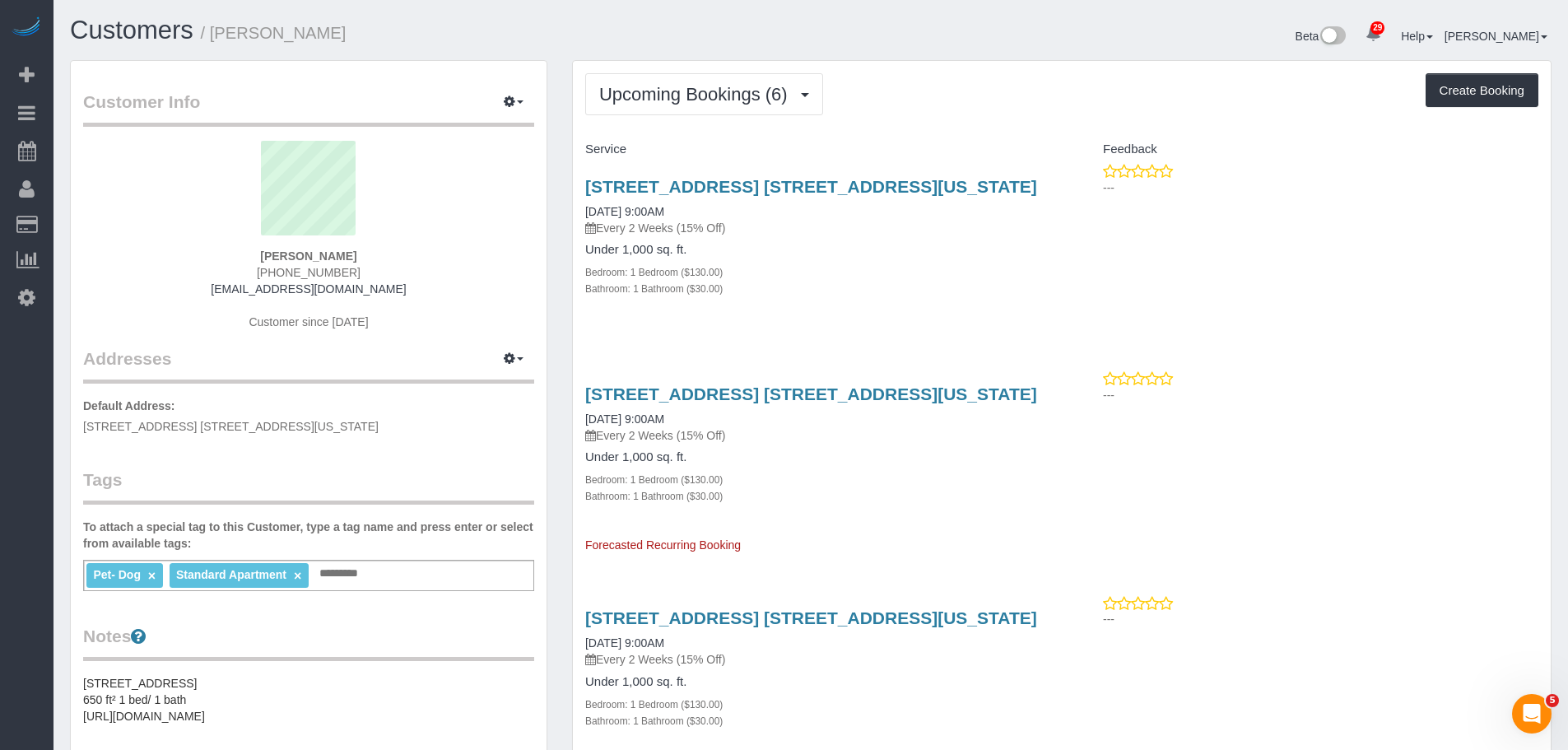
click at [948, 101] on div "Upcoming Bookings (6) Completed Bookings (1) Upcoming Bookings (6) Cancelled Bo…" at bounding box center [1062, 95] width 953 height 42
click at [1038, 95] on div "Upcoming Bookings (6) Completed Bookings (1) Upcoming Bookings (6) Cancelled Bo…" at bounding box center [1062, 95] width 953 height 42
click at [915, 312] on div "295 Greenwich Street, Apt. 9j, New York, NY 10007 10/03/2025 9:00AM Every 2 Wee…" at bounding box center [817, 246] width 489 height 166
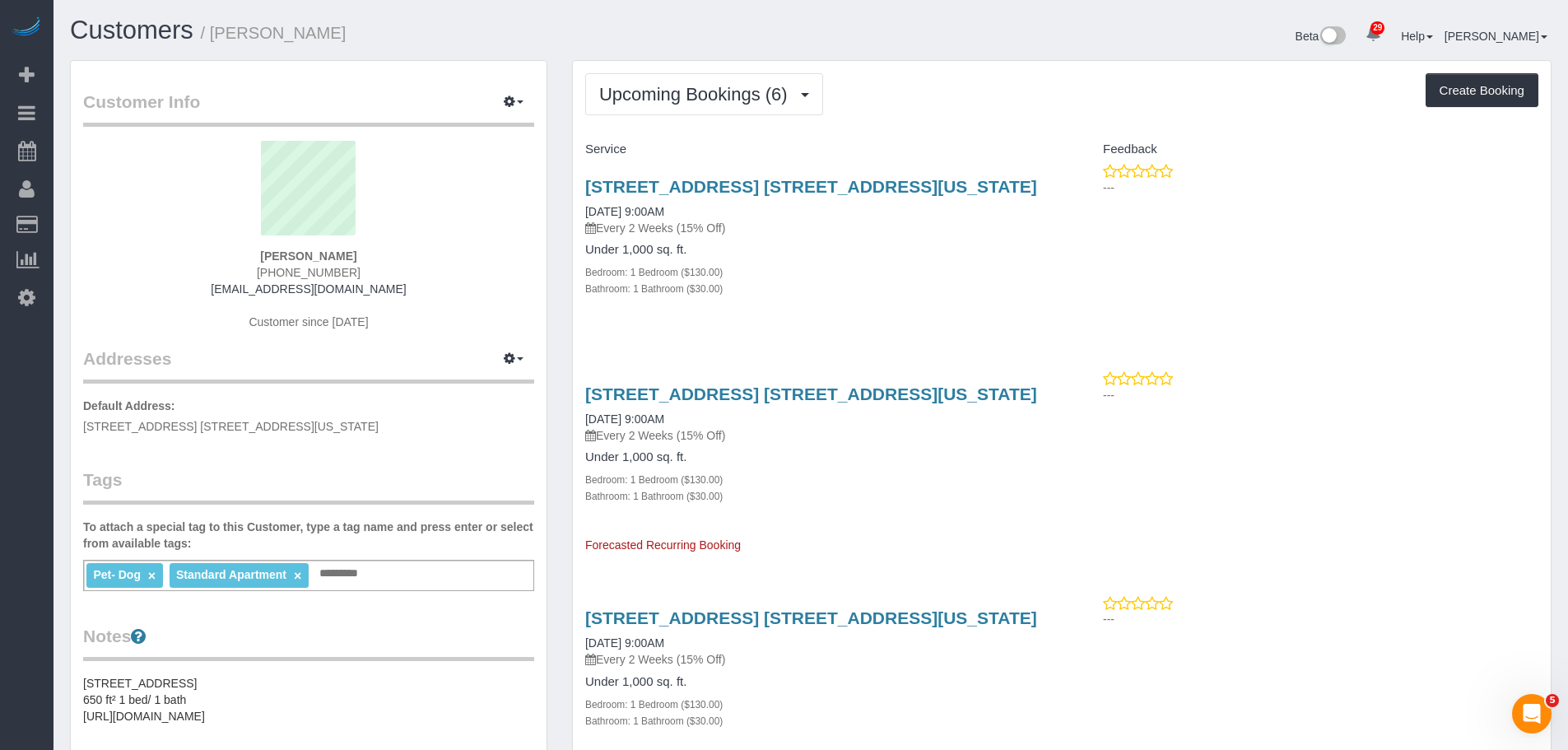
drag, startPoint x: 958, startPoint y: 390, endPoint x: 863, endPoint y: 378, distance: 95.8
click at [858, 397] on link "295 Greenwich Street, Apt. 9j, New York, NY 10007" at bounding box center [811, 394] width 452 height 19
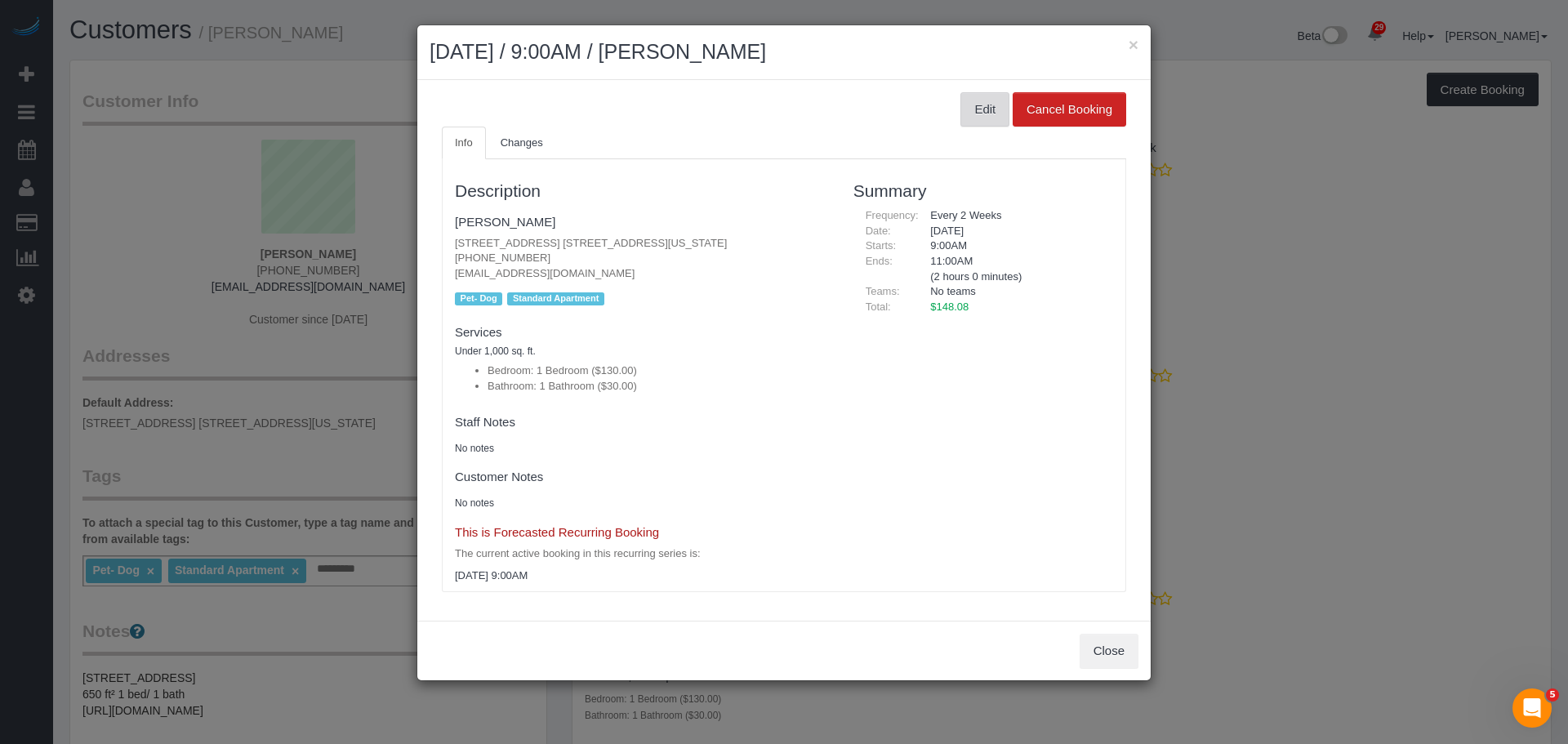
click at [964, 115] on button "Edit" at bounding box center [985, 109] width 49 height 34
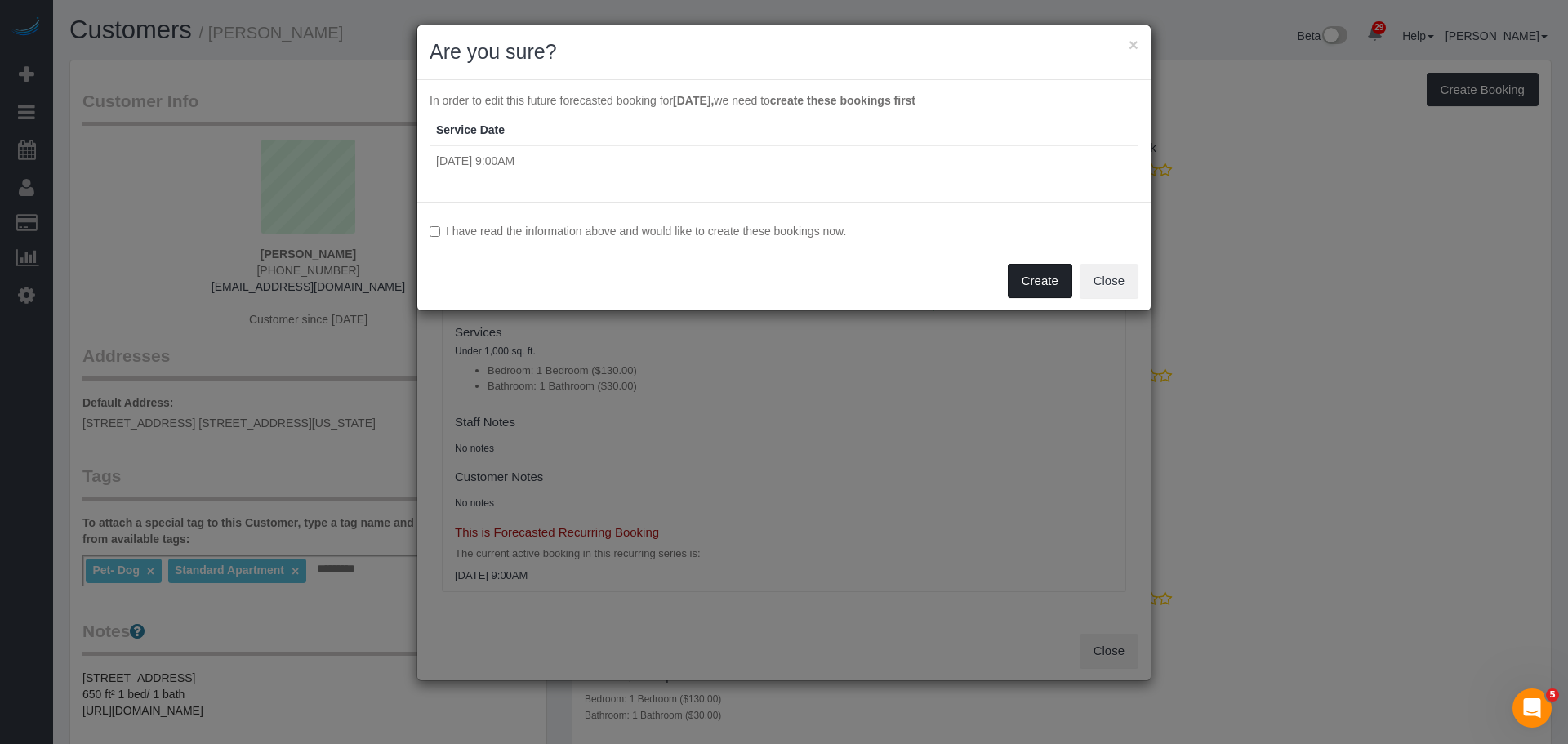
click at [1046, 280] on button "Create" at bounding box center [1040, 280] width 64 height 34
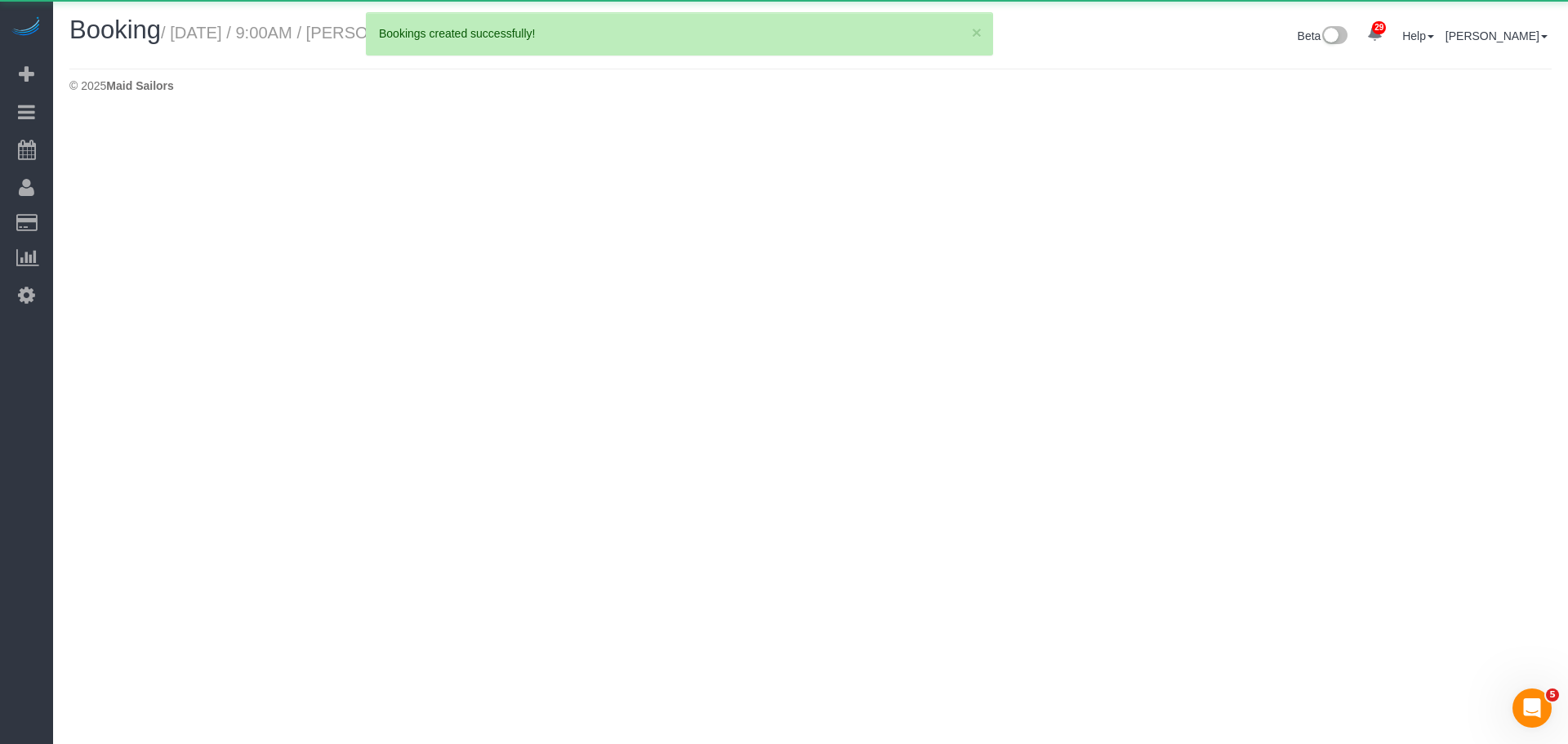
click at [1239, 80] on div "© 2025 Maid Sailors" at bounding box center [810, 85] width 1482 height 17
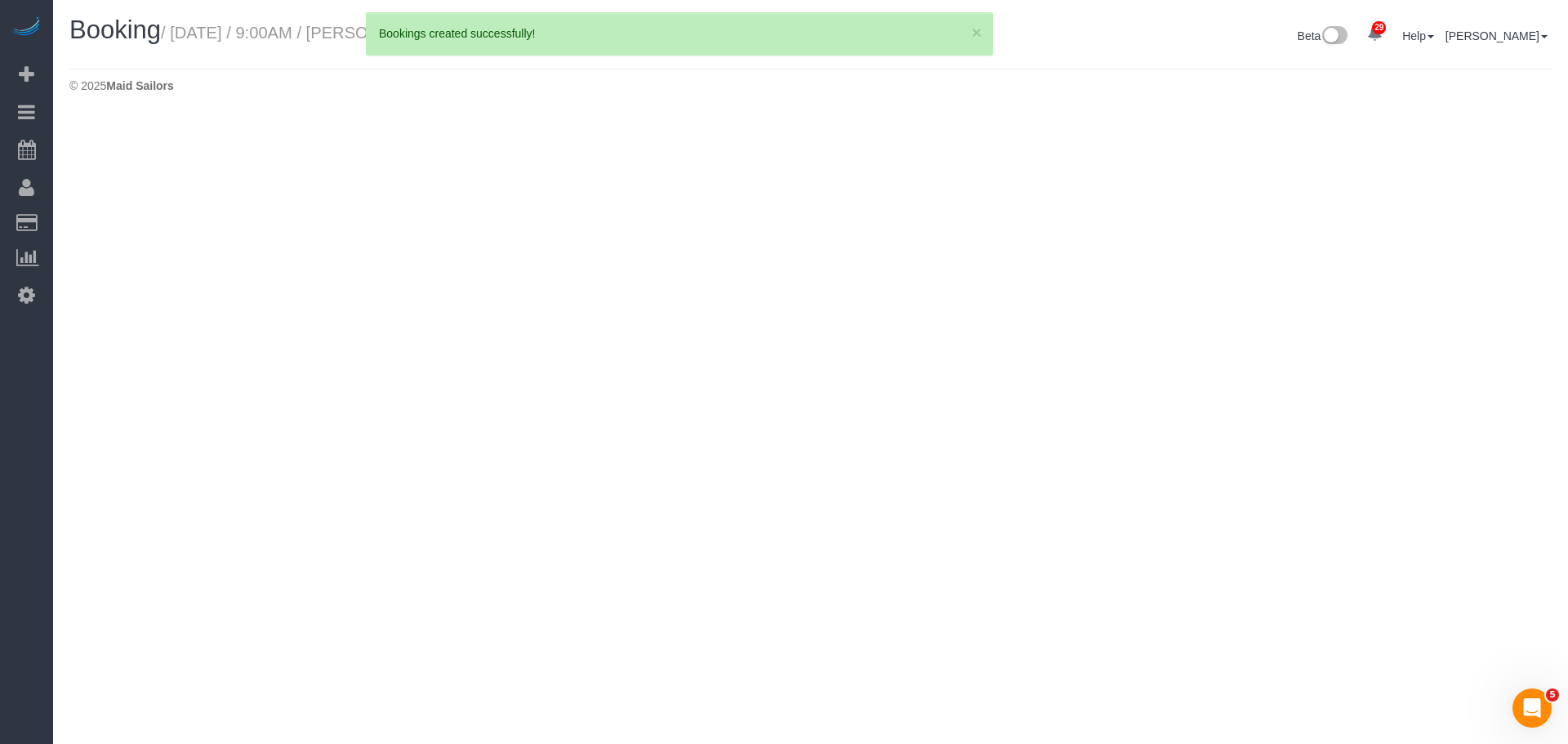
select select "NY"
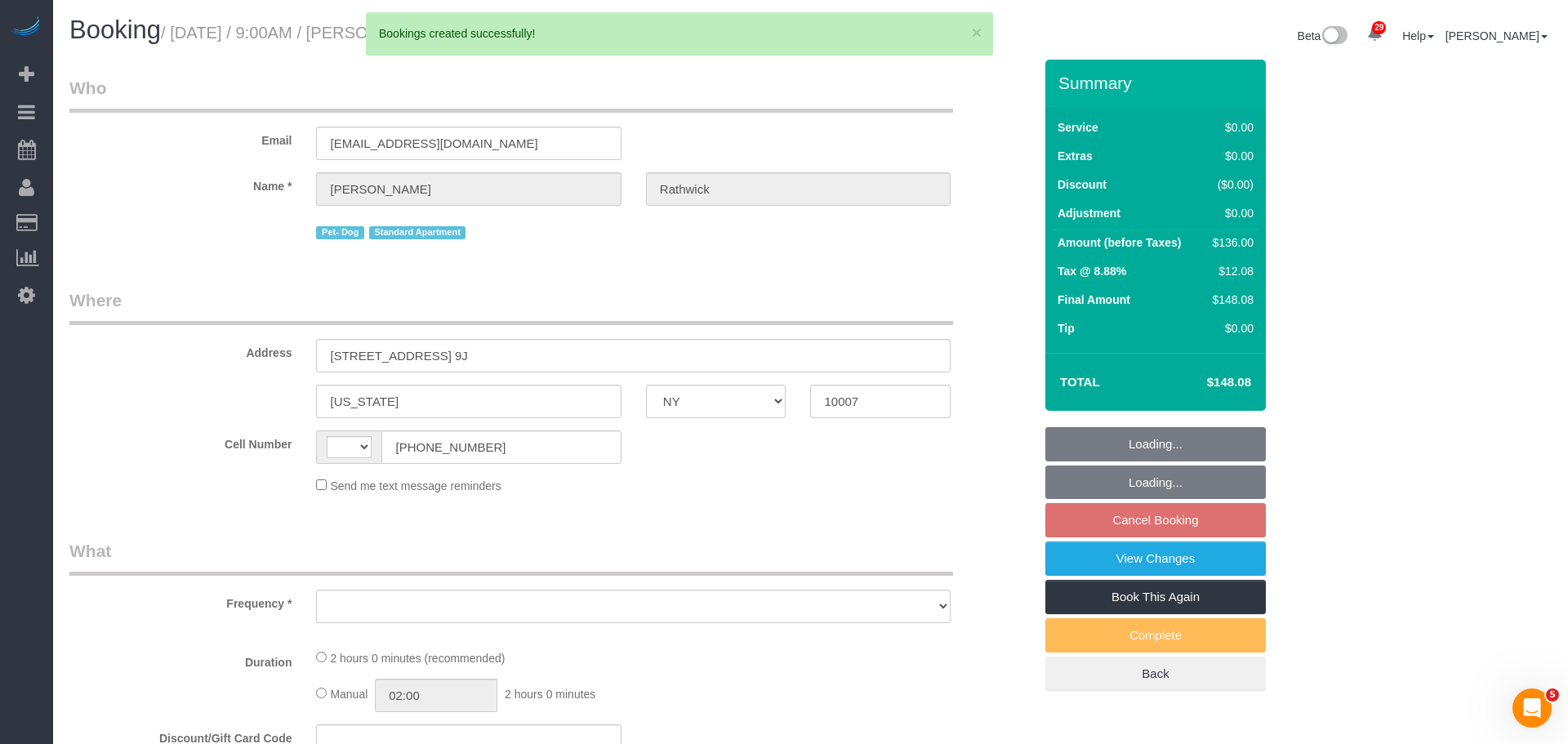
select select "string:US"
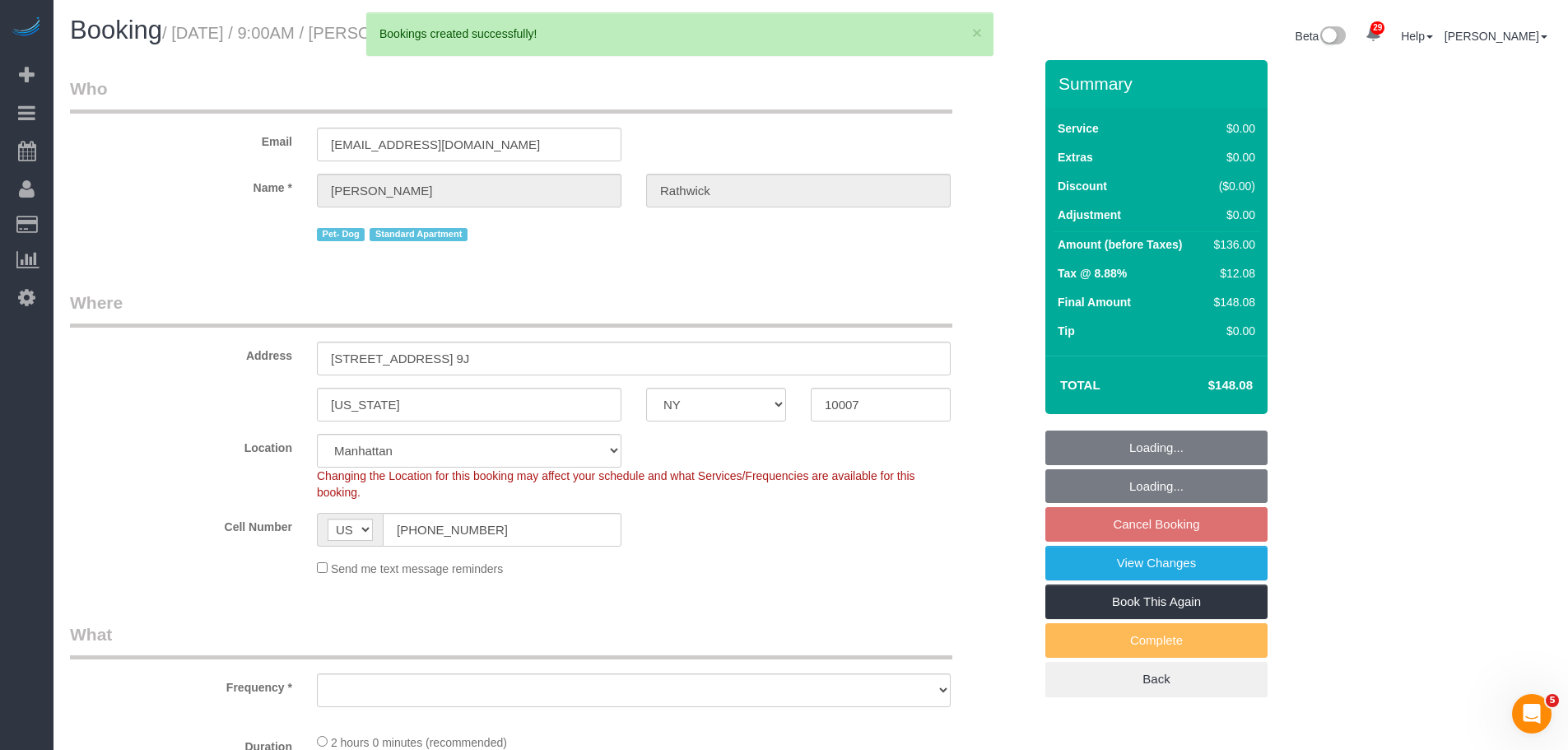
select select "string:stripe-pm_1S7kw64VGloSiKo7uEeTVo2l"
select select "spot2"
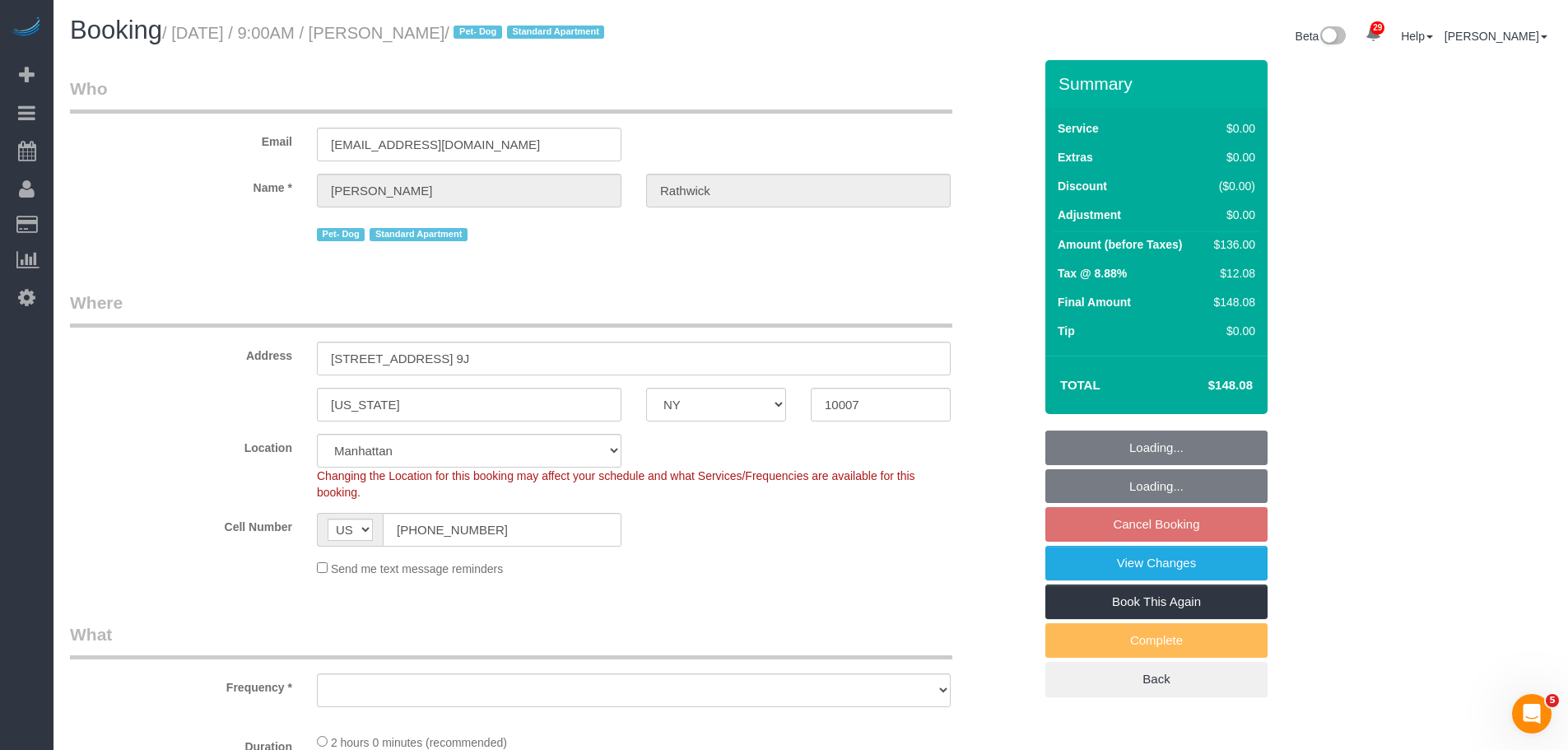
select select "1"
select select "object:2783"
select select "number:56"
select select "number:72"
select select "number:13"
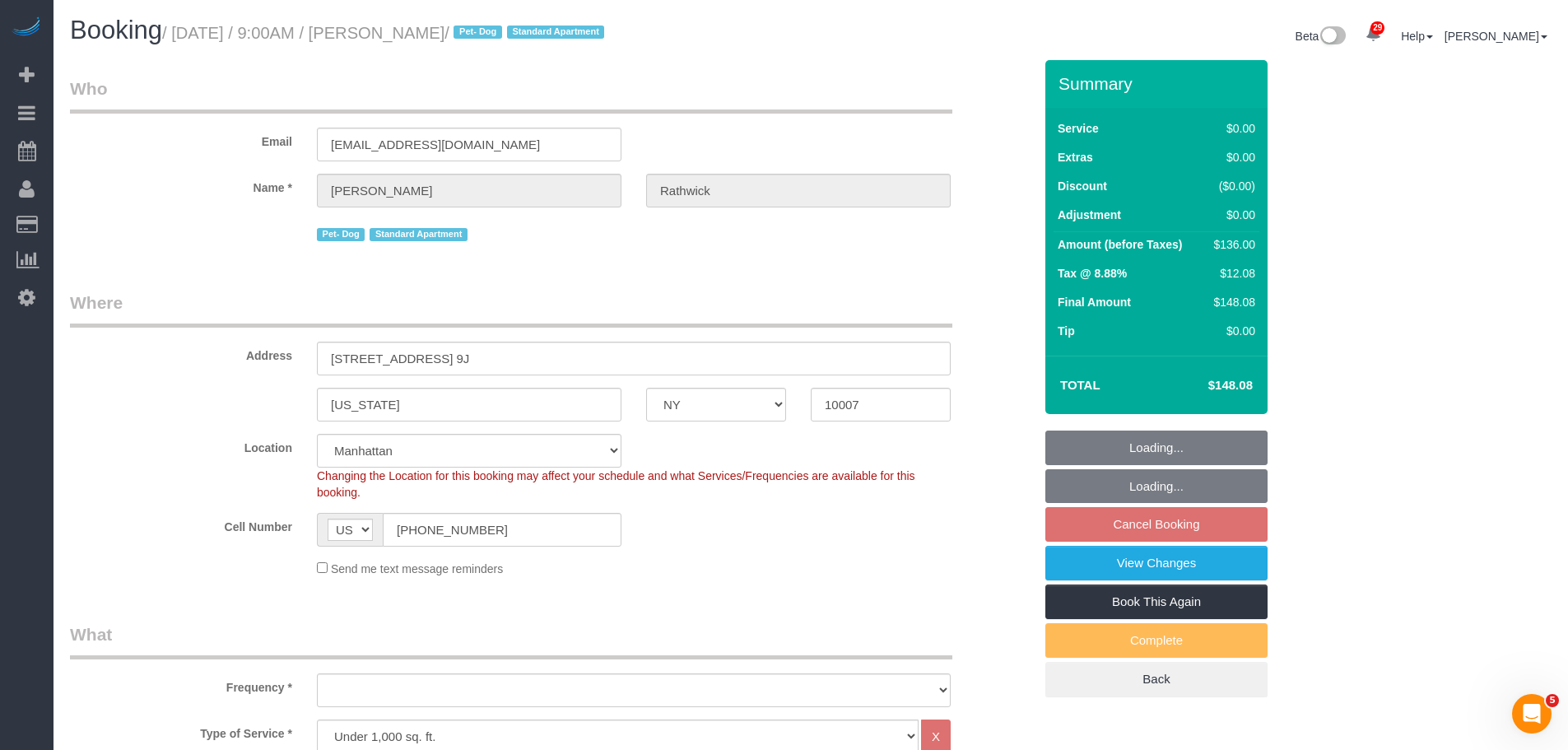
select select "number:5"
select select "1"
select select "object:3239"
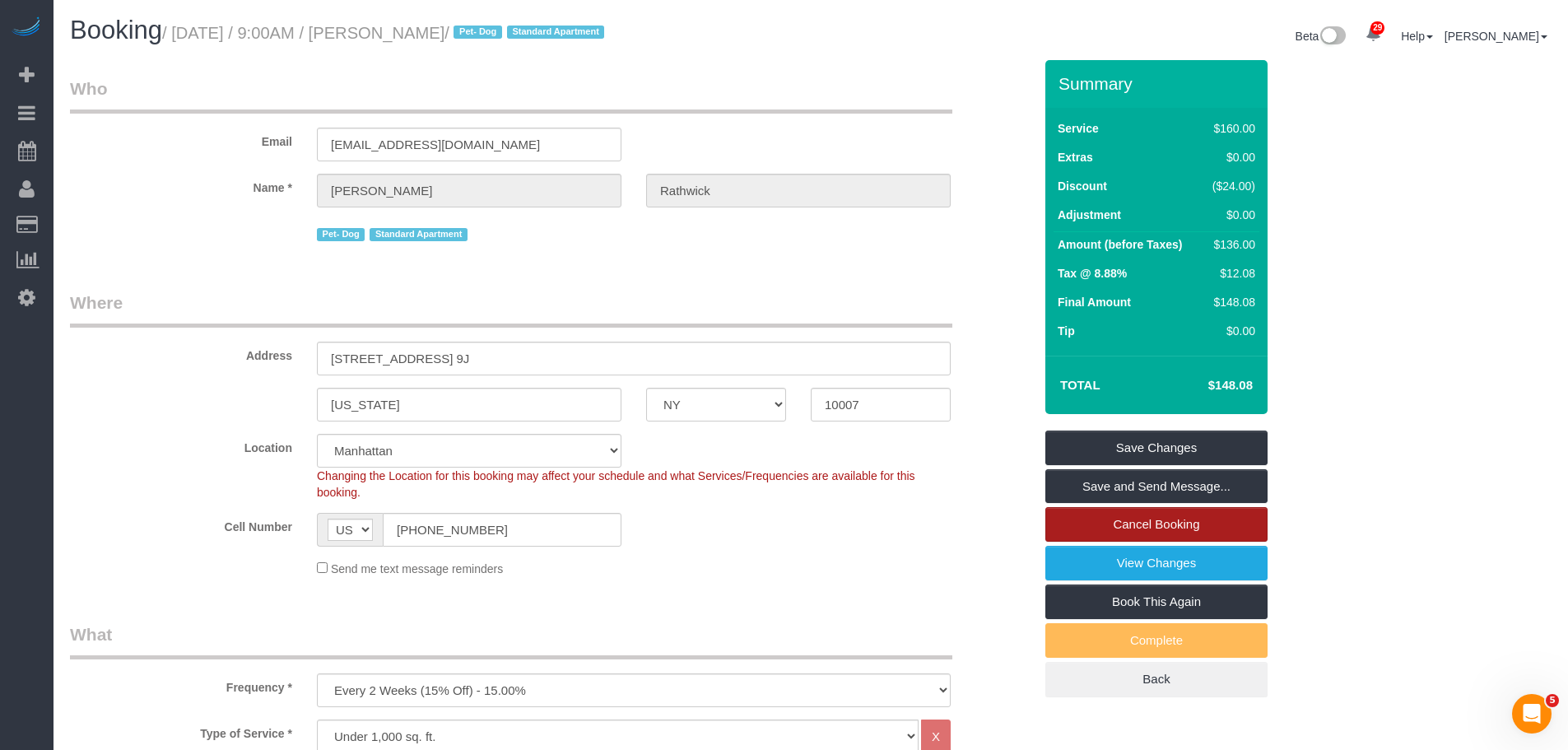
click at [1166, 520] on link "Cancel Booking" at bounding box center [1156, 524] width 222 height 34
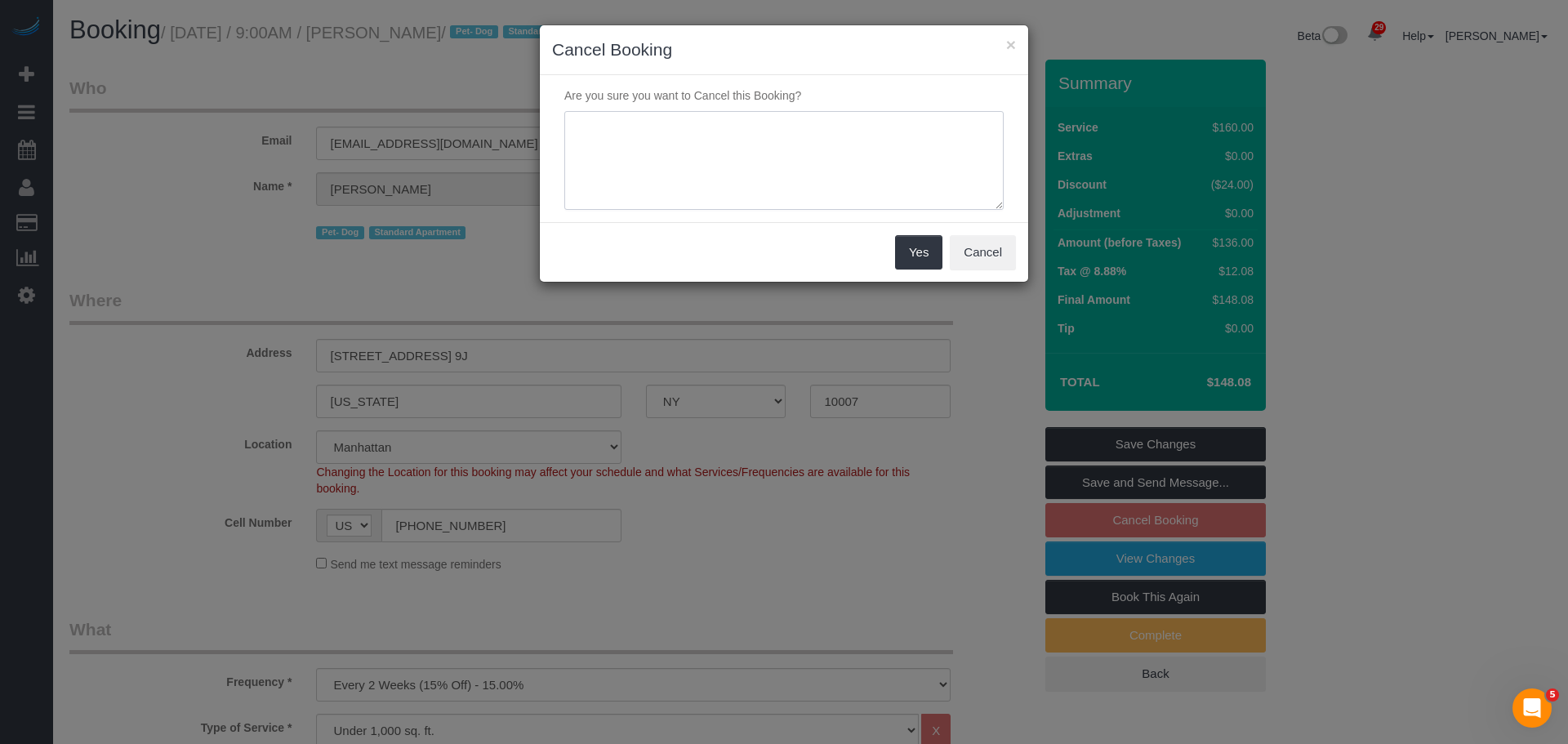
click at [721, 165] on textarea at bounding box center [783, 161] width 439 height 100
click at [687, 125] on textarea at bounding box center [783, 161] width 439 height 100
paste textarea "discontinue the biweekly service after this Fridays cleaning"
drag, startPoint x: 786, startPoint y: 134, endPoint x: 1000, endPoint y: 138, distance: 214.0
click at [1000, 138] on textarea at bounding box center [783, 161] width 439 height 100
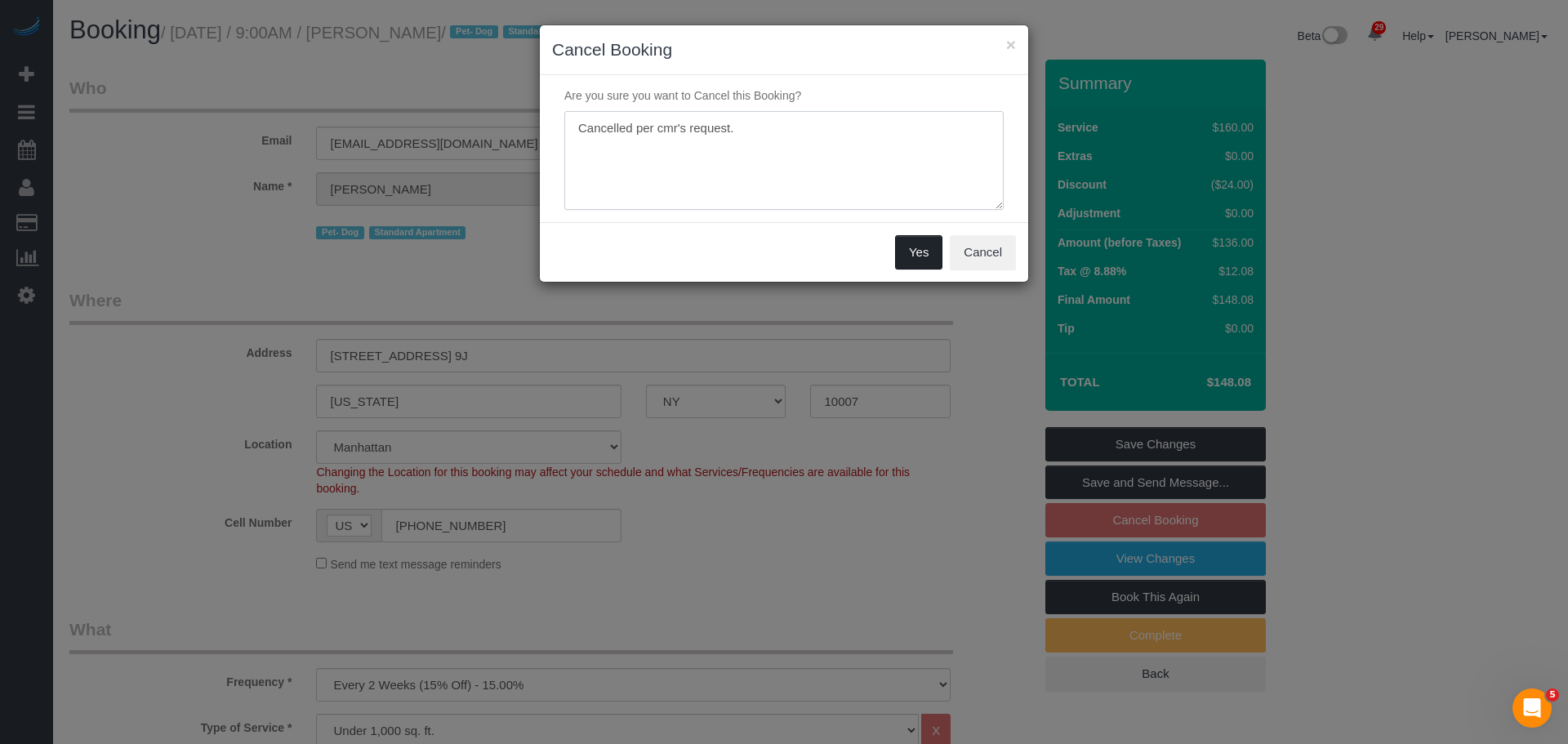
type textarea "Cancelled per cmr's request."
click at [920, 251] on button "Yes" at bounding box center [919, 252] width 47 height 34
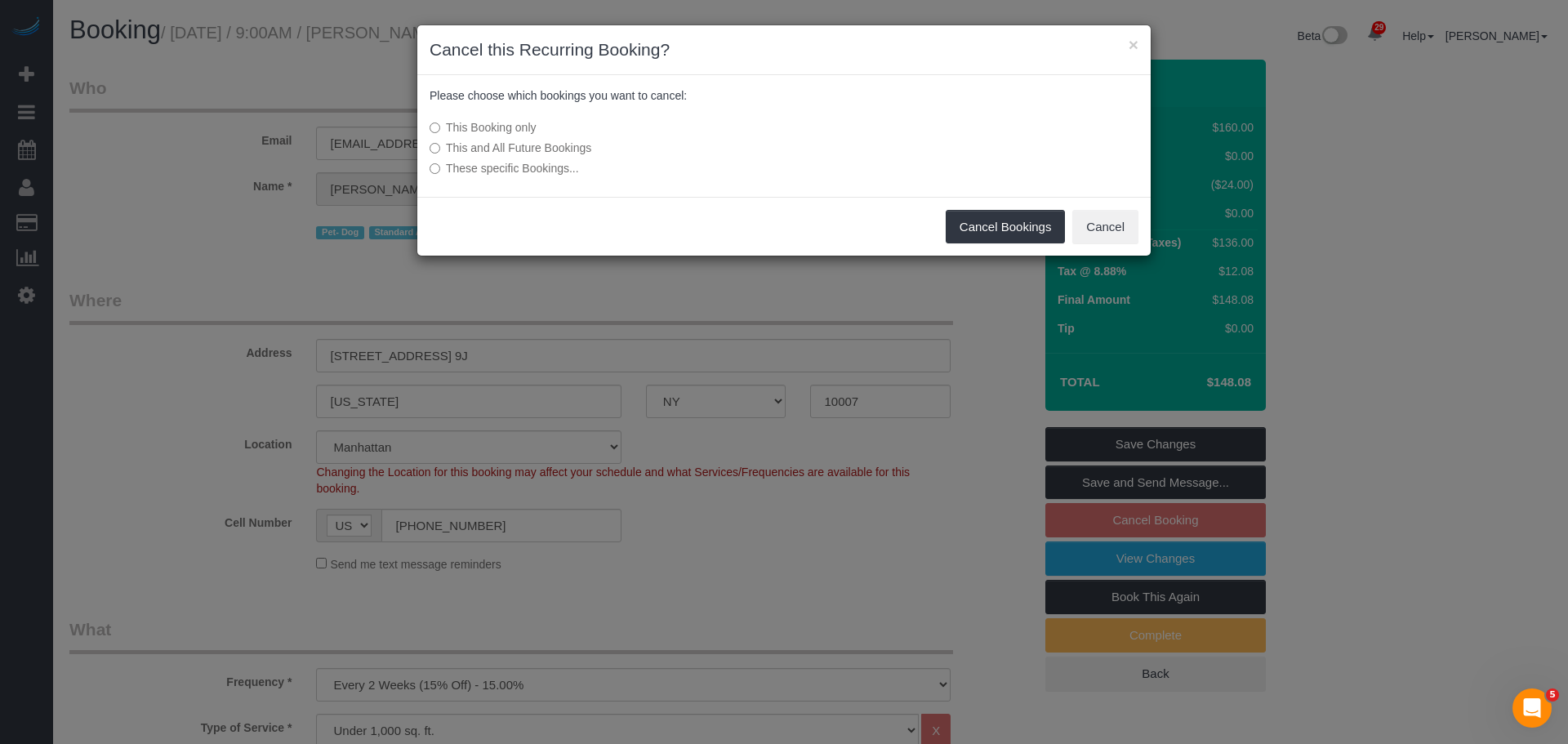
click at [531, 148] on label "This and All Future Bookings" at bounding box center [661, 148] width 465 height 17
click at [1003, 223] on button "Cancel Bookings" at bounding box center [1006, 226] width 120 height 34
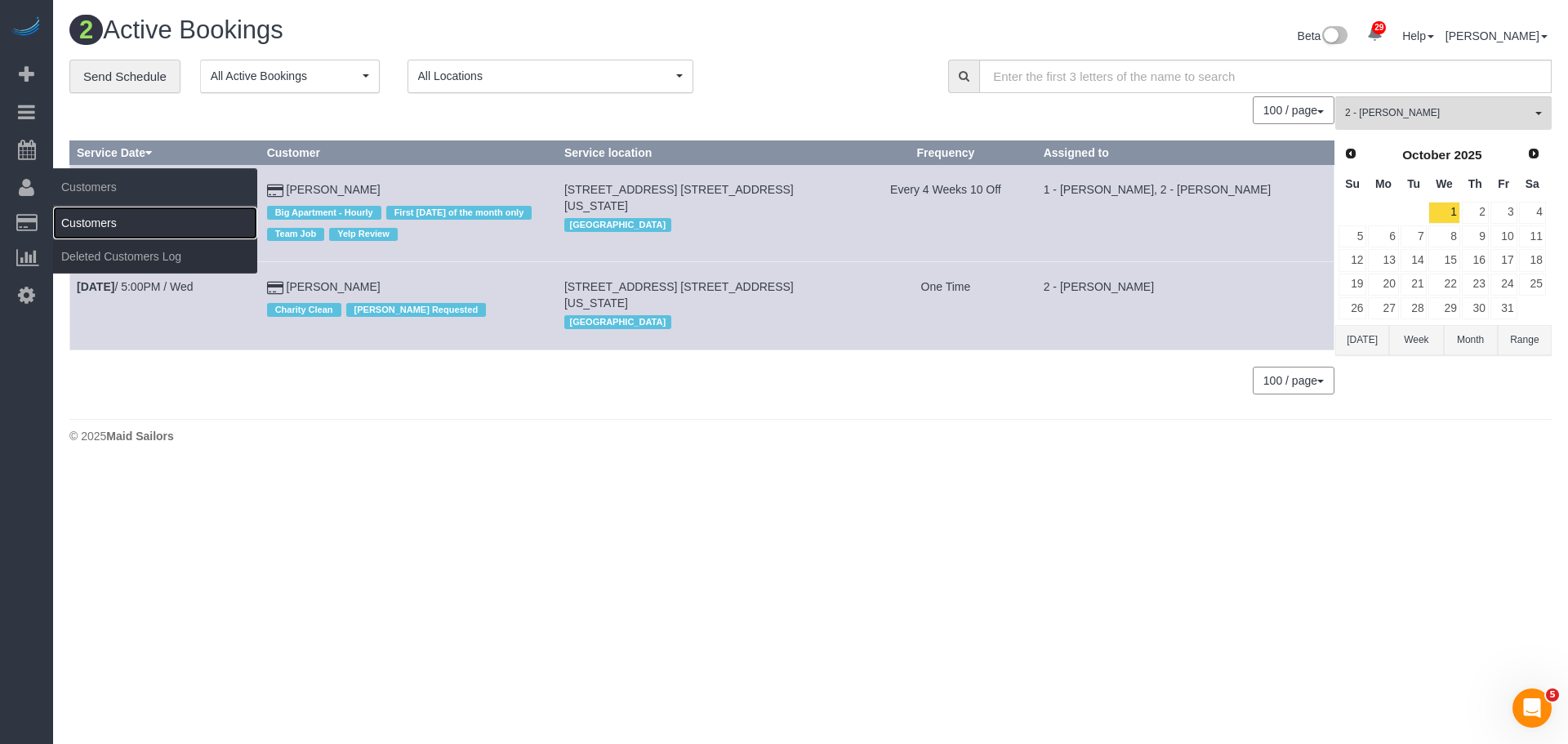
click at [95, 226] on link "Customers" at bounding box center [155, 223] width 204 height 33
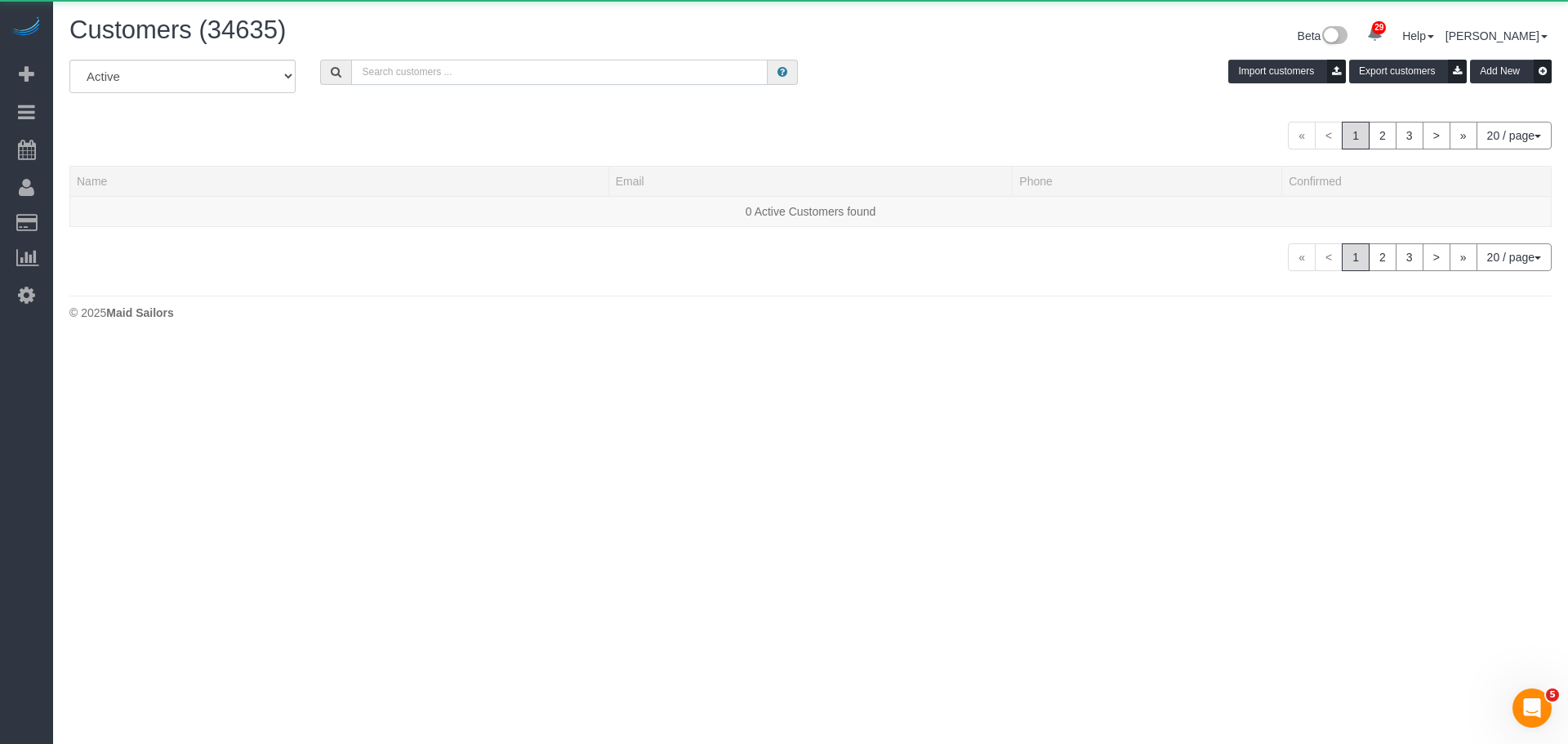
click at [491, 76] on input "text" at bounding box center [559, 72] width 416 height 25
paste input "[EMAIL_ADDRESS][DOMAIN_NAME]"
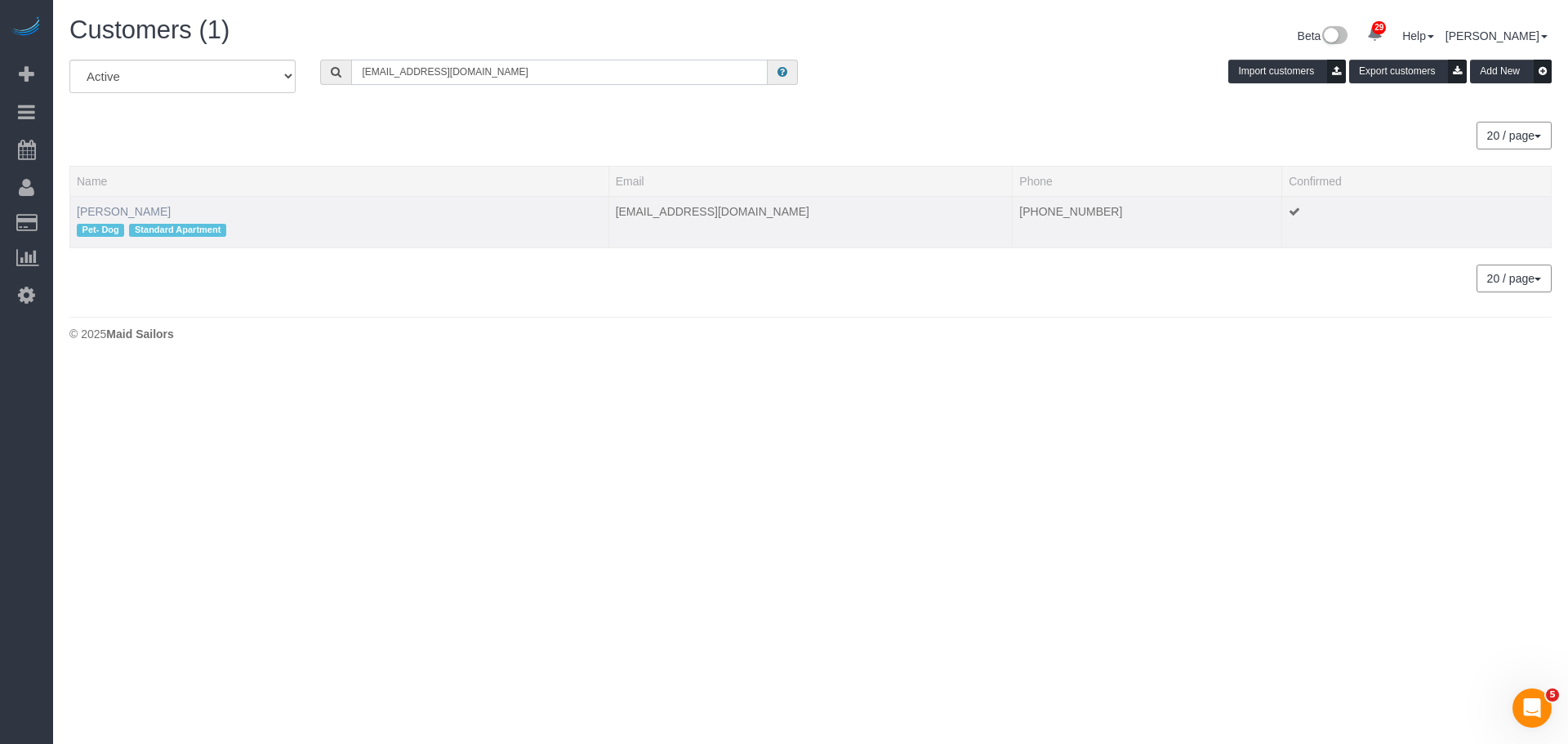
type input "[EMAIL_ADDRESS][DOMAIN_NAME]"
click at [91, 213] on link "Bianca Rathwick" at bounding box center [123, 211] width 94 height 13
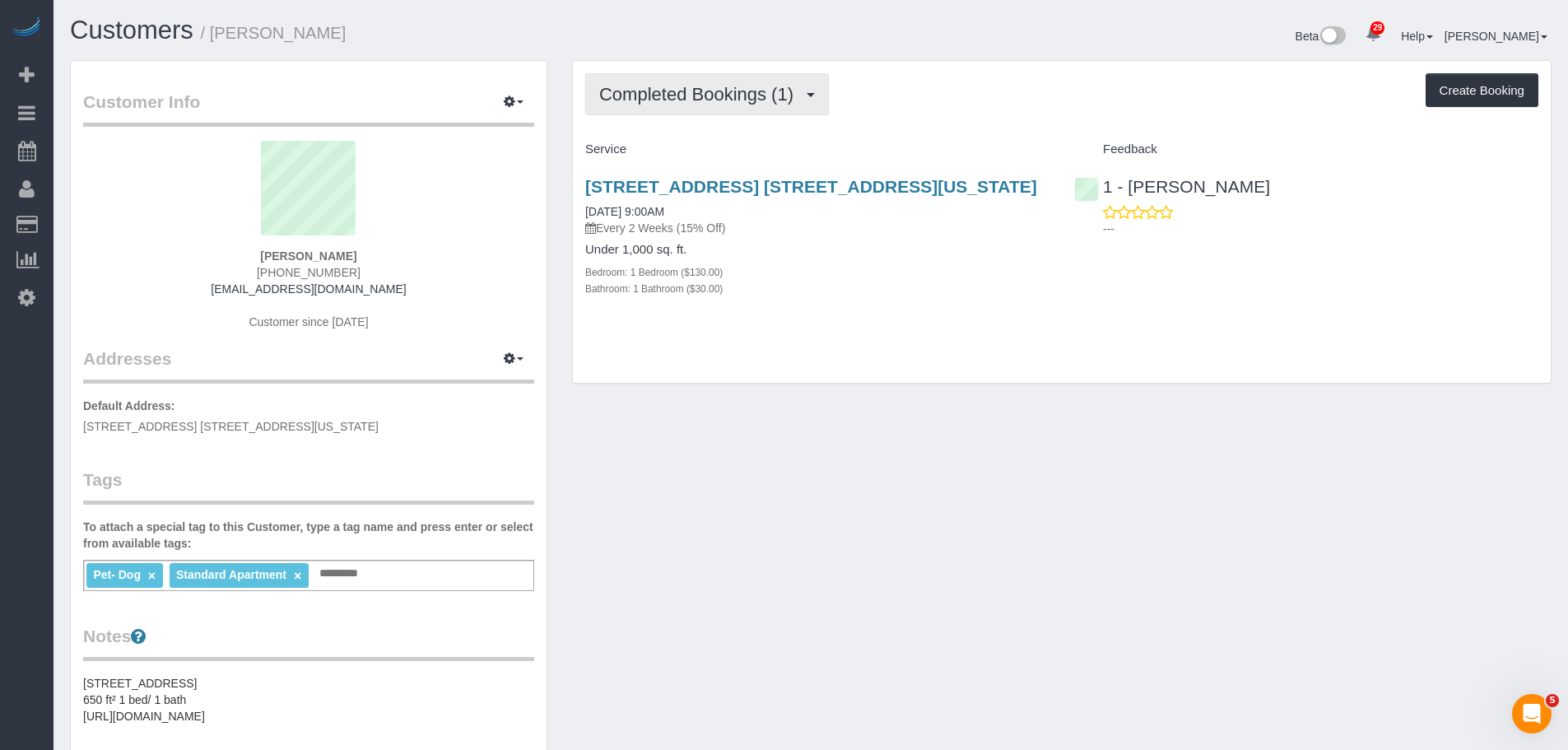
click at [688, 96] on span "Completed Bookings (1)" at bounding box center [700, 94] width 202 height 20
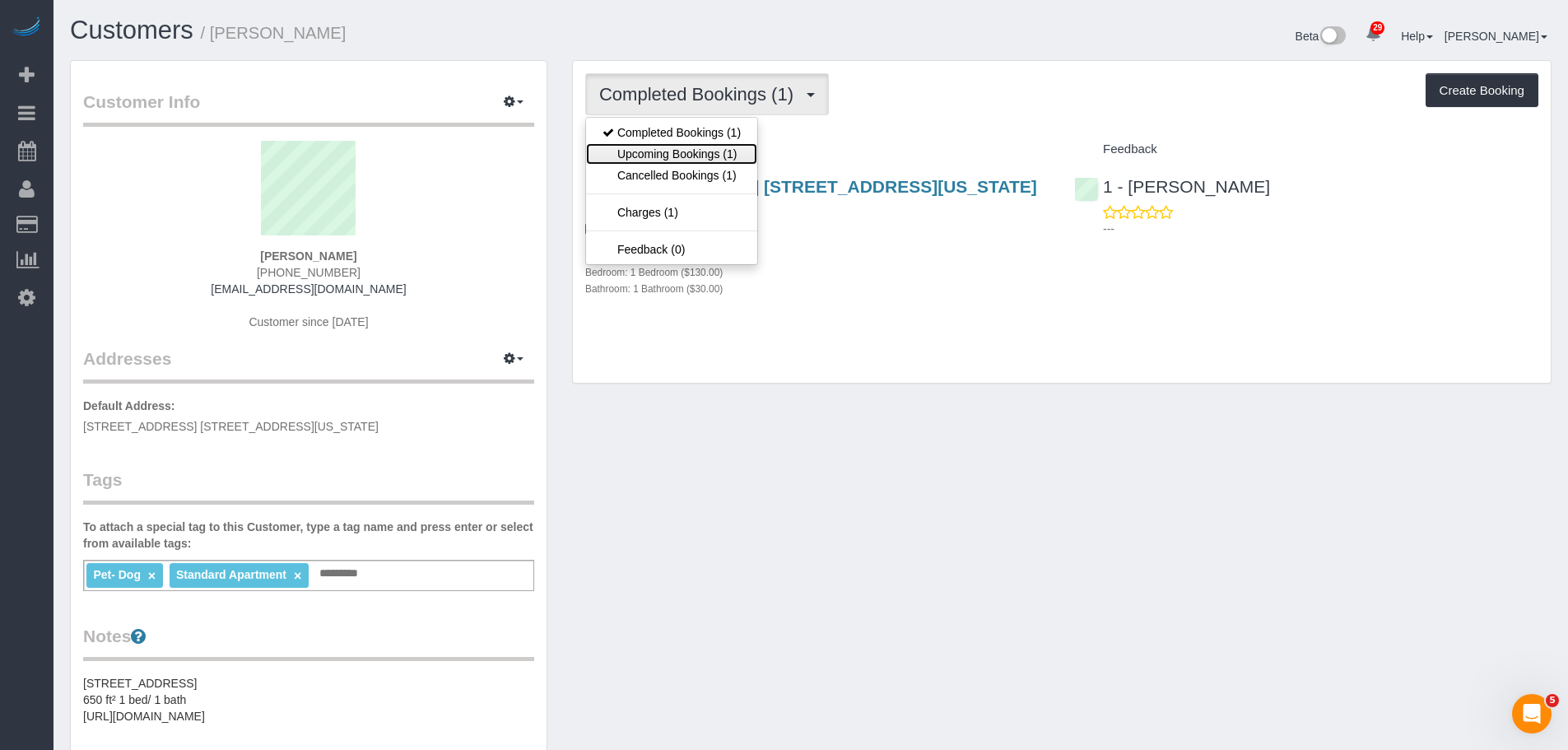
click at [683, 153] on link "Upcoming Bookings (1)" at bounding box center [671, 153] width 171 height 21
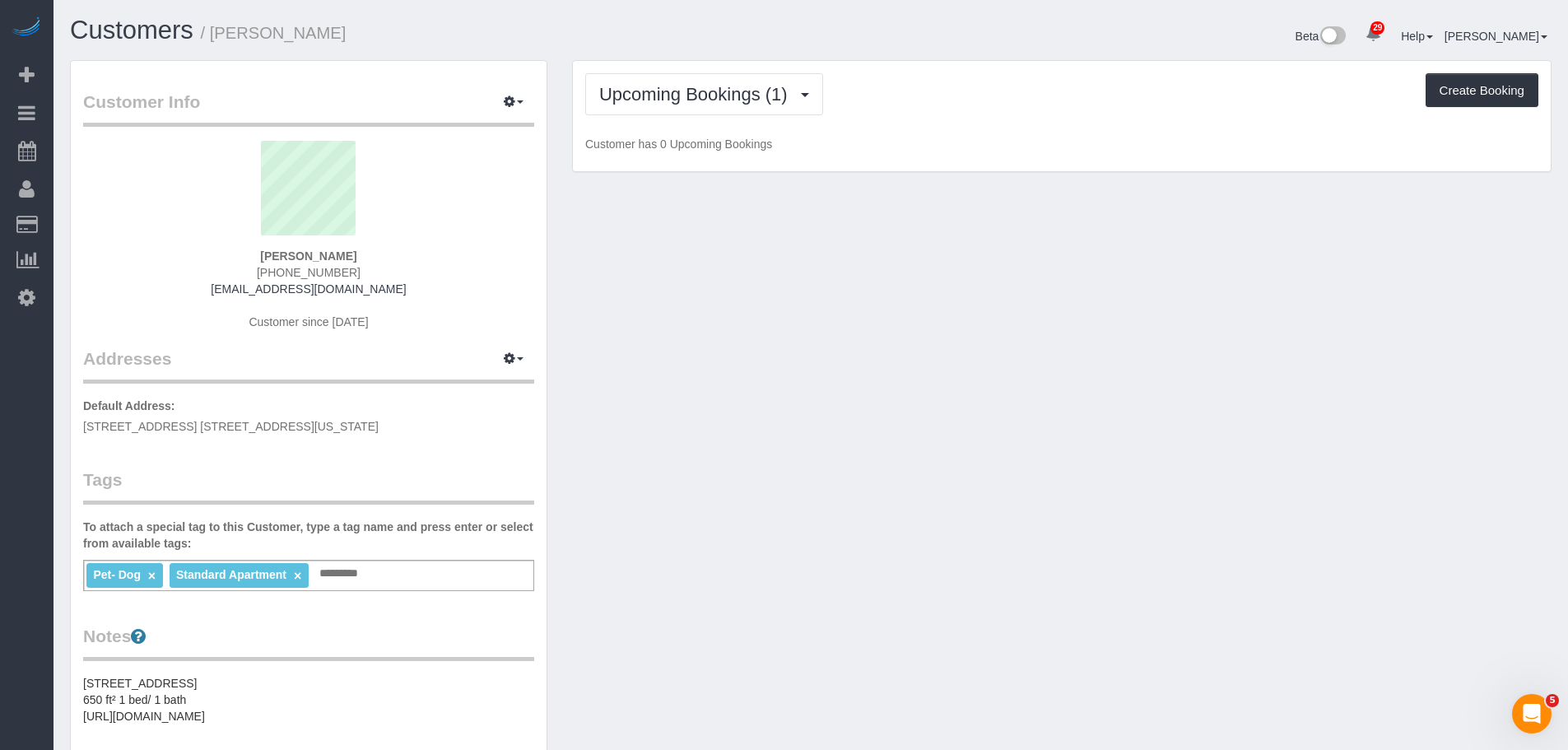
click at [1009, 109] on div "Upcoming Bookings (1) Completed Bookings (1) Upcoming Bookings (1) Cancelled Bo…" at bounding box center [1062, 95] width 953 height 42
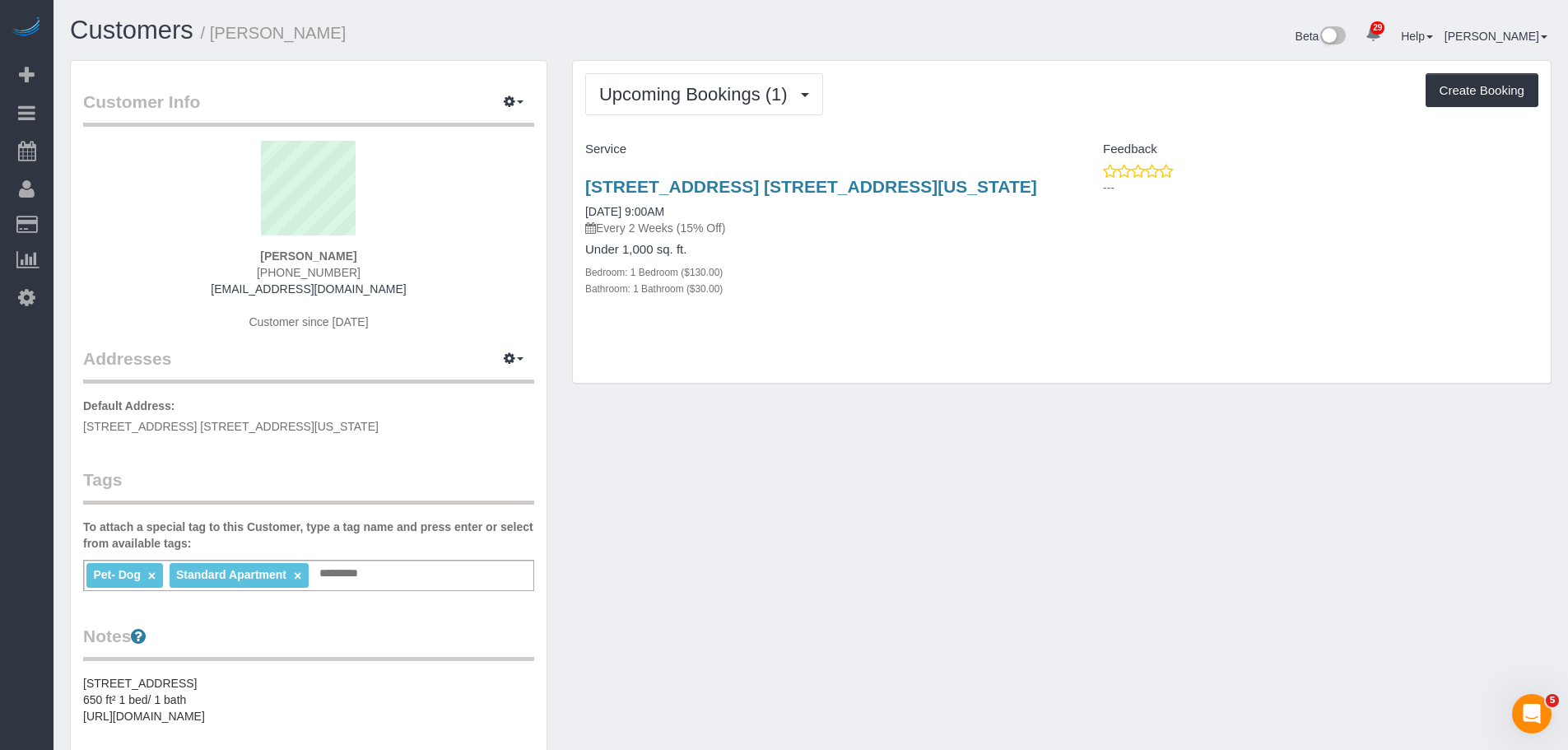
drag, startPoint x: 996, startPoint y: 117, endPoint x: 999, endPoint y: 131, distance: 14.3
click at [996, 117] on div "Upcoming Bookings (1) Completed Bookings (1) Upcoming Bookings (1) Cancelled Bo…" at bounding box center [1062, 223] width 978 height 322
click at [1229, 154] on h4 "Feedback" at bounding box center [1306, 150] width 464 height 14
click at [977, 124] on div "Upcoming Bookings (1) Completed Bookings (1) Upcoming Bookings (1) Cancelled Bo…" at bounding box center [1062, 223] width 978 height 322
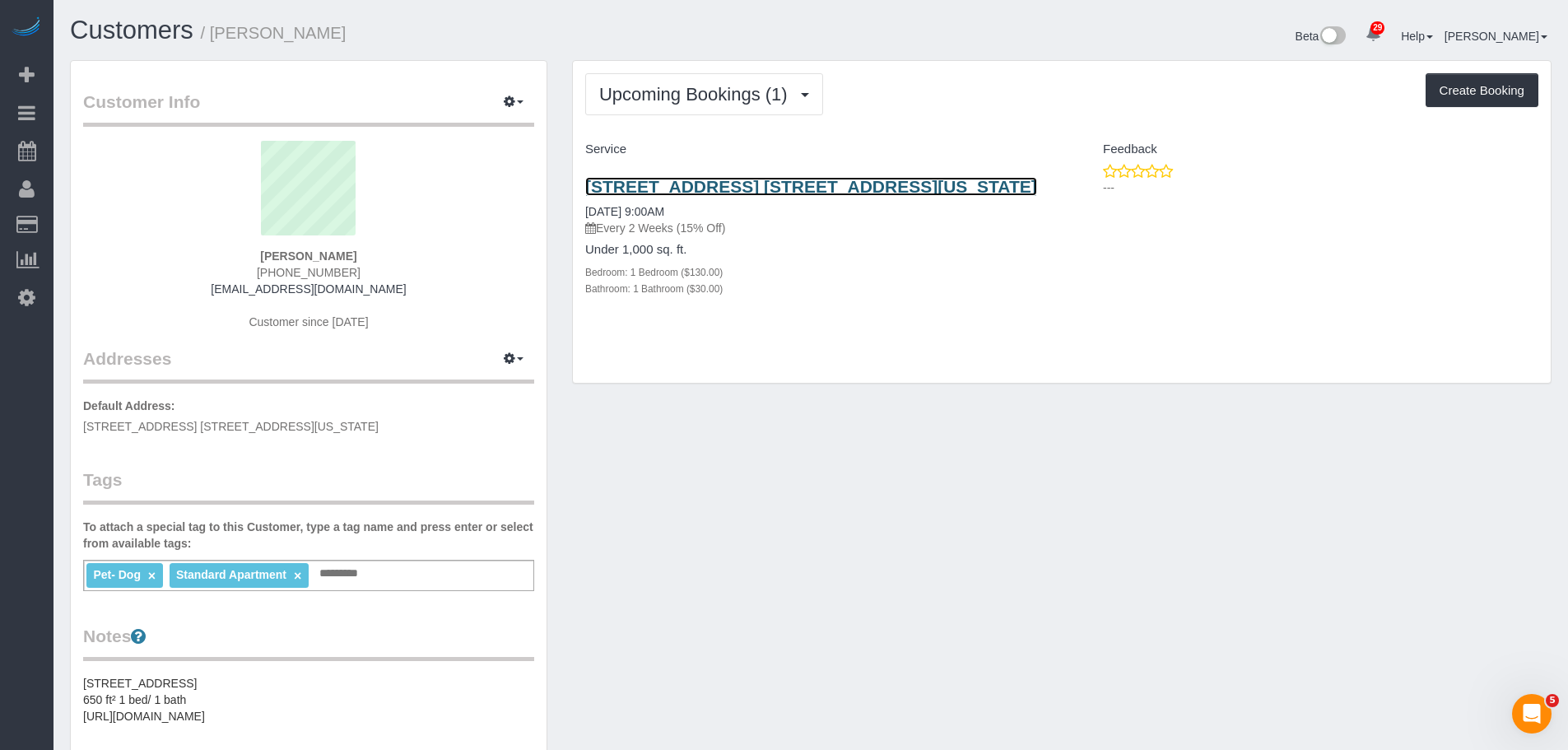
click at [875, 185] on link "295 Greenwich Street, Apt. 9j, New York, NY 10007" at bounding box center [811, 187] width 452 height 19
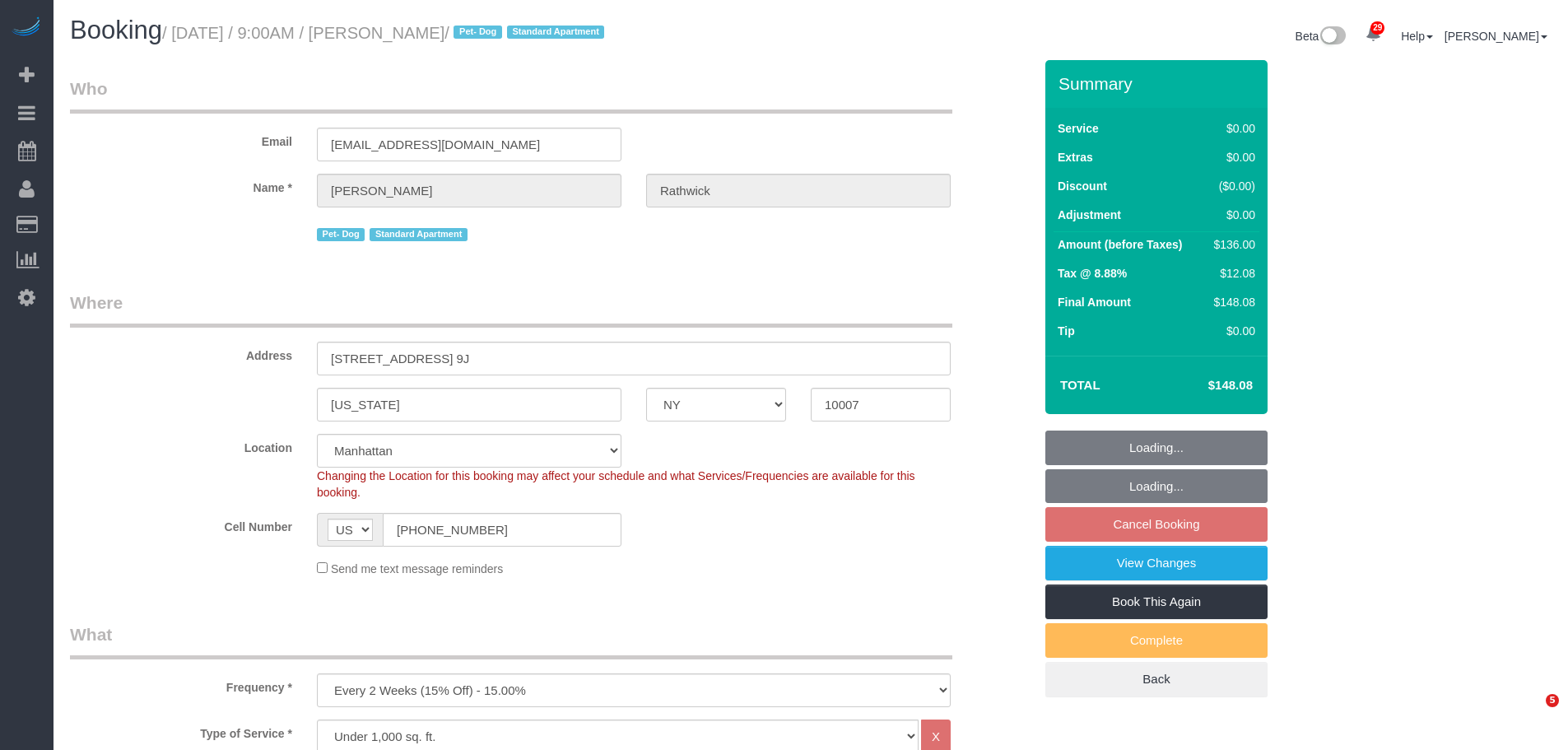
select select "NY"
select select "number:56"
select select "number:72"
select select "number:13"
select select "number:5"
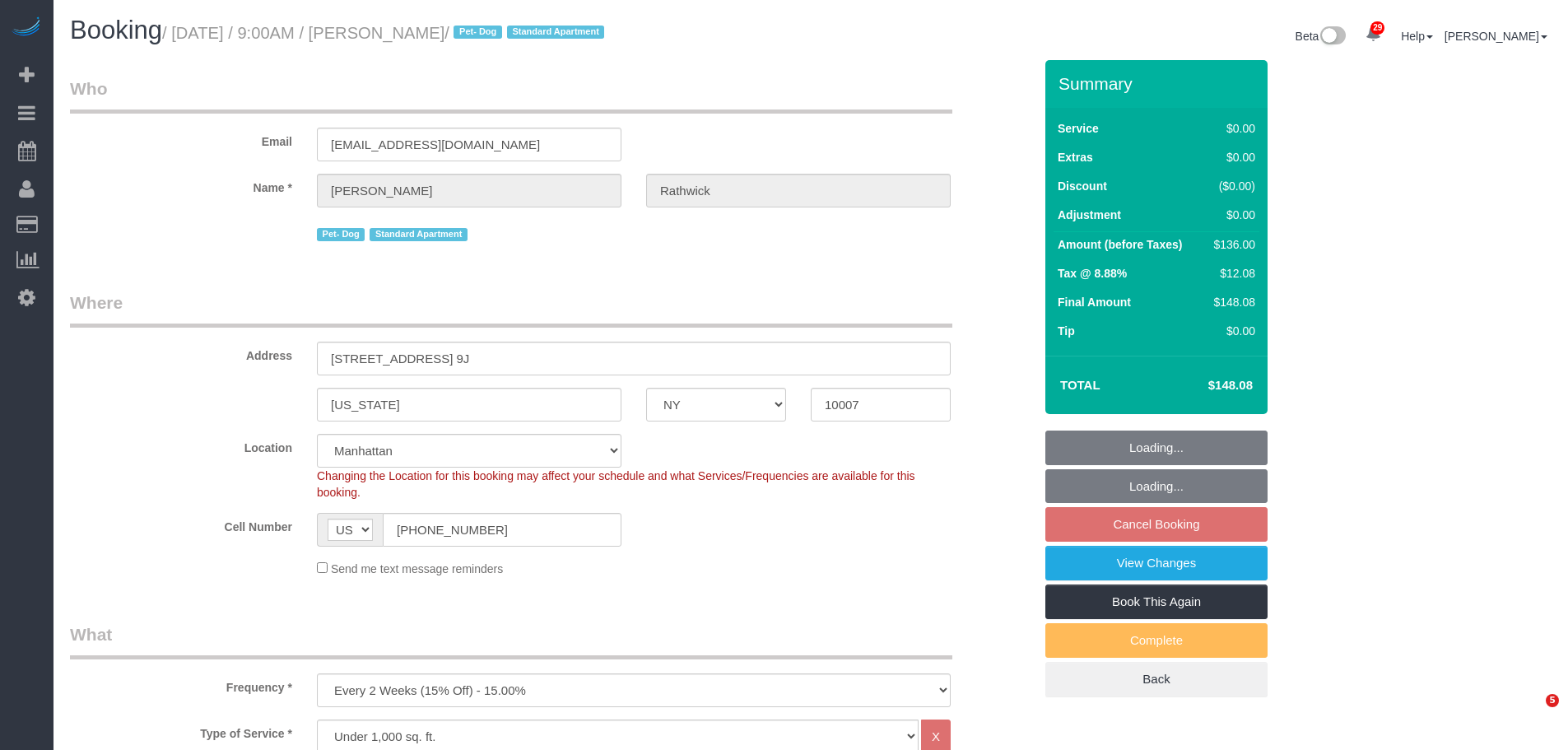
select select "spot2"
select select "1"
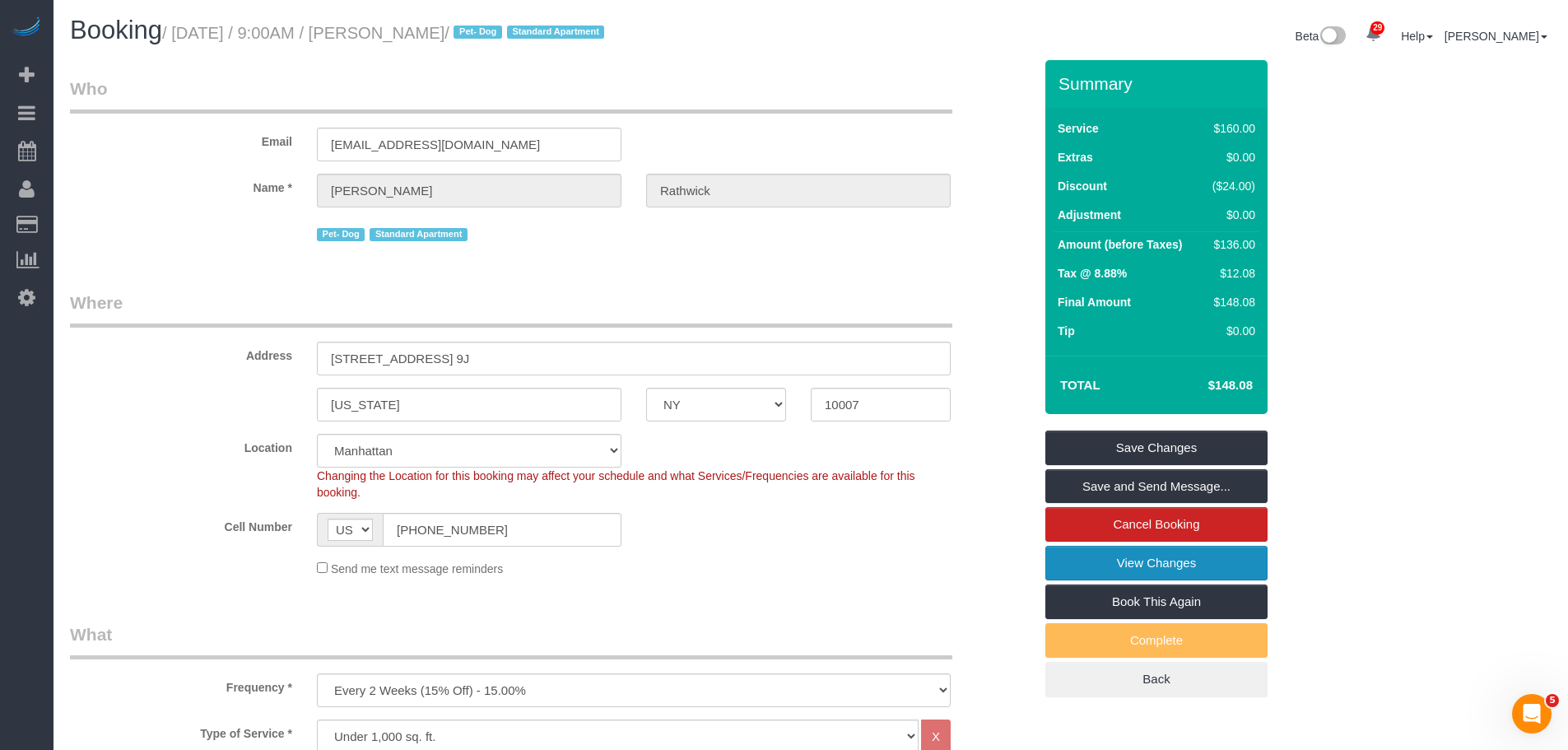
drag, startPoint x: 1204, startPoint y: 563, endPoint x: 1186, endPoint y: 561, distance: 18.1
click at [1204, 563] on link "View Changes" at bounding box center [1156, 562] width 222 height 34
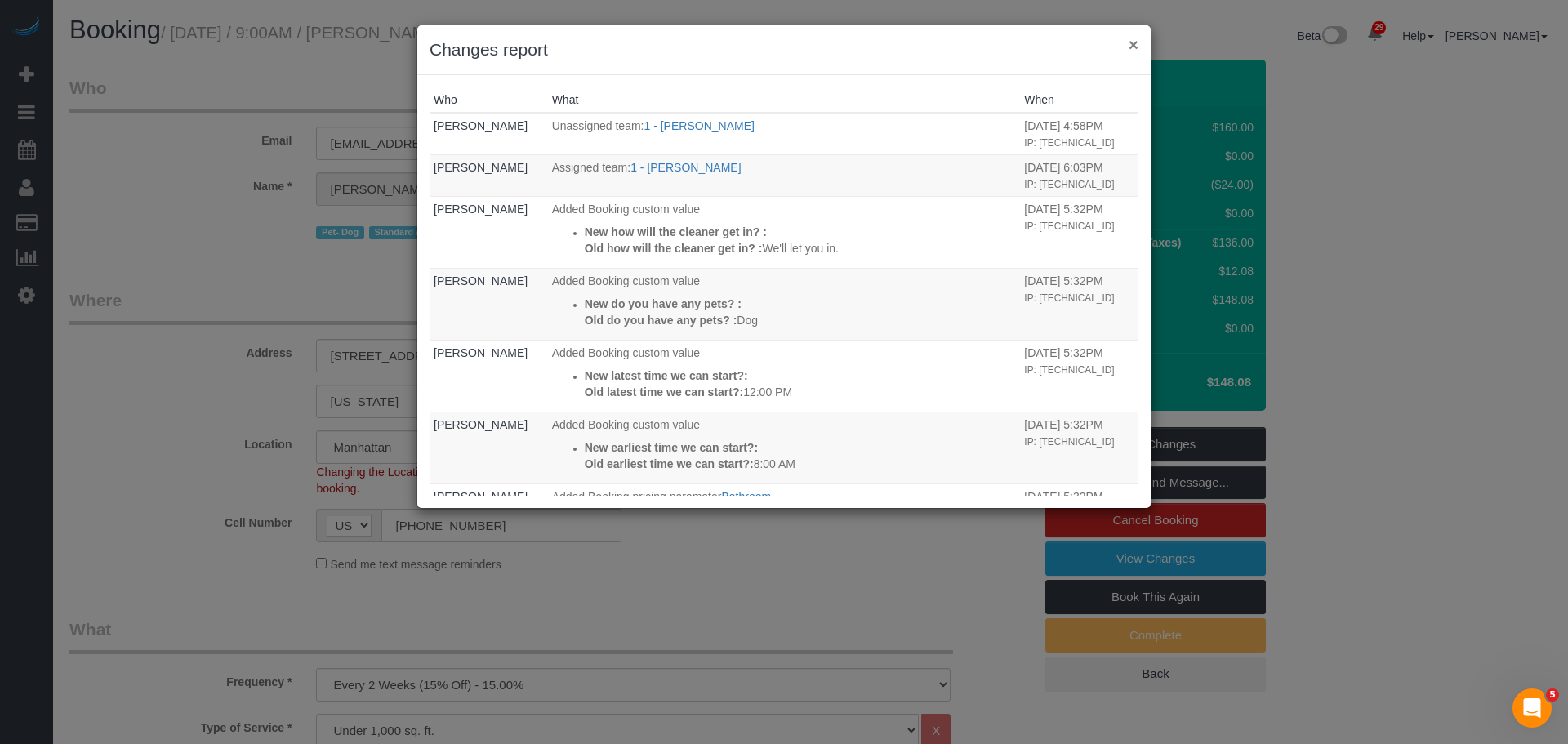
click at [1130, 45] on button "×" at bounding box center [1133, 44] width 10 height 17
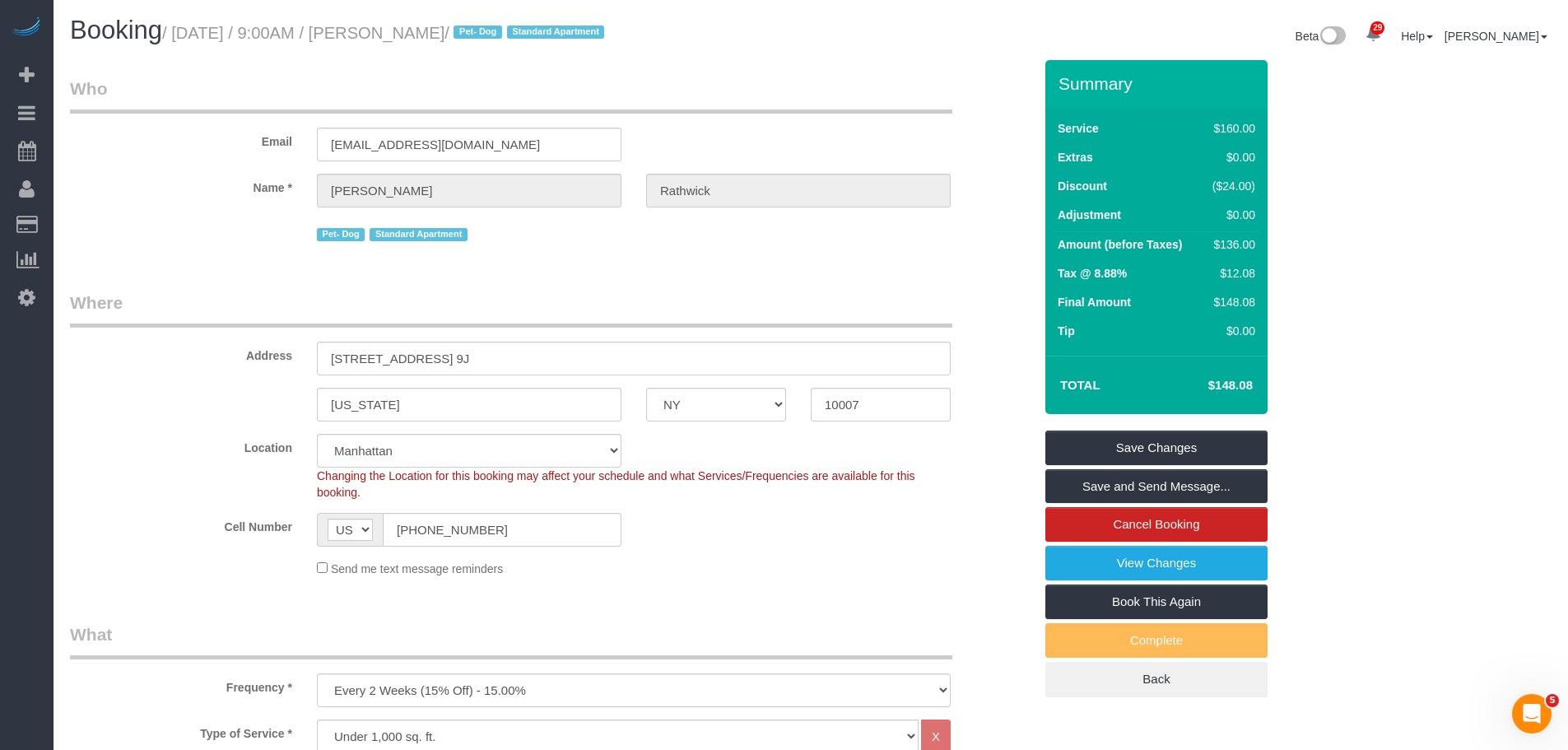
click at [217, 32] on small "/ [DATE] / 9:00AM / [PERSON_NAME] / Pet- Dog Standard Apartment" at bounding box center [385, 32] width 447 height 18
click at [246, 34] on small "/ [DATE] / 9:00AM / [PERSON_NAME] / Pet- Dog Standard Apartment" at bounding box center [385, 32] width 447 height 18
copy small "[DATE]"
click at [202, 33] on small "/ [DATE] / 9:00AM / [PERSON_NAME] / Pet- Dog Standard Apartment" at bounding box center [385, 32] width 447 height 18
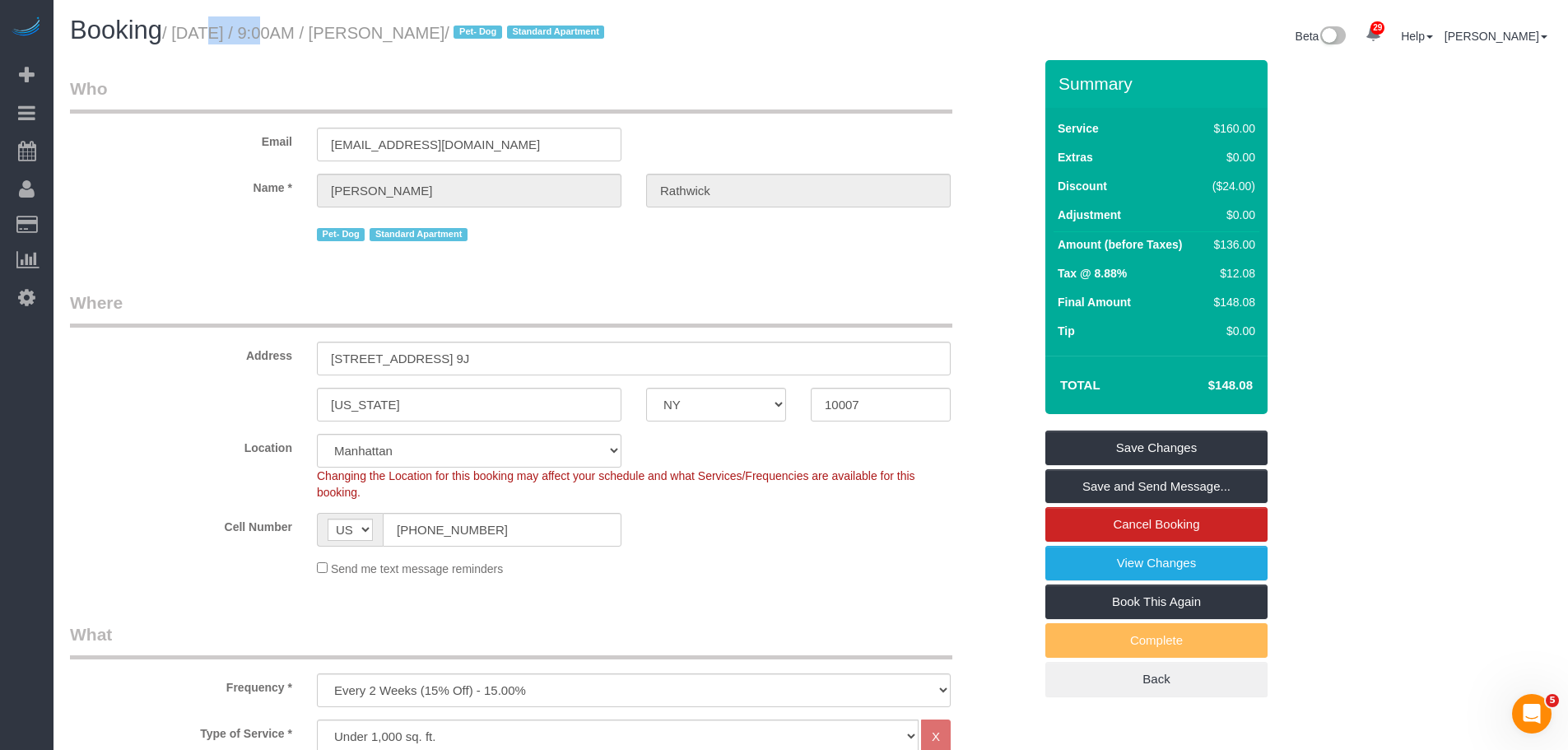
click at [202, 33] on small "/ [DATE] / 9:00AM / [PERSON_NAME] / Pet- Dog Standard Apartment" at bounding box center [385, 32] width 447 height 18
click at [497, 38] on small "/ [DATE] / 9:00AM / [PERSON_NAME] / Pet- Dog Standard Apartment" at bounding box center [385, 32] width 447 height 18
copy small "[DATE] / 9:00AM / [PERSON_NAME]"
drag, startPoint x: 714, startPoint y: 88, endPoint x: 642, endPoint y: 47, distance: 82.9
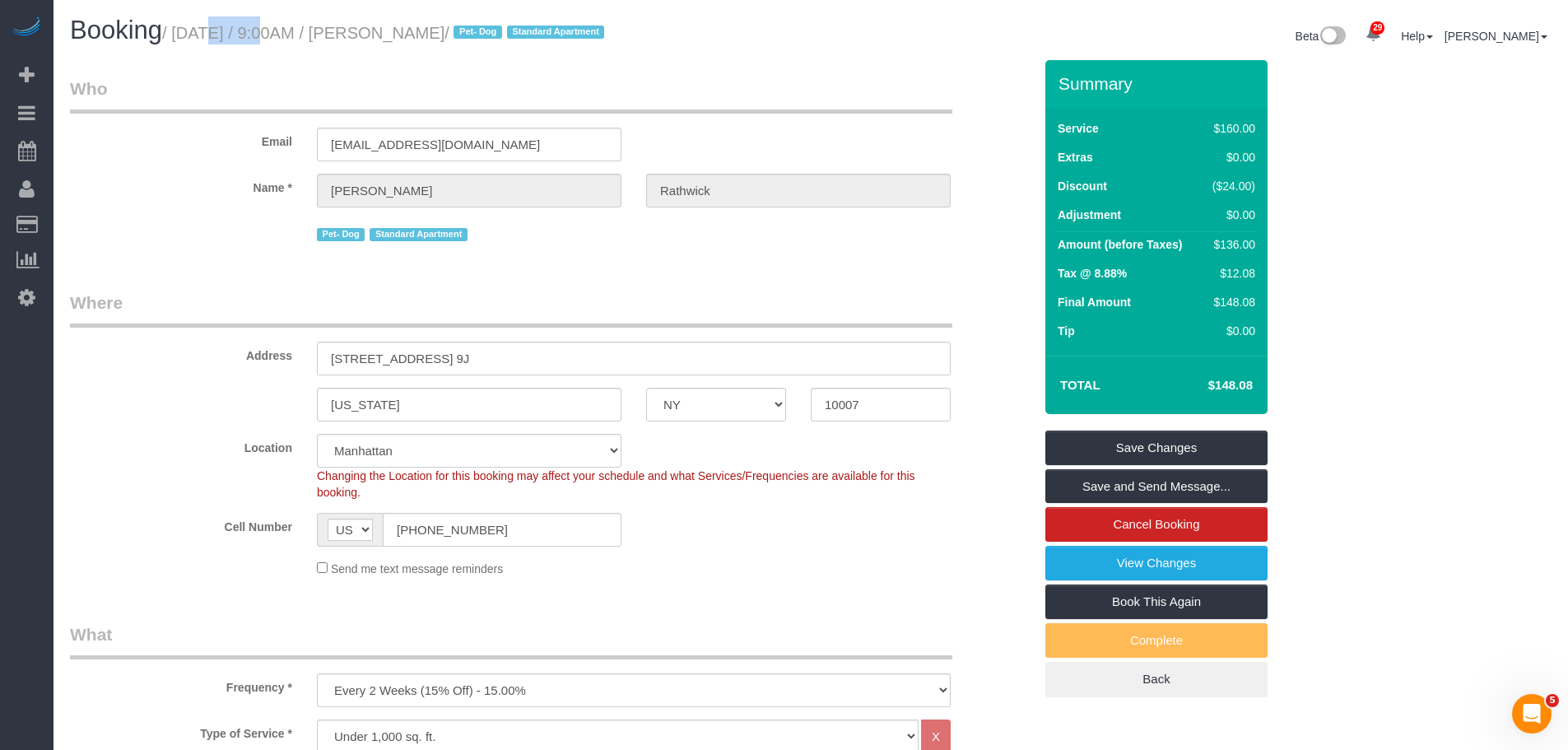
click at [714, 88] on legend "Who" at bounding box center [511, 95] width 882 height 37
click at [183, 147] on div "Email [EMAIL_ADDRESS][DOMAIN_NAME]" at bounding box center [551, 118] width 987 height 85
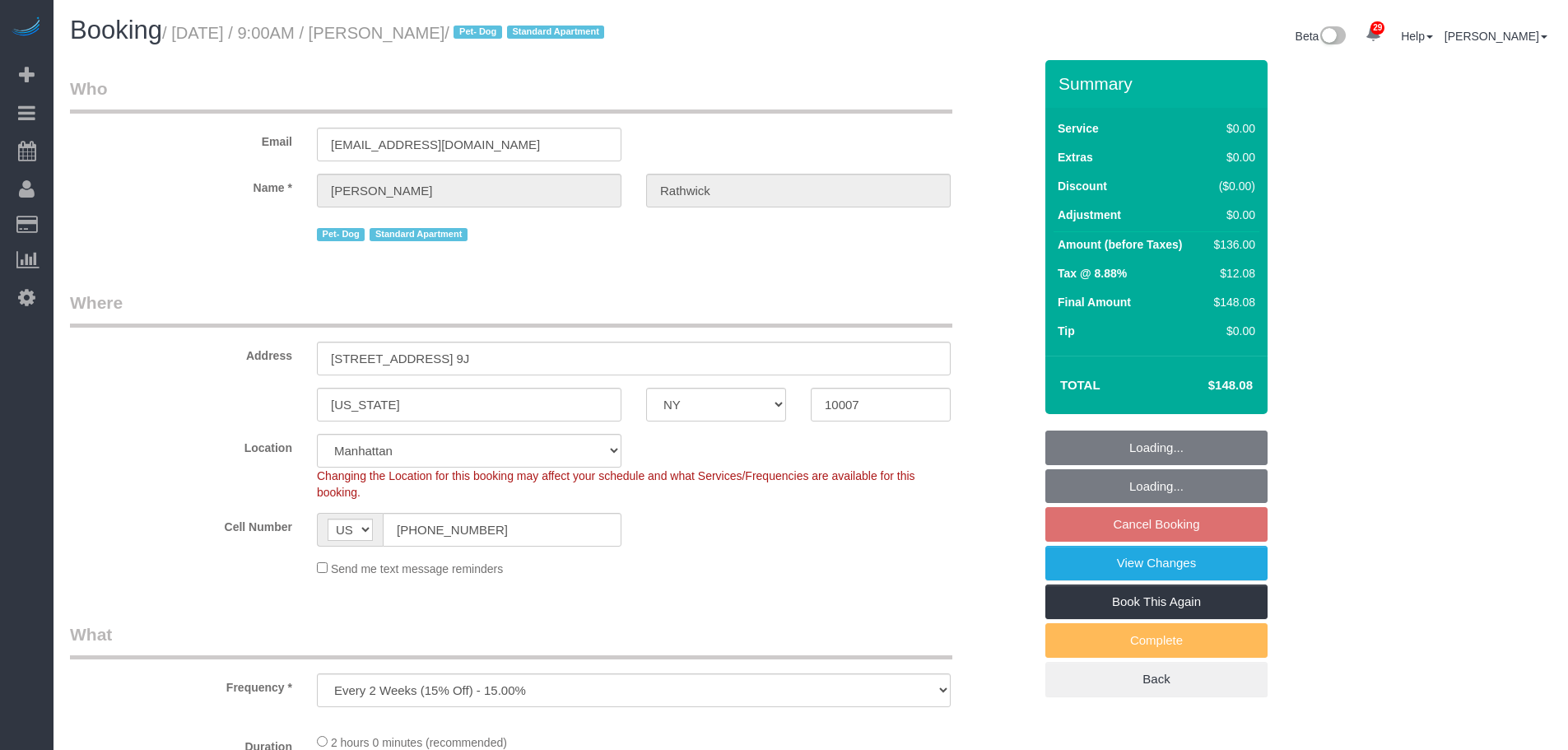
select select "NY"
select select "object:823"
select select "string:stripe-pm_1S7kw64VGloSiKo7uEeTVo2l"
select select "number:56"
select select "number:72"
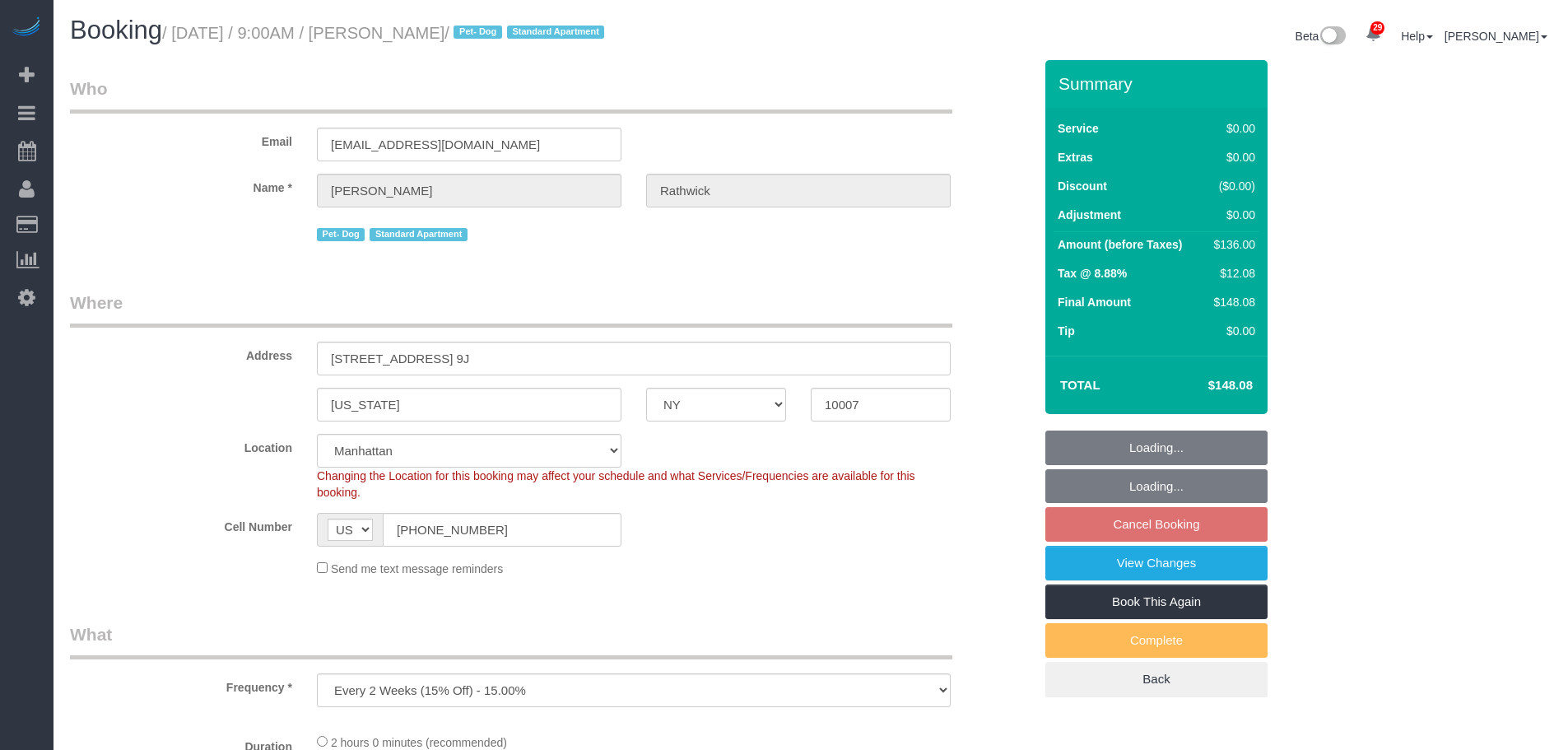
select select "number:13"
select select "number:5"
select select "1"
select select "spot2"
